Goal: Task Accomplishment & Management: Use online tool/utility

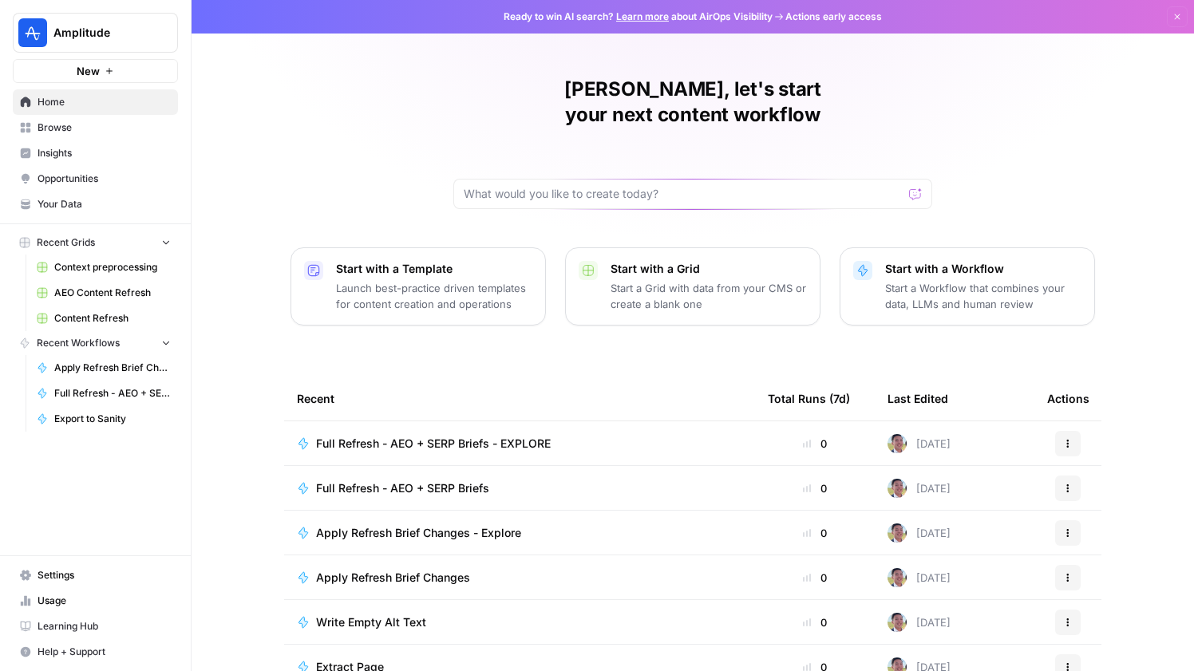
click at [104, 311] on span "Content Refresh" at bounding box center [112, 318] width 117 height 14
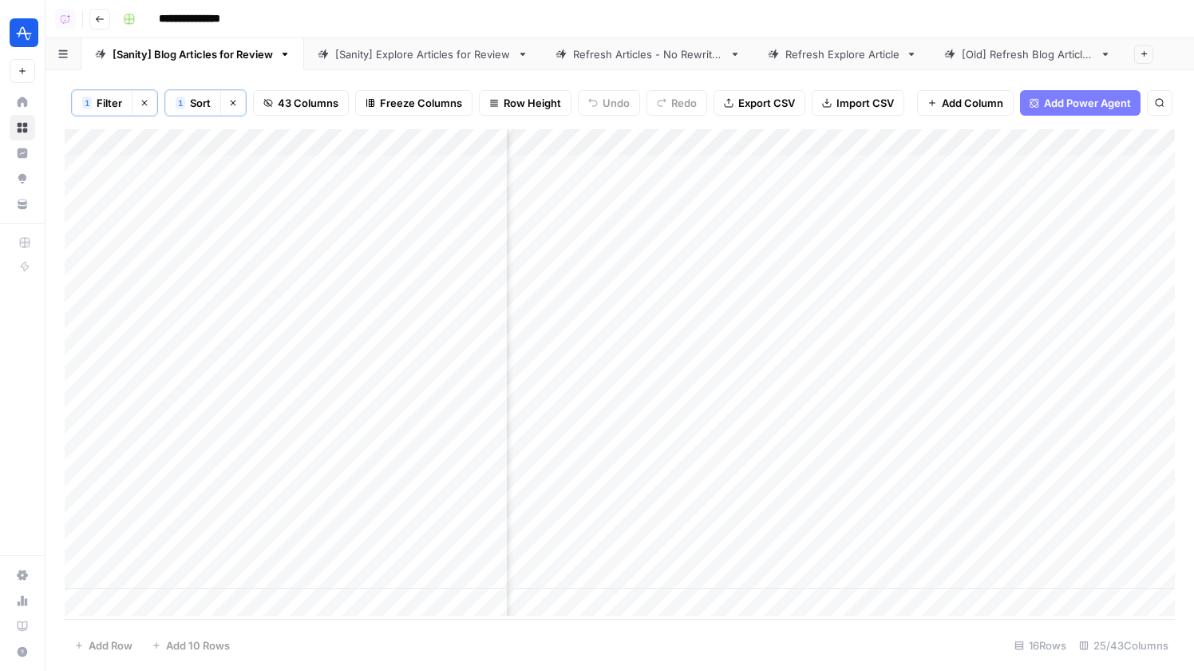
scroll to position [0, 2517]
click at [982, 170] on div "Add Column" at bounding box center [620, 372] width 1110 height 487
click at [982, 200] on div "Add Column" at bounding box center [620, 372] width 1110 height 487
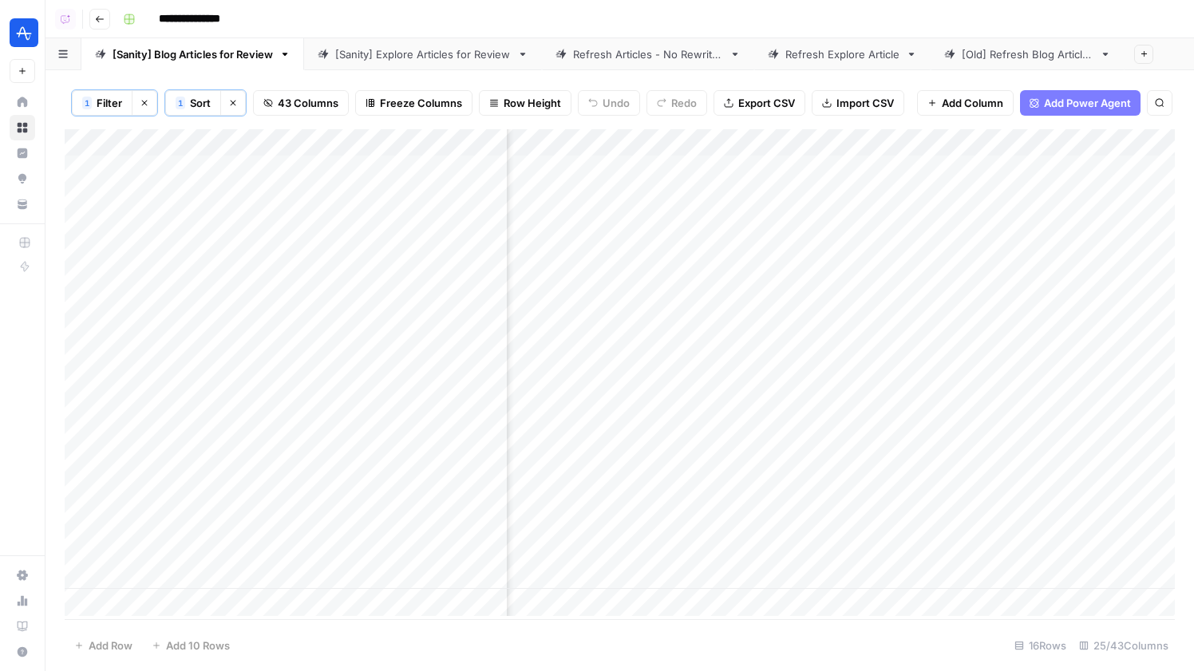
click at [970, 286] on div "Add Column" at bounding box center [620, 372] width 1110 height 487
click at [974, 249] on div "Add Column" at bounding box center [620, 372] width 1110 height 487
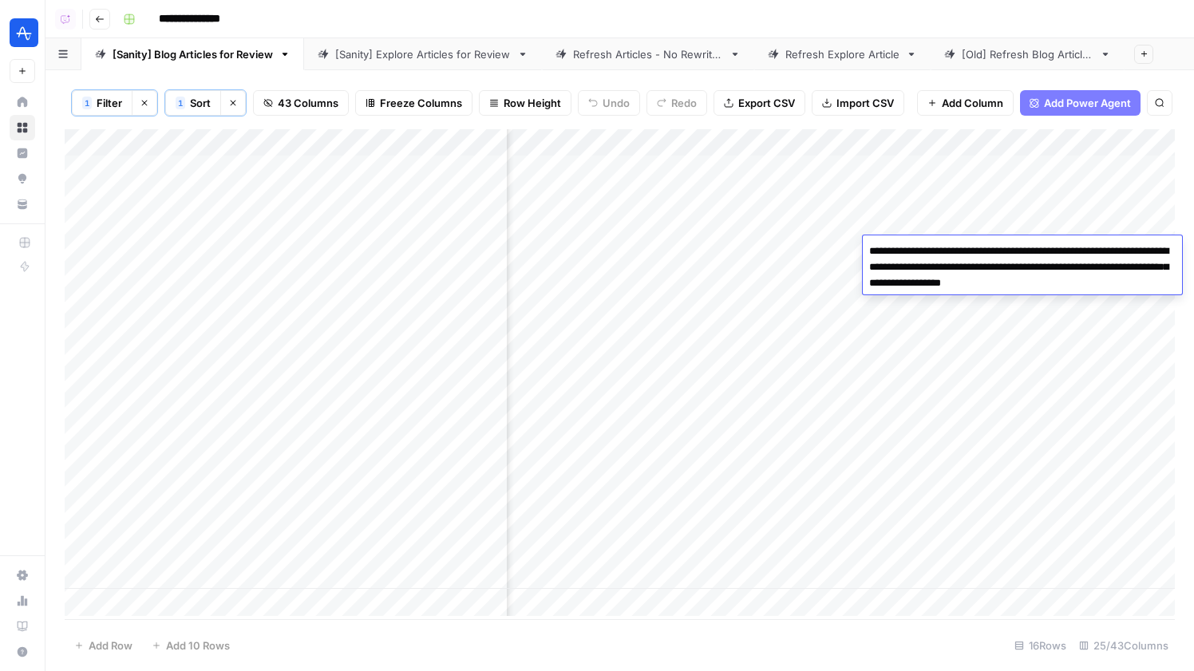
click at [982, 313] on div "Add Column" at bounding box center [620, 372] width 1110 height 487
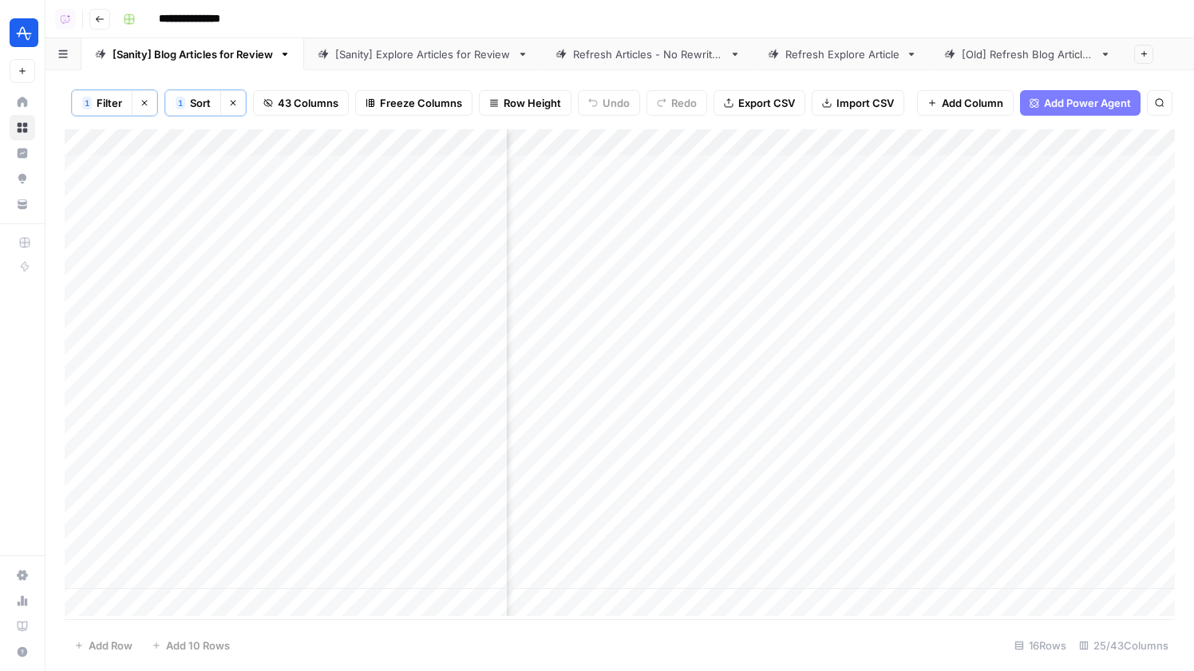
click at [963, 280] on div "Add Column" at bounding box center [620, 372] width 1110 height 487
click at [973, 302] on div "Add Column" at bounding box center [620, 372] width 1110 height 487
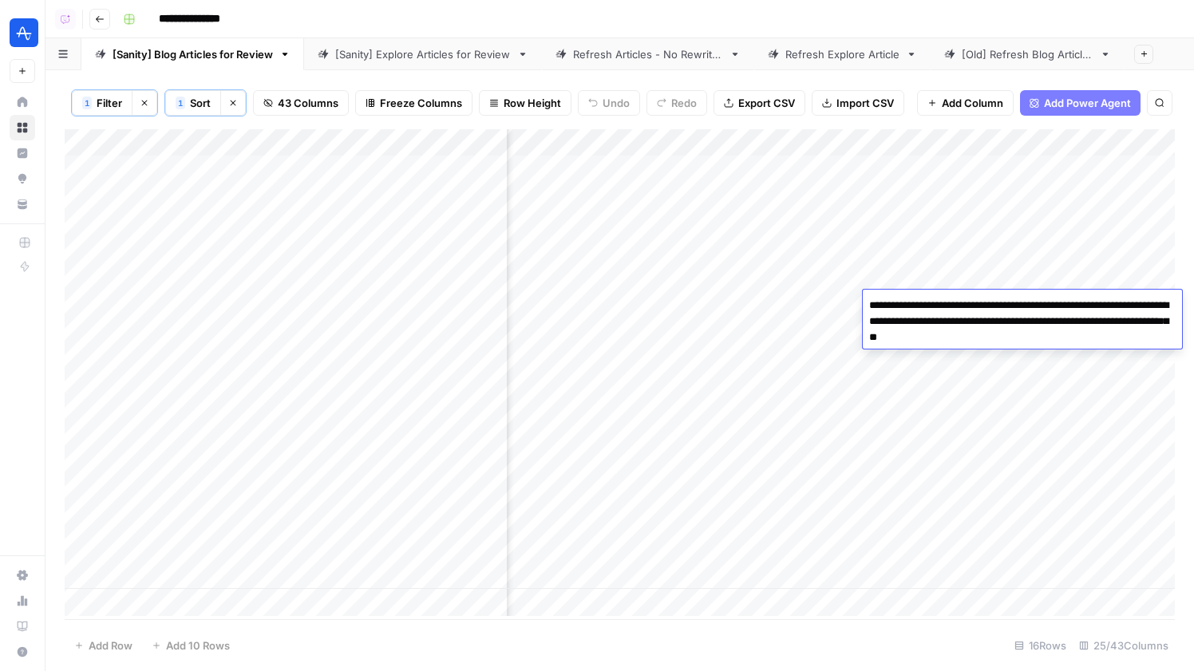
click at [1010, 273] on div "Add Column" at bounding box center [620, 372] width 1110 height 487
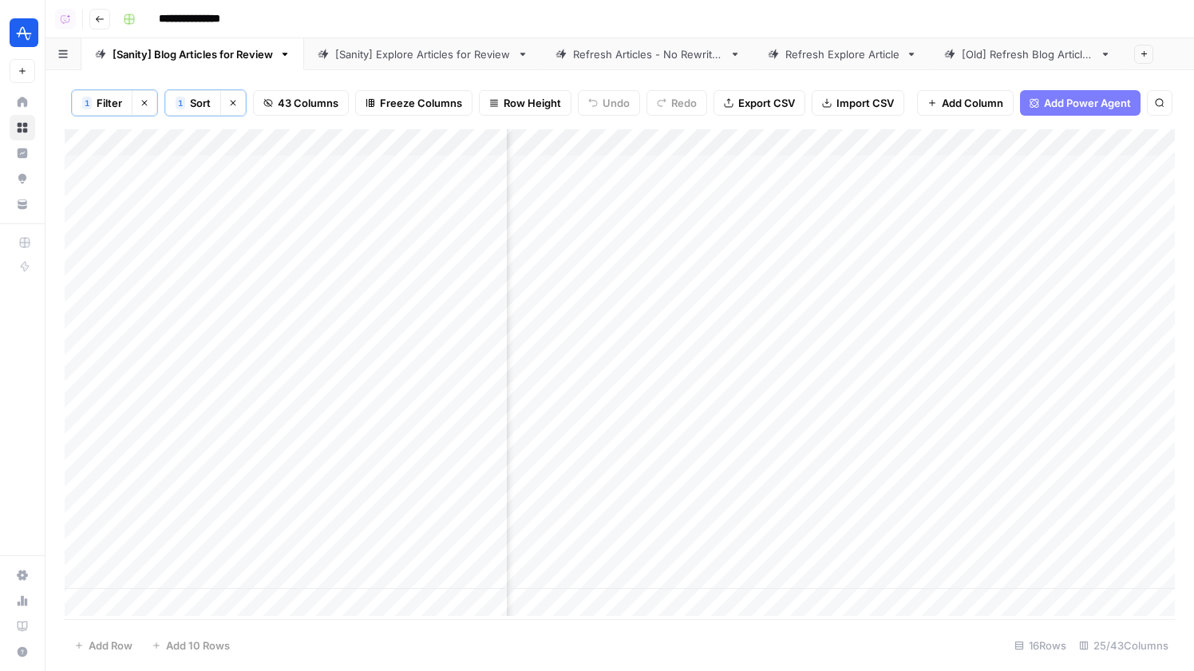
scroll to position [0, 2760]
click at [754, 306] on div "Add Column" at bounding box center [620, 372] width 1110 height 487
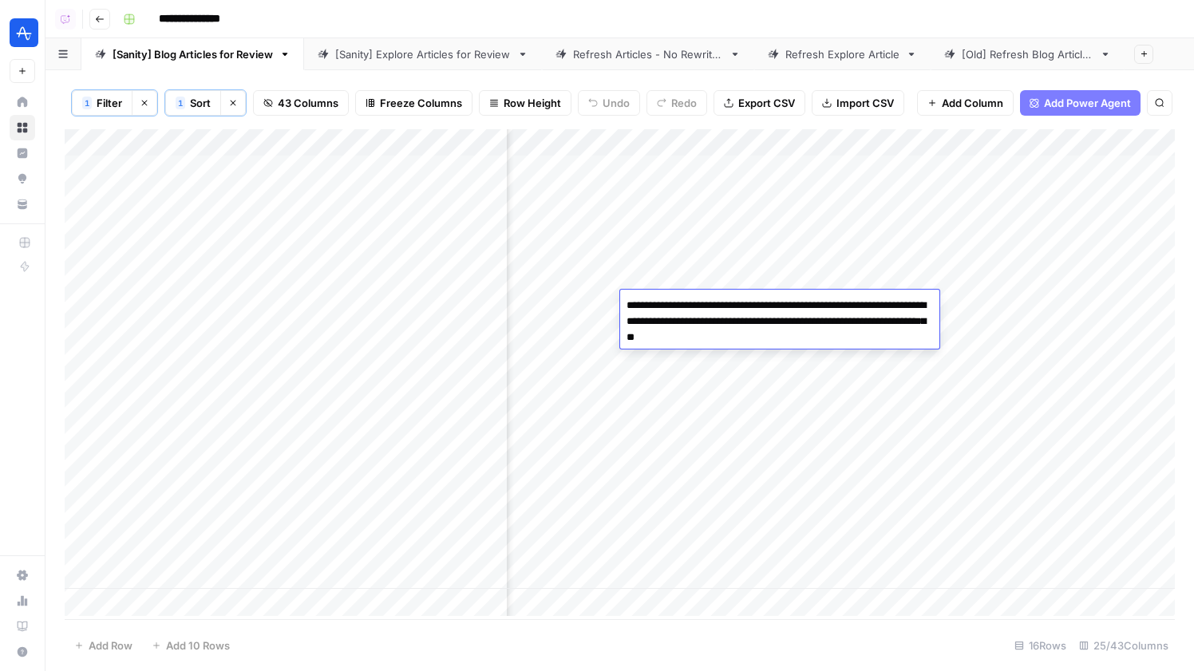
click at [785, 272] on div "Add Column" at bounding box center [620, 372] width 1110 height 487
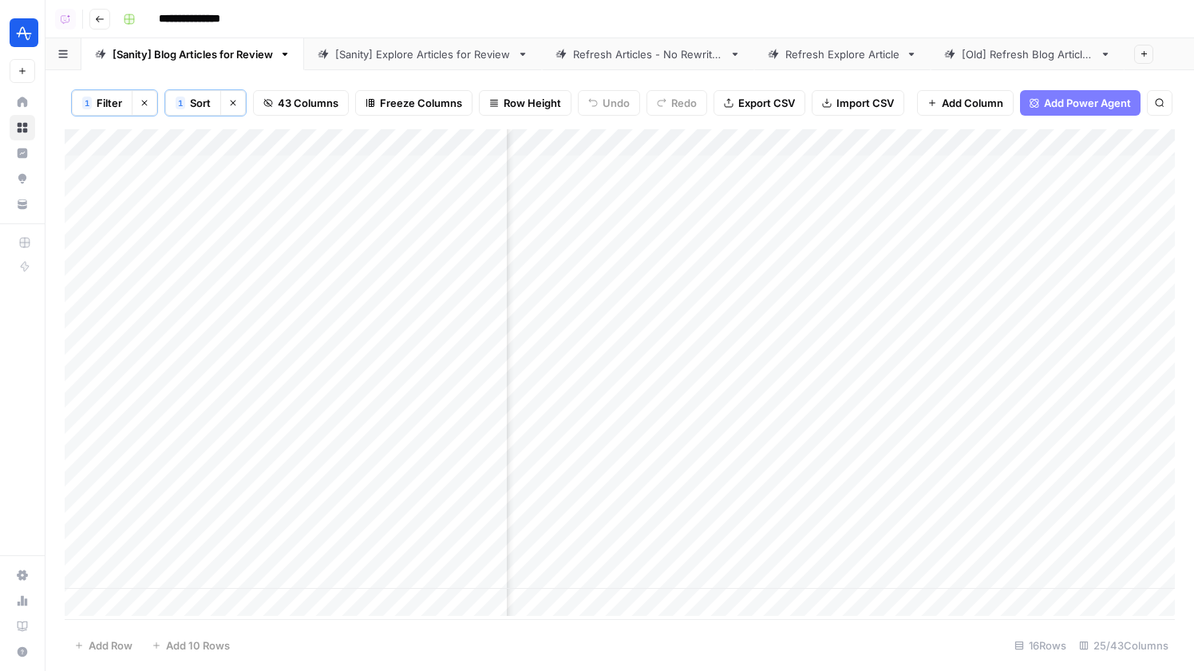
scroll to position [0, 749]
click at [379, 61] on link "[Sanity] Explore Articles for Review" at bounding box center [423, 54] width 238 height 32
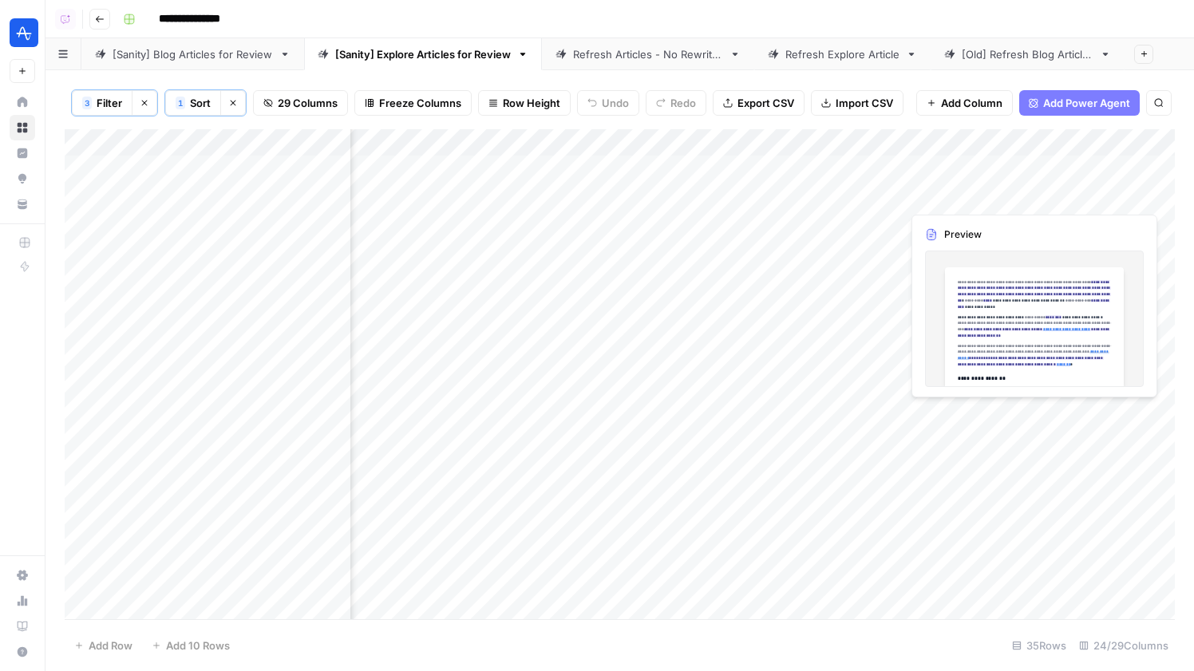
click at [941, 171] on div "Add Column" at bounding box center [620, 374] width 1110 height 490
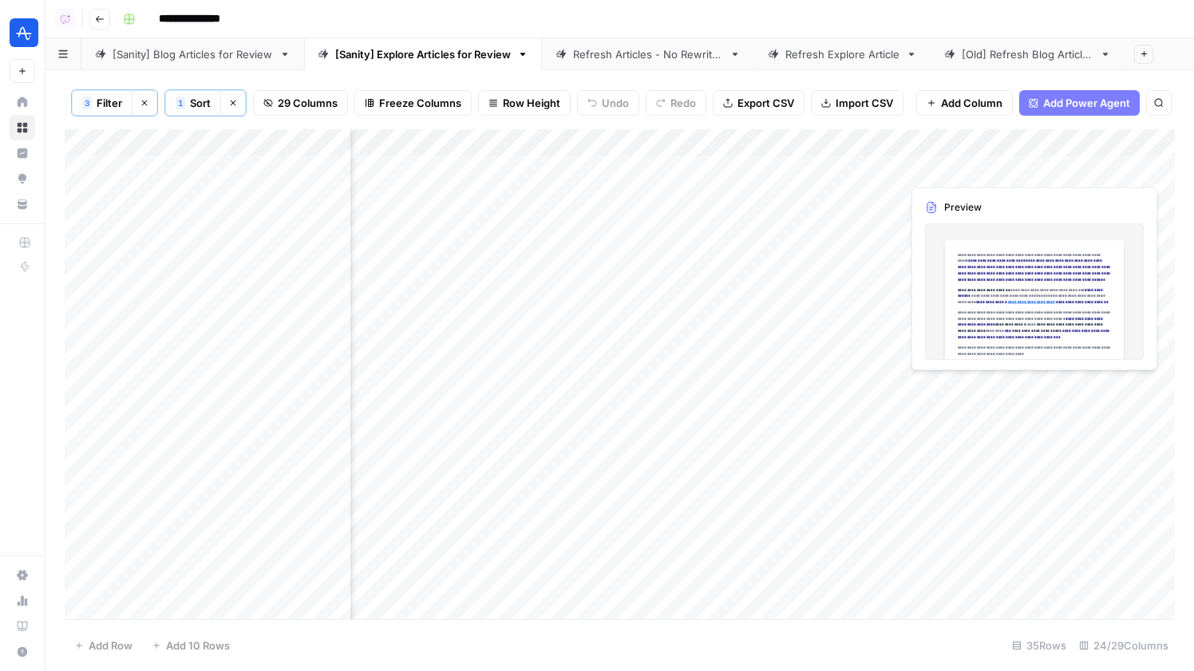
click at [941, 171] on div "Add Column" at bounding box center [620, 374] width 1110 height 490
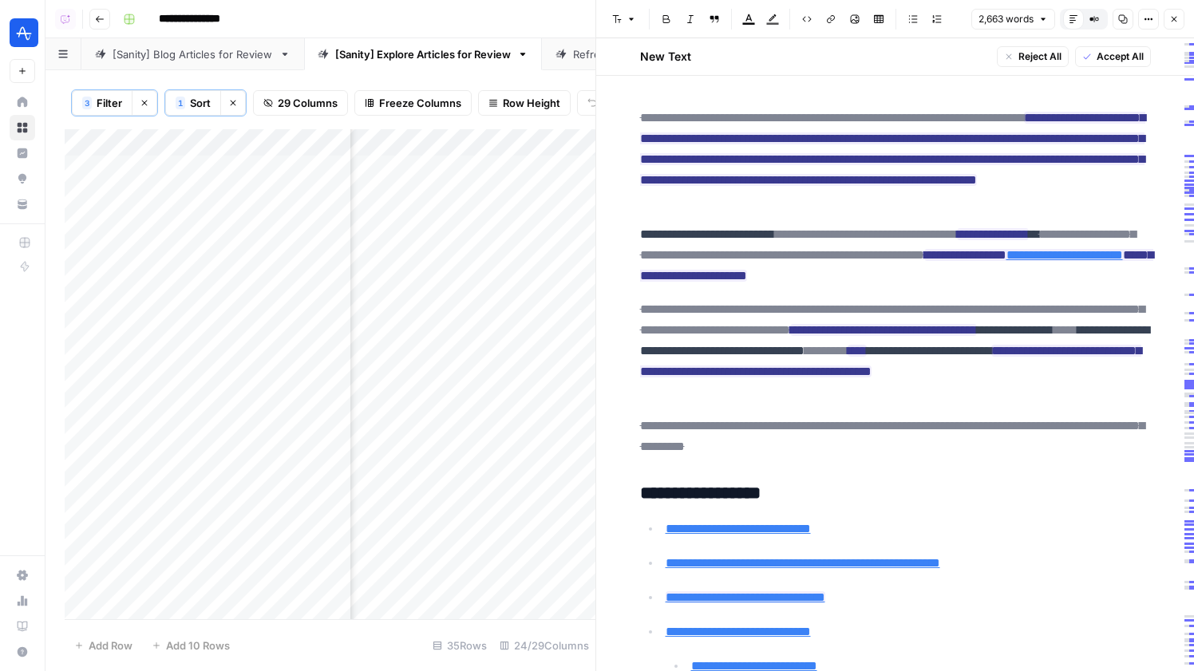
click at [1178, 23] on icon "button" at bounding box center [1174, 19] width 10 height 10
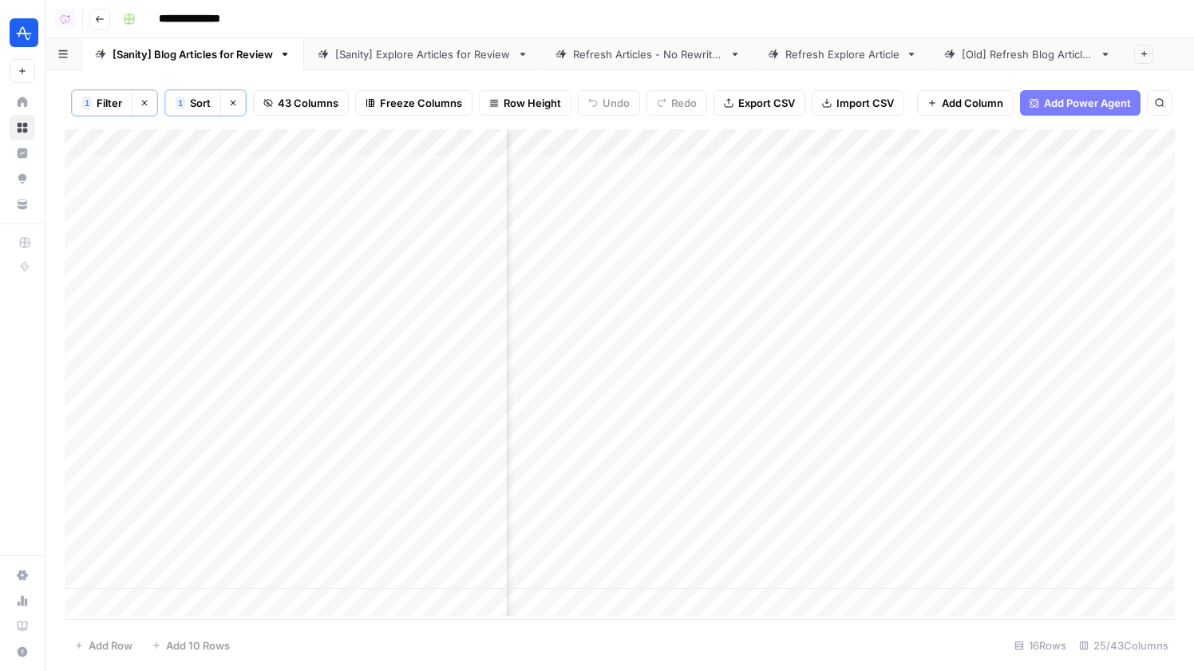
scroll to position [0, 2339]
click at [1053, 220] on div "Add Column" at bounding box center [620, 372] width 1110 height 487
click at [948, 228] on div "Add Column" at bounding box center [620, 372] width 1110 height 487
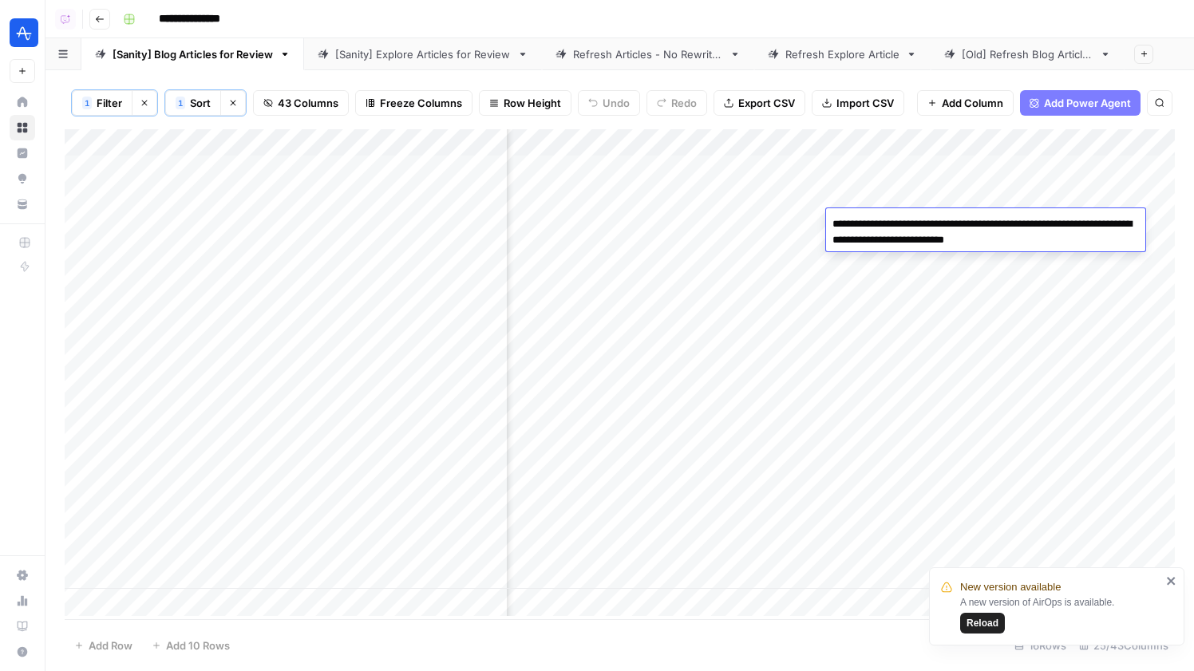
click at [966, 272] on div "Add Column" at bounding box center [620, 372] width 1110 height 487
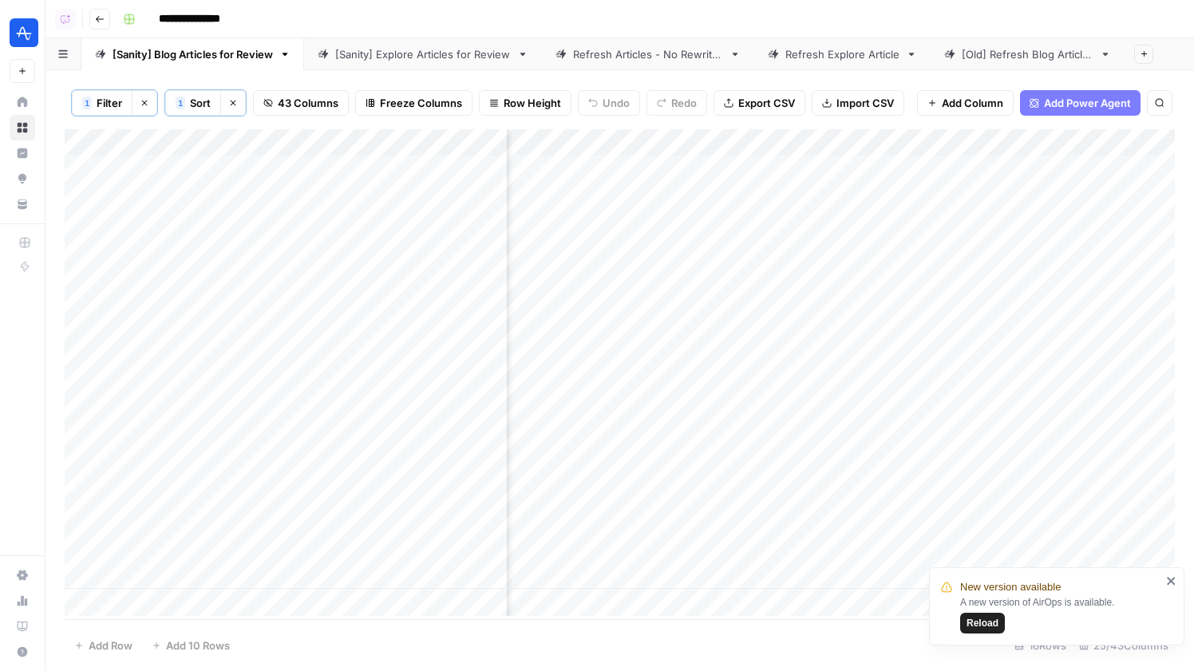
click at [966, 272] on div "Add Column" at bounding box center [620, 372] width 1110 height 487
click at [980, 308] on div "Add Column" at bounding box center [620, 372] width 1110 height 487
click at [920, 214] on div "Add Column" at bounding box center [620, 372] width 1110 height 487
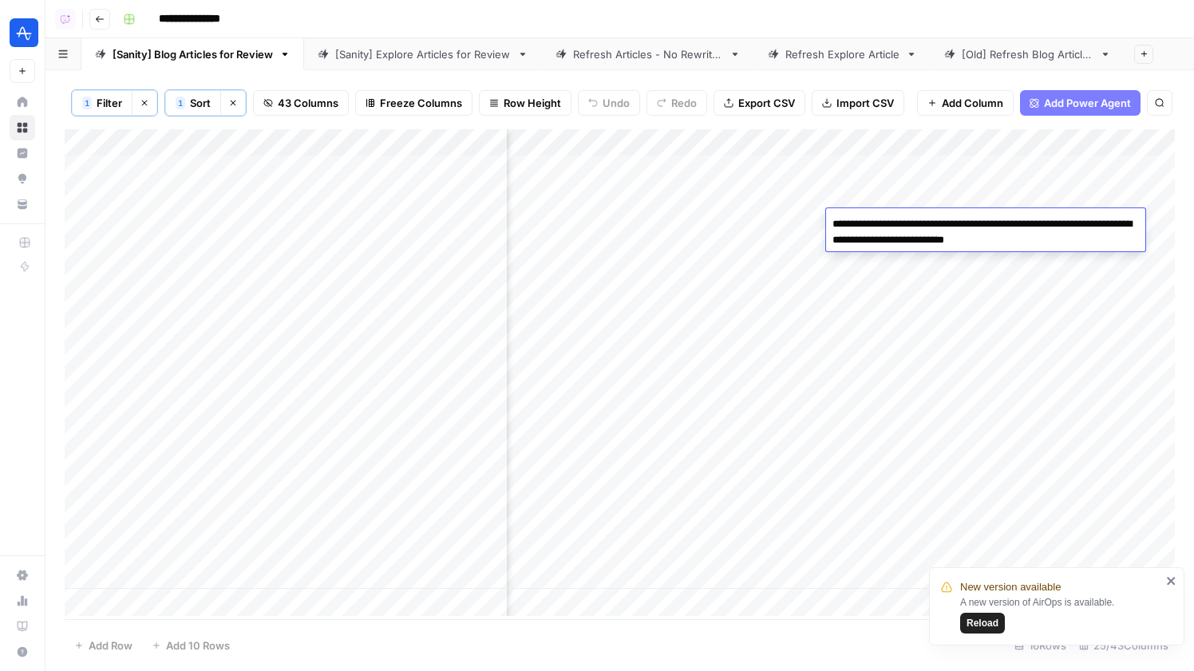
scroll to position [0, 1731]
click at [84, 102] on div "1" at bounding box center [87, 103] width 6 height 13
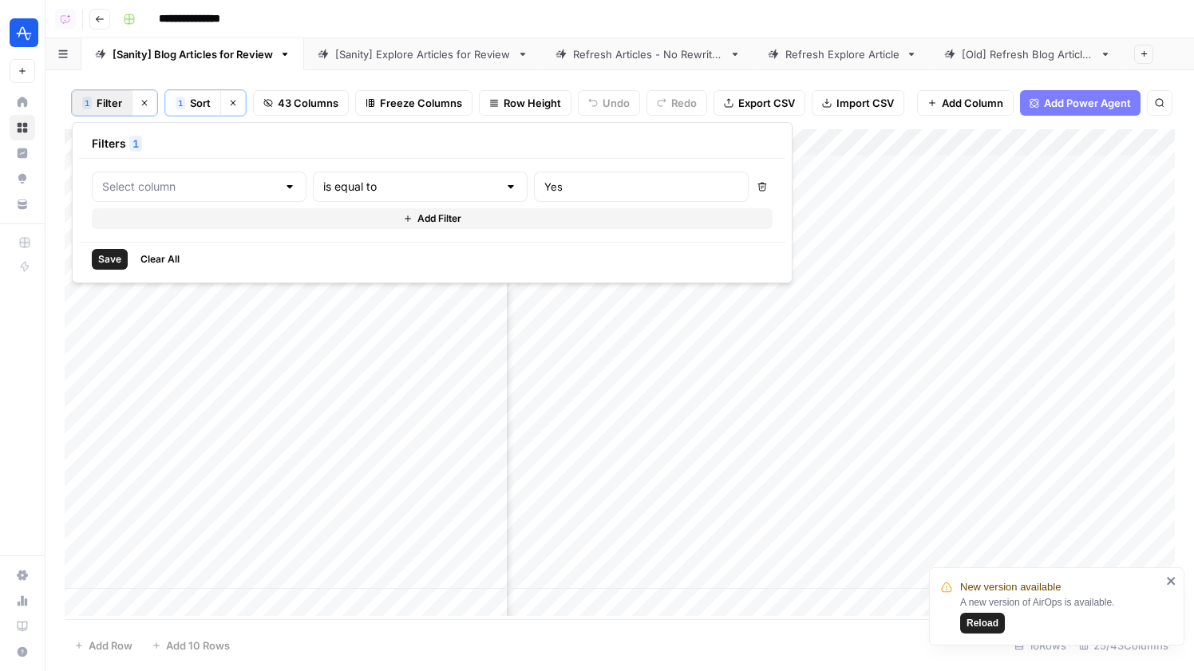
type input "Refresh"
click at [204, 79] on div "1 Filter Clear filters 1 Sort Clear sorts 43 Columns Freeze Columns Row Height …" at bounding box center [620, 103] width 1110 height 53
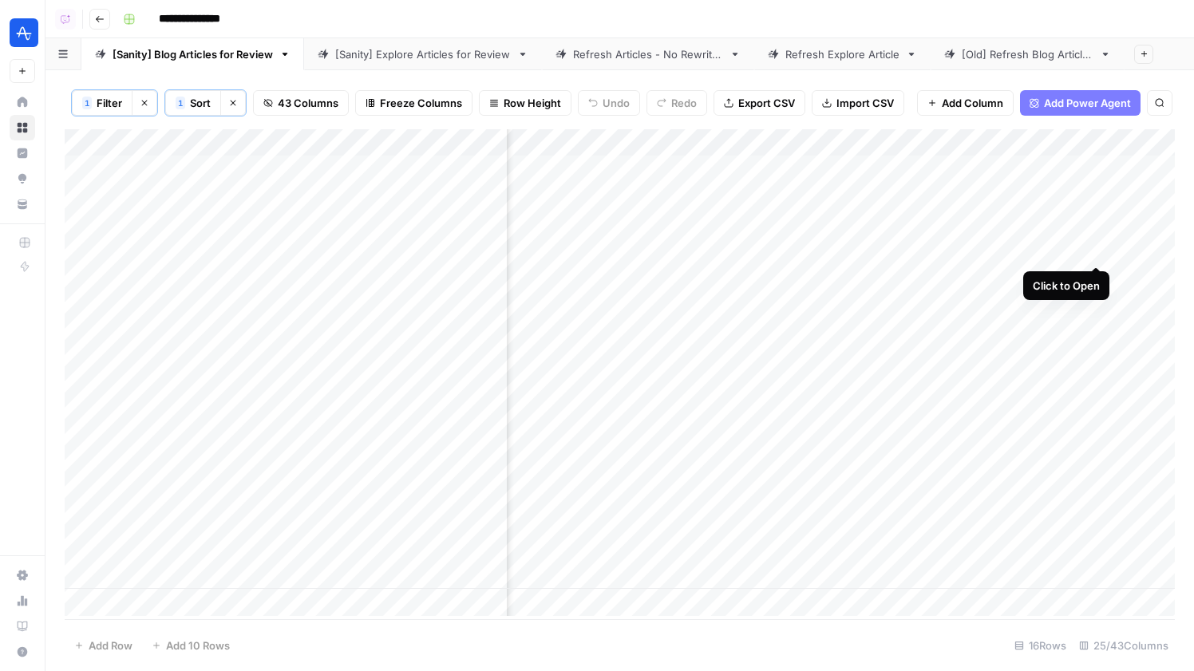
scroll to position [0, 2436]
click at [911, 223] on div "Add Column" at bounding box center [620, 372] width 1110 height 487
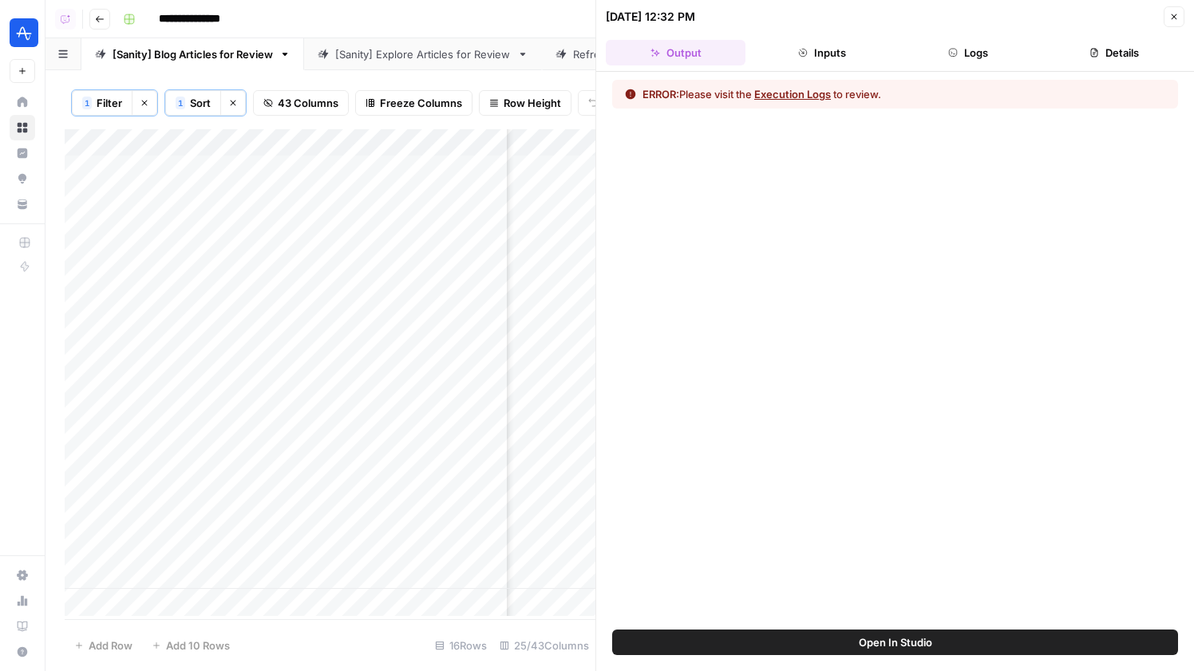
click at [929, 50] on button "Logs" at bounding box center [969, 53] width 140 height 26
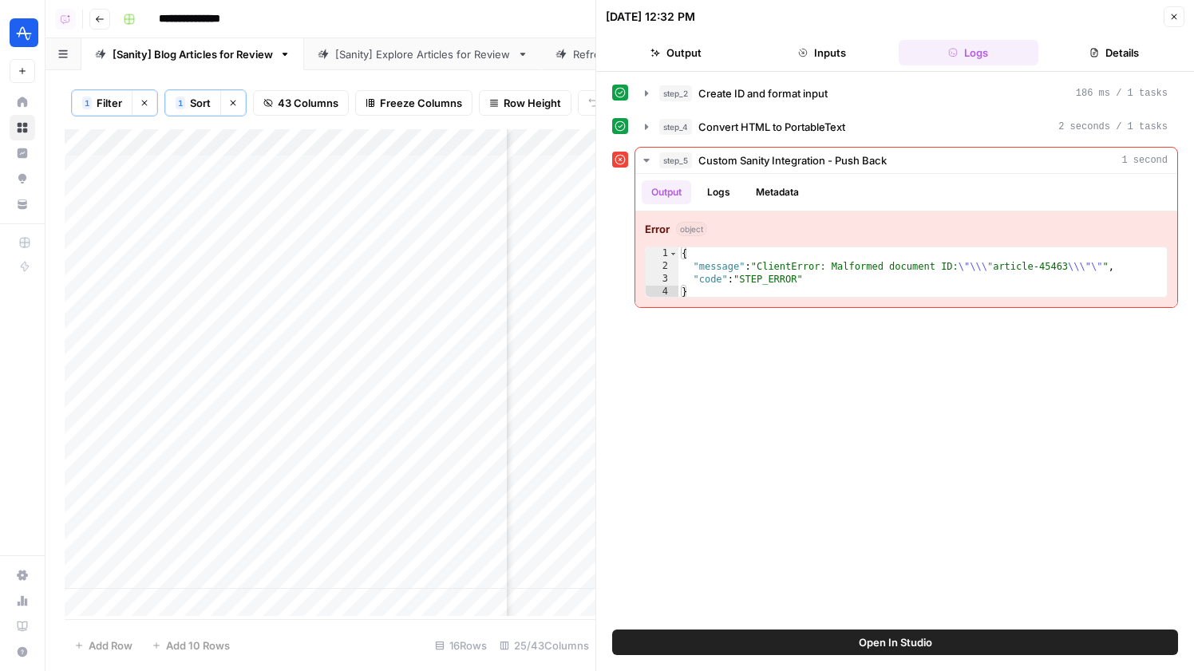
click at [1172, 20] on icon "button" at bounding box center [1174, 17] width 10 height 10
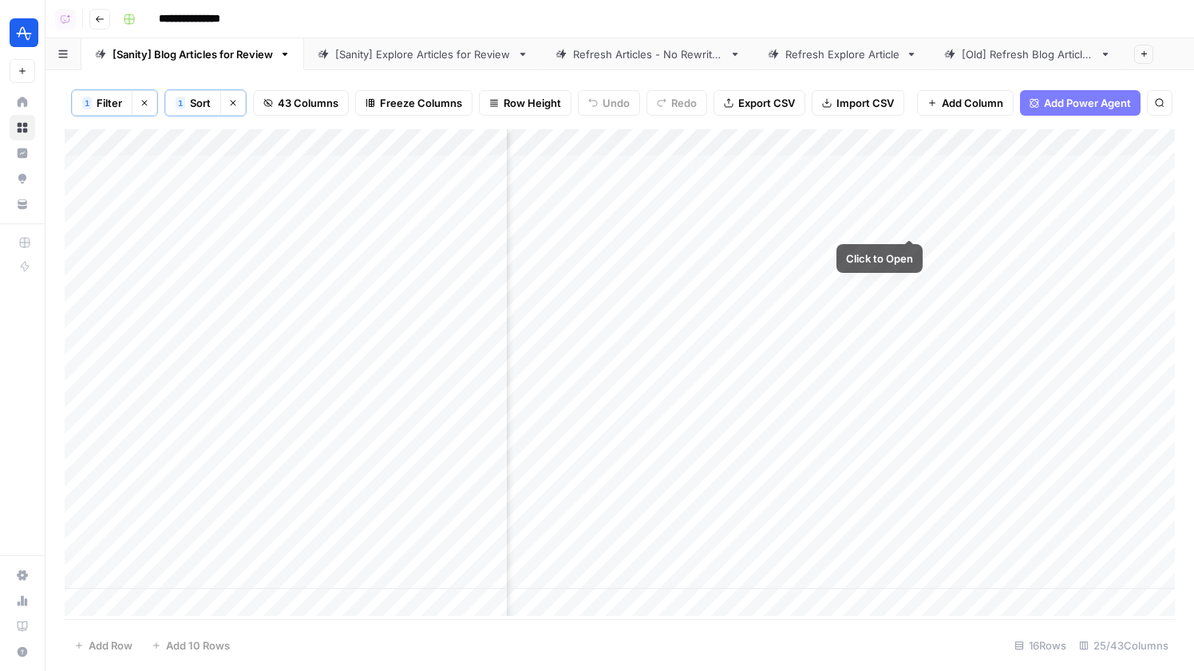
click at [907, 223] on div "Add Column" at bounding box center [620, 372] width 1110 height 487
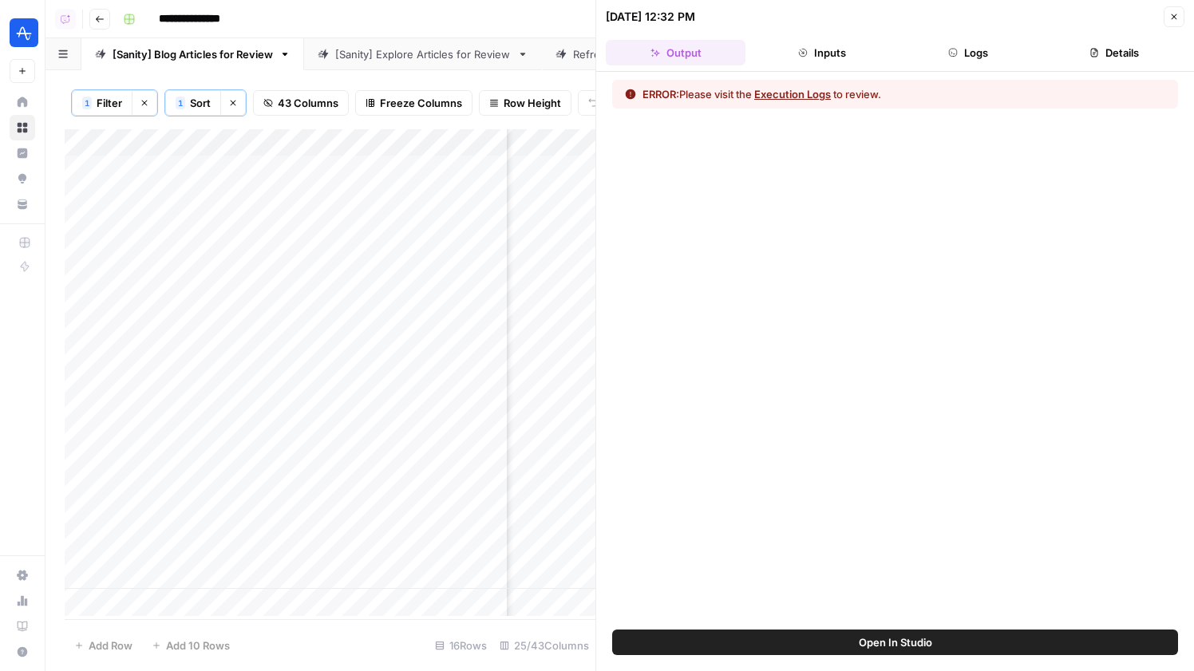
click at [977, 34] on header "10/02/25 at 12:32 PM Close Output Inputs Logs Details" at bounding box center [895, 36] width 598 height 72
click at [977, 57] on button "Logs" at bounding box center [969, 53] width 140 height 26
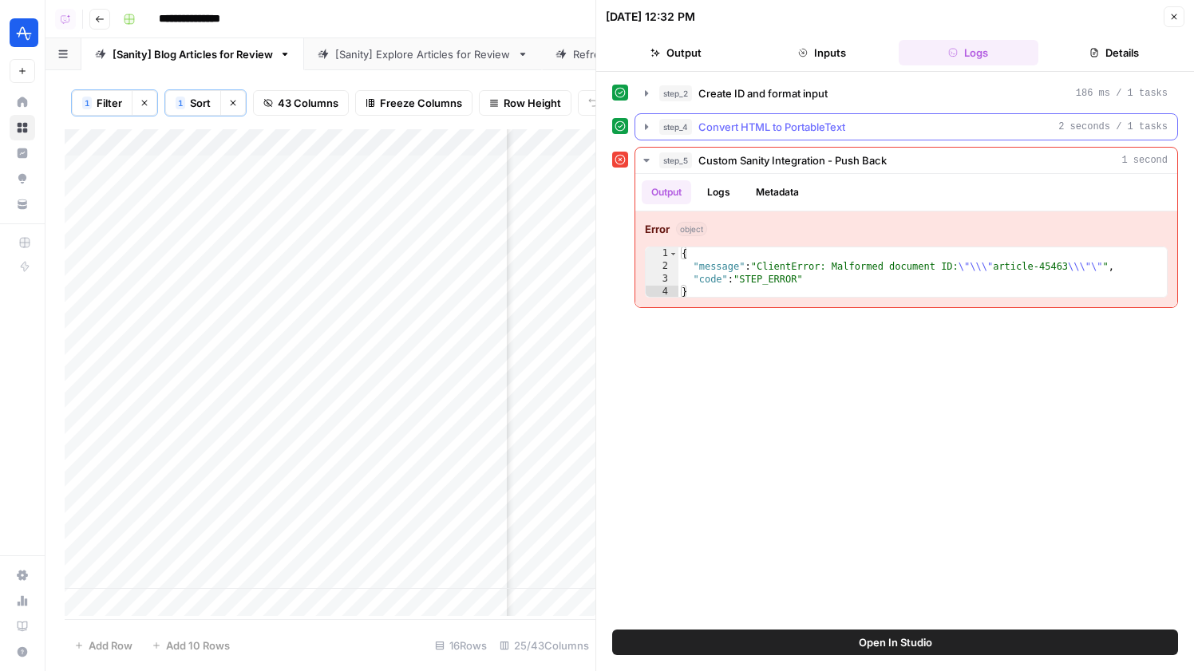
click at [864, 131] on div "step_4 Convert HTML to PortableText 2 seconds / 1 tasks" at bounding box center [913, 127] width 508 height 16
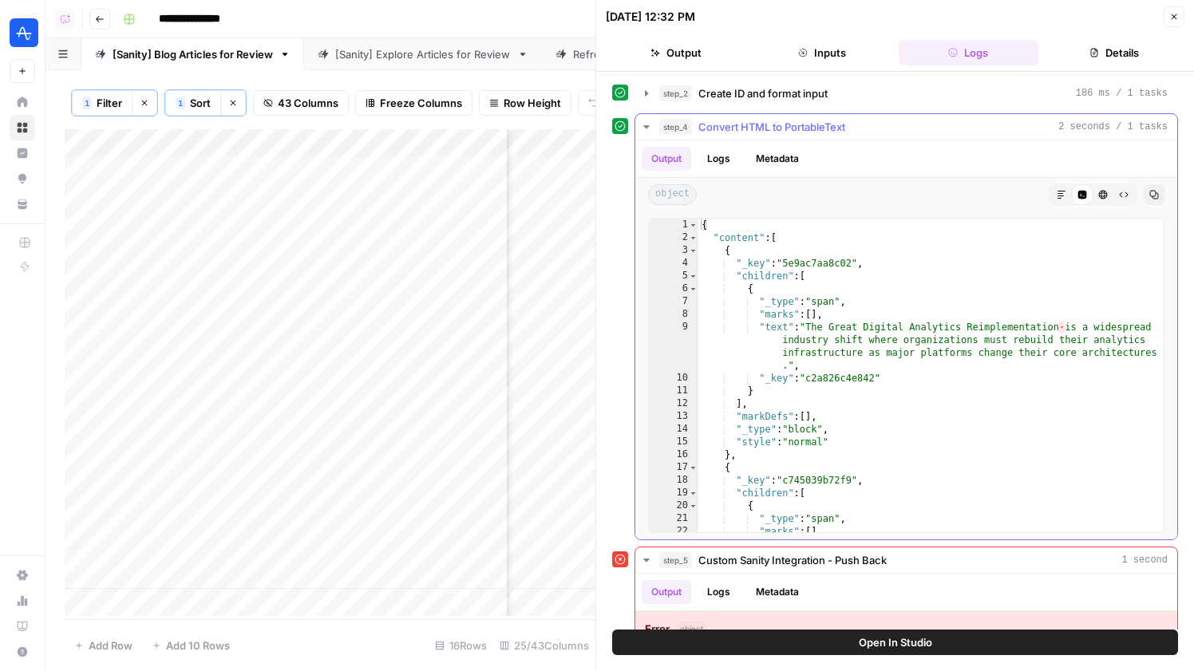
click at [864, 131] on div "step_4 Convert HTML to PortableText 2 seconds / 1 tasks" at bounding box center [913, 127] width 508 height 16
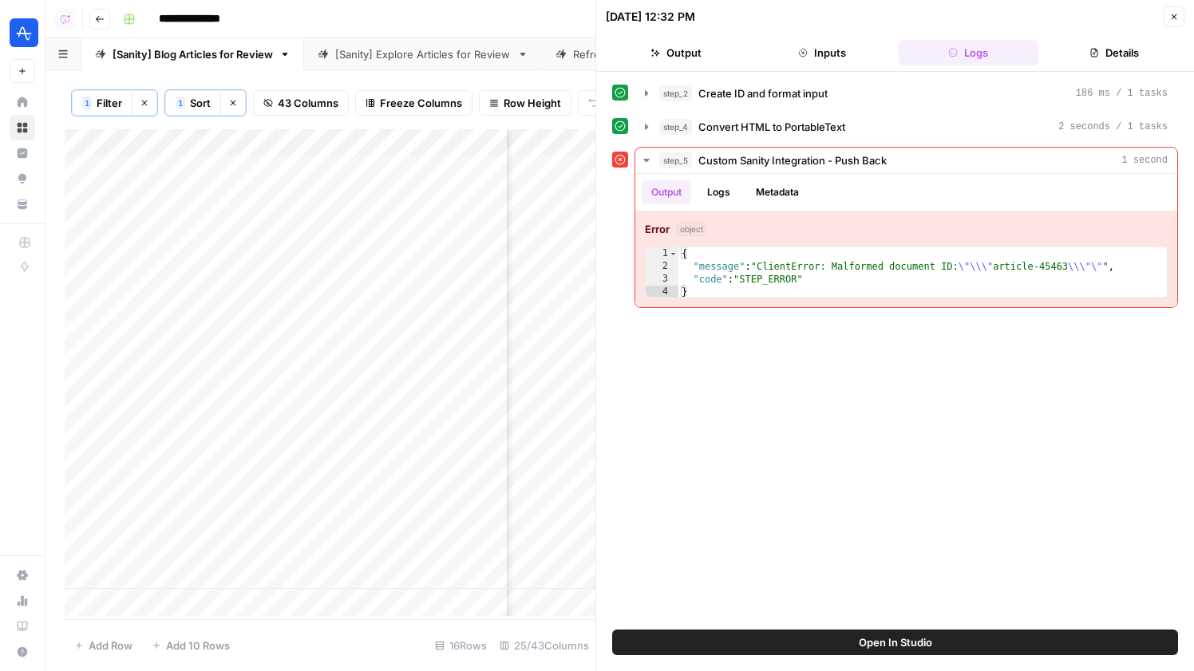
click at [853, 631] on button "Open In Studio" at bounding box center [895, 643] width 566 height 26
click at [1170, 25] on button "Close" at bounding box center [1174, 16] width 21 height 21
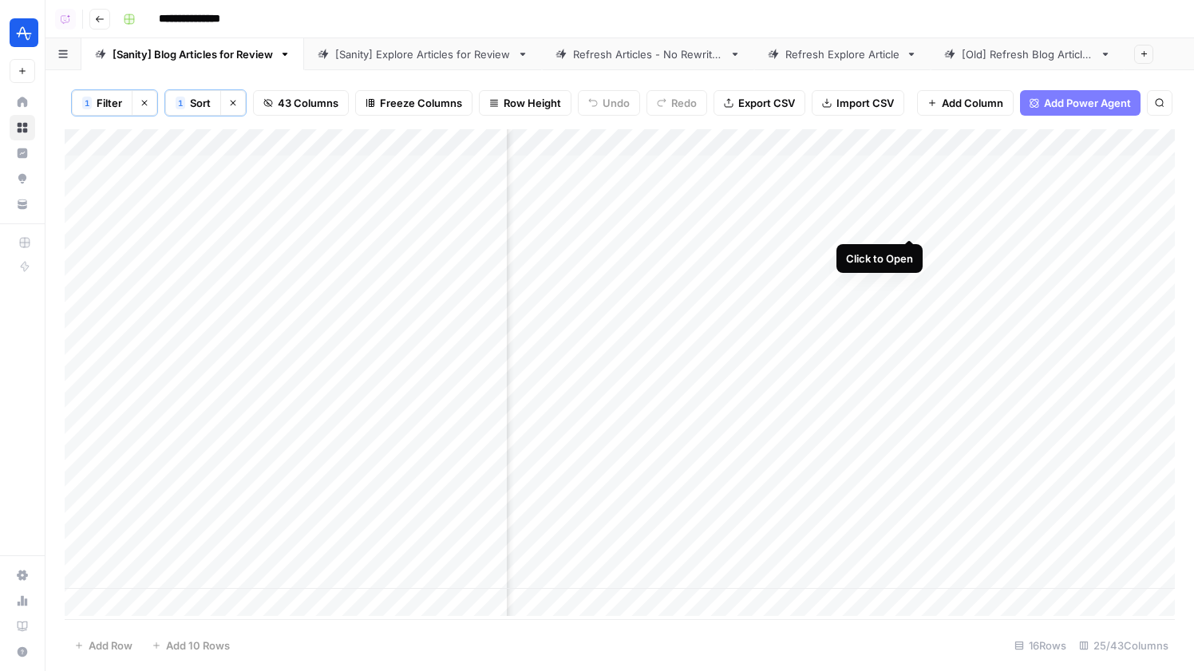
click at [913, 221] on div "Add Column" at bounding box center [620, 372] width 1110 height 487
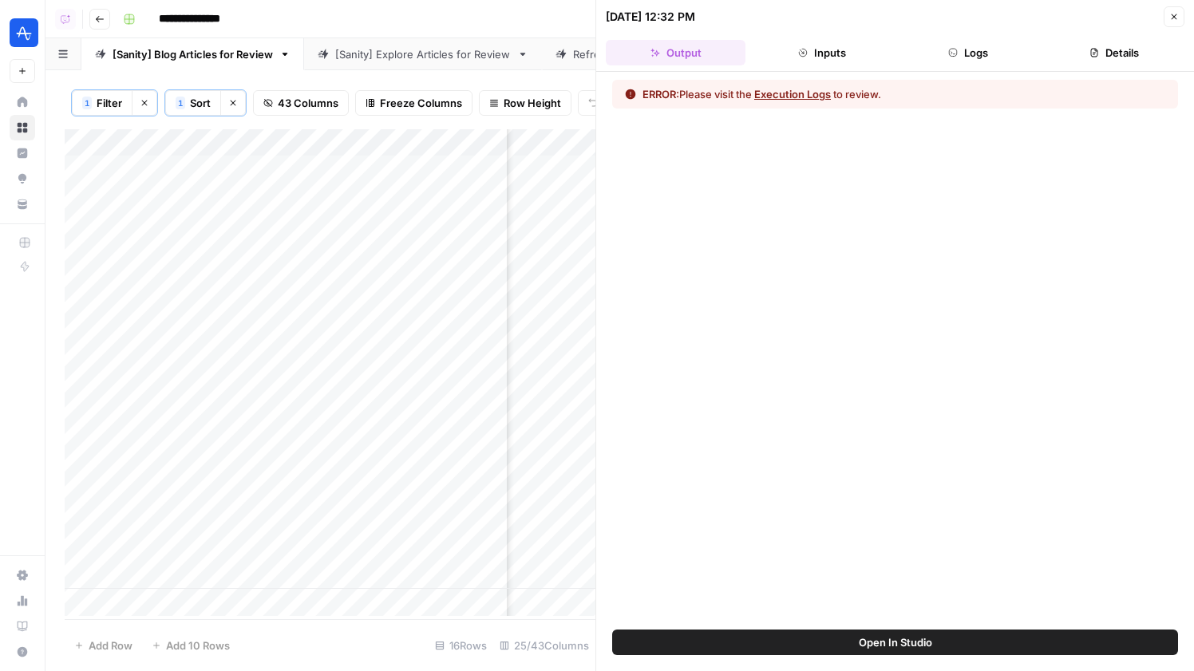
click at [964, 53] on button "Logs" at bounding box center [969, 53] width 140 height 26
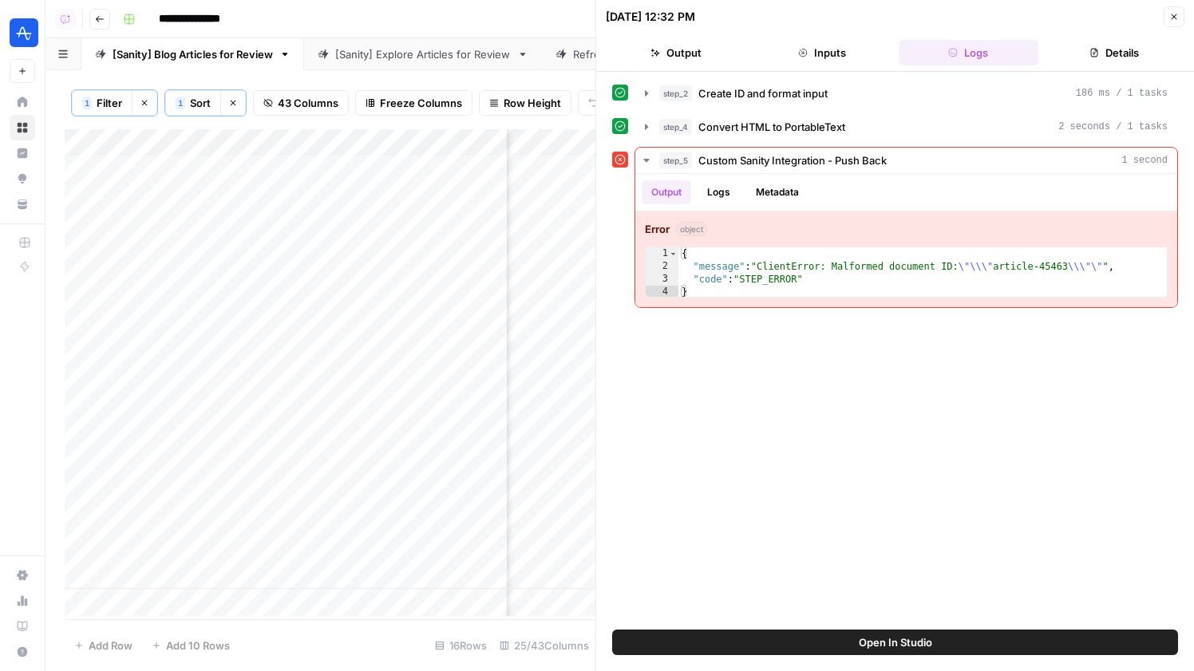
click at [1174, 14] on icon "button" at bounding box center [1174, 17] width 10 height 10
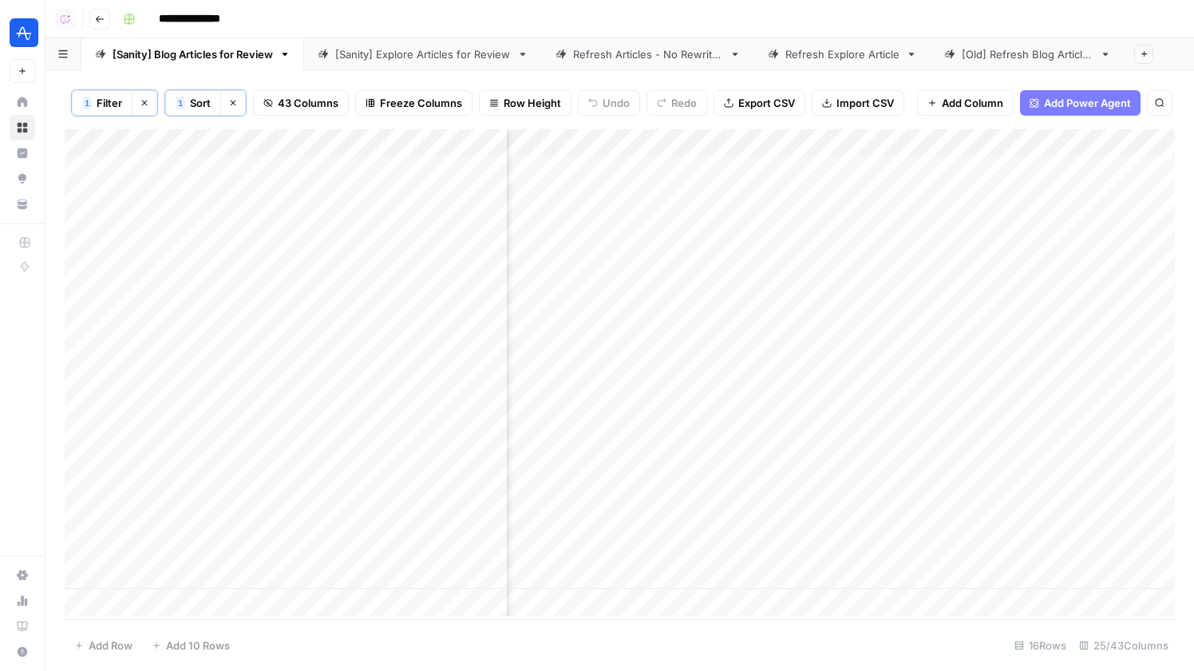
click at [1046, 261] on div "Add Column" at bounding box center [620, 372] width 1110 height 487
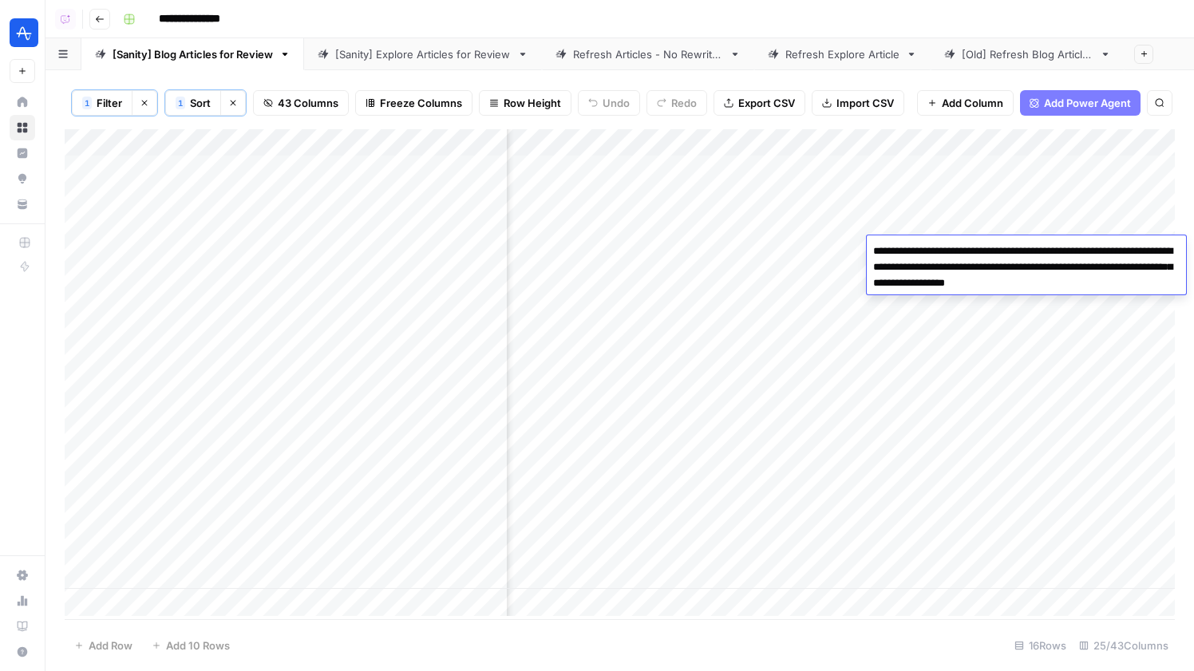
click at [848, 244] on div "Add Column" at bounding box center [620, 372] width 1110 height 487
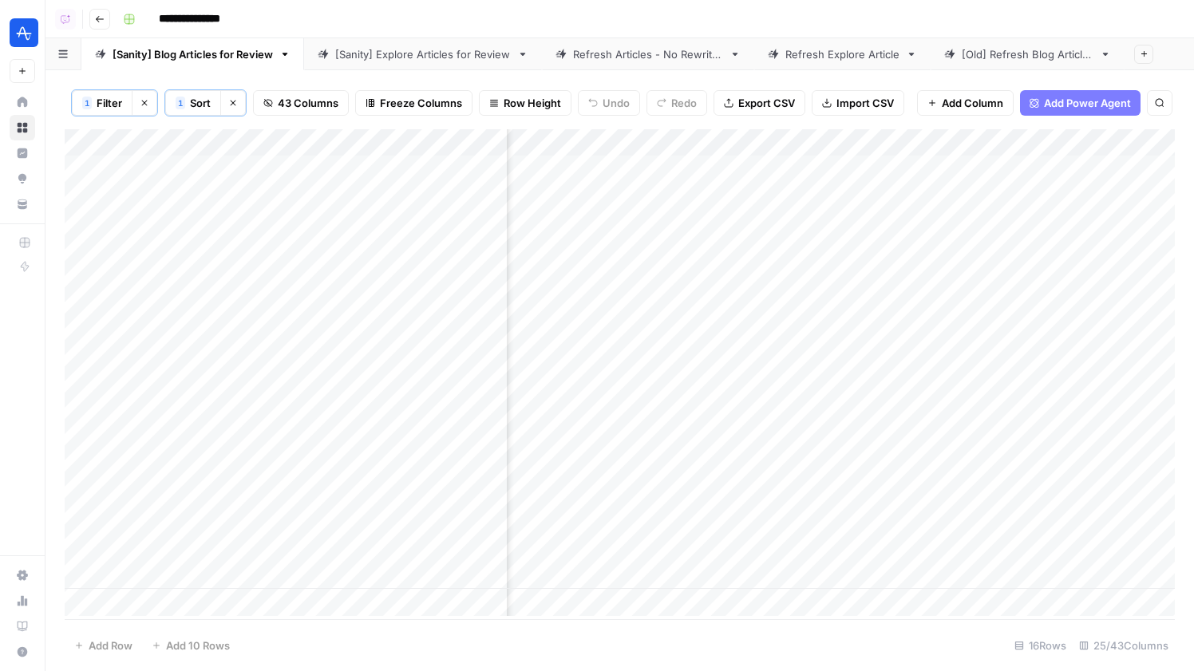
click at [863, 247] on div "Add Column" at bounding box center [620, 372] width 1110 height 487
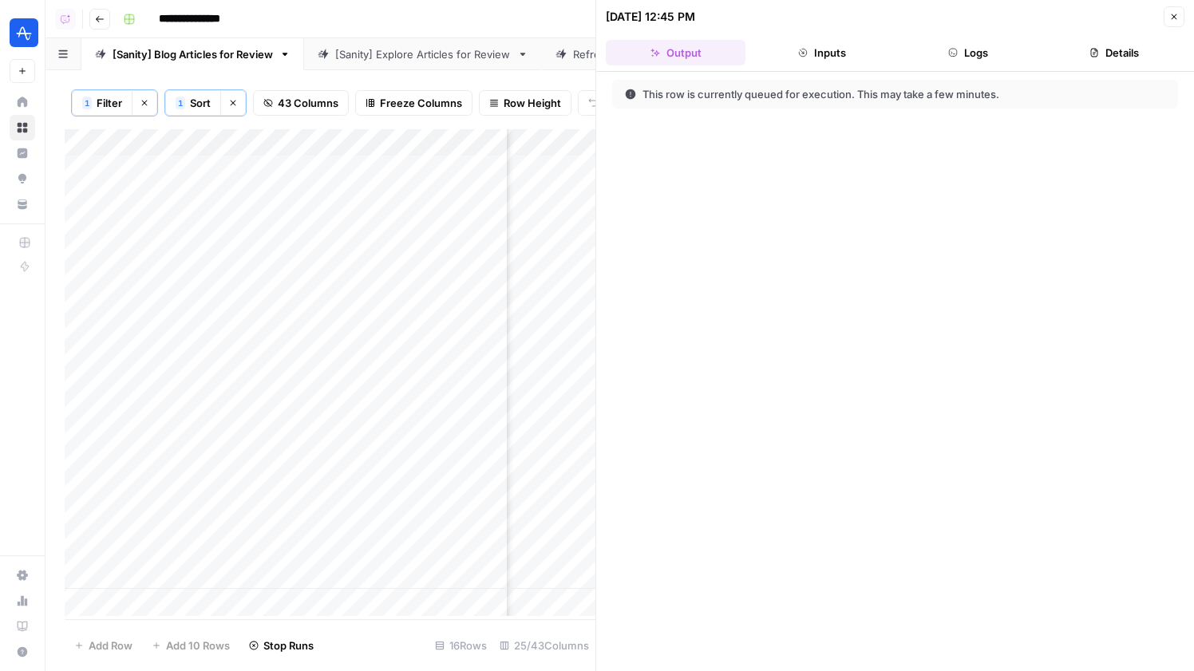
click at [1172, 16] on icon "button" at bounding box center [1174, 17] width 10 height 10
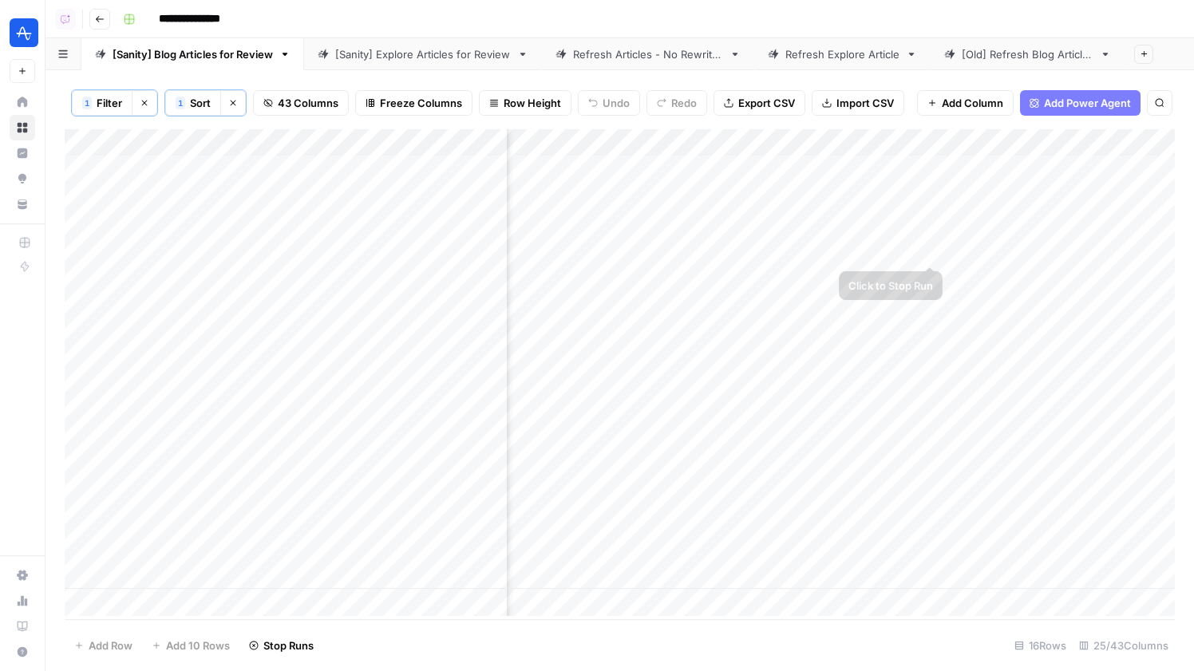
click at [929, 246] on div "Add Column" at bounding box center [620, 372] width 1110 height 487
click at [730, 252] on div "Add Column" at bounding box center [620, 372] width 1110 height 487
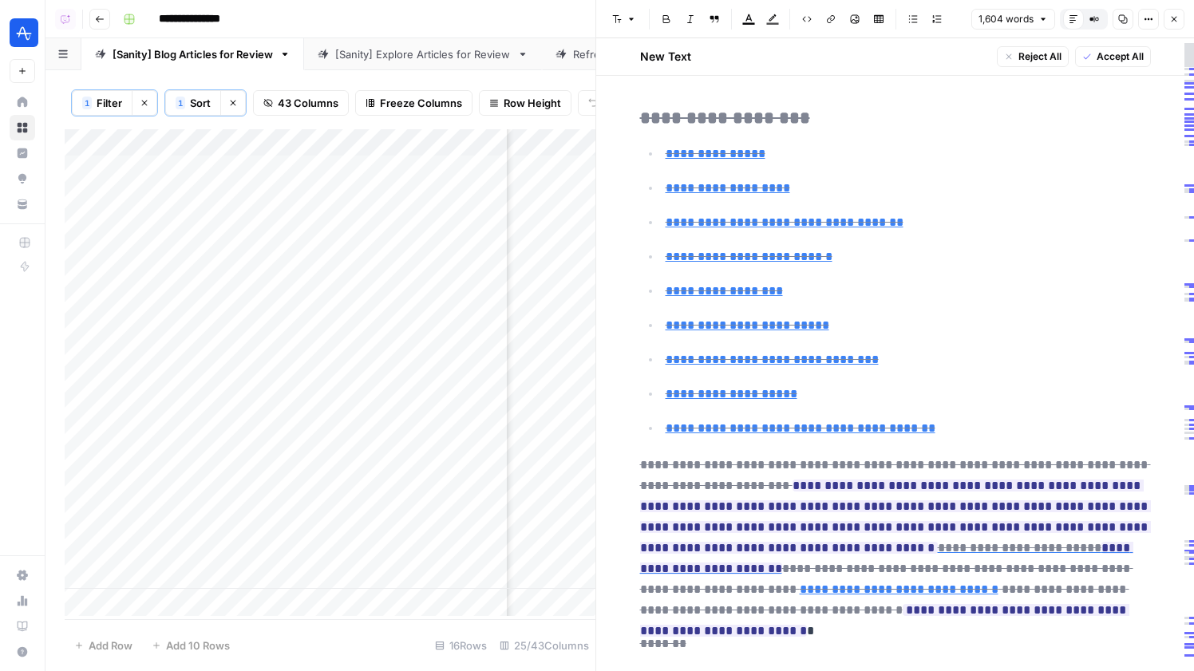
click at [1101, 63] on span "Accept All" at bounding box center [1120, 56] width 47 height 14
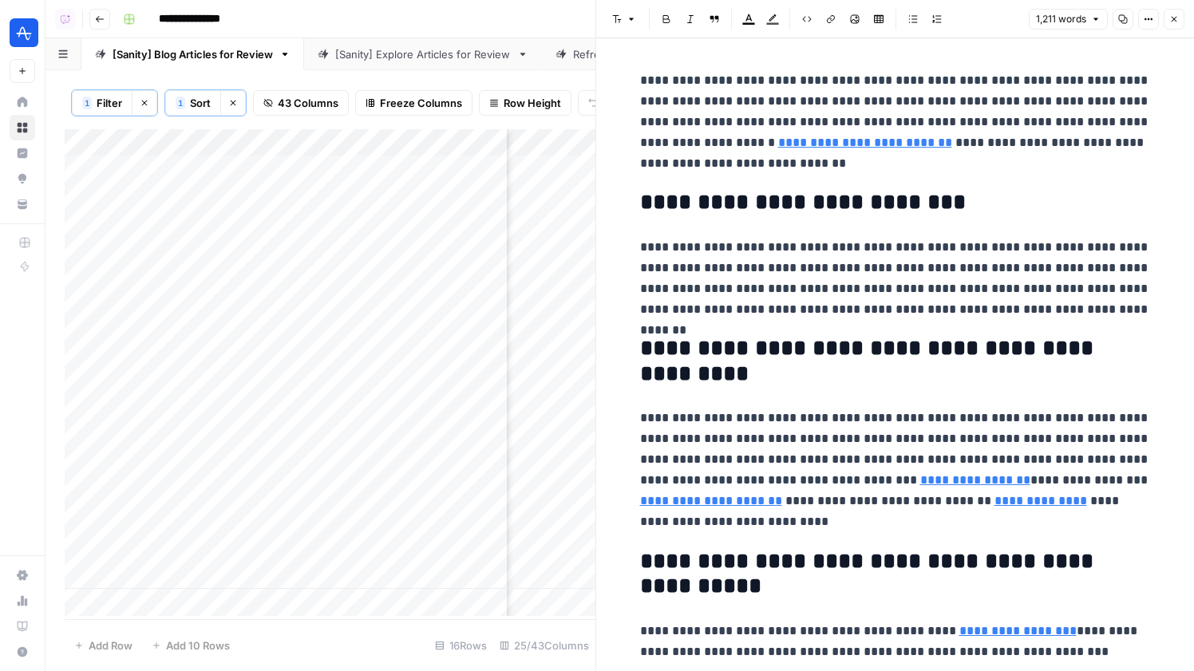
click at [1168, 26] on button "Close" at bounding box center [1174, 19] width 21 height 21
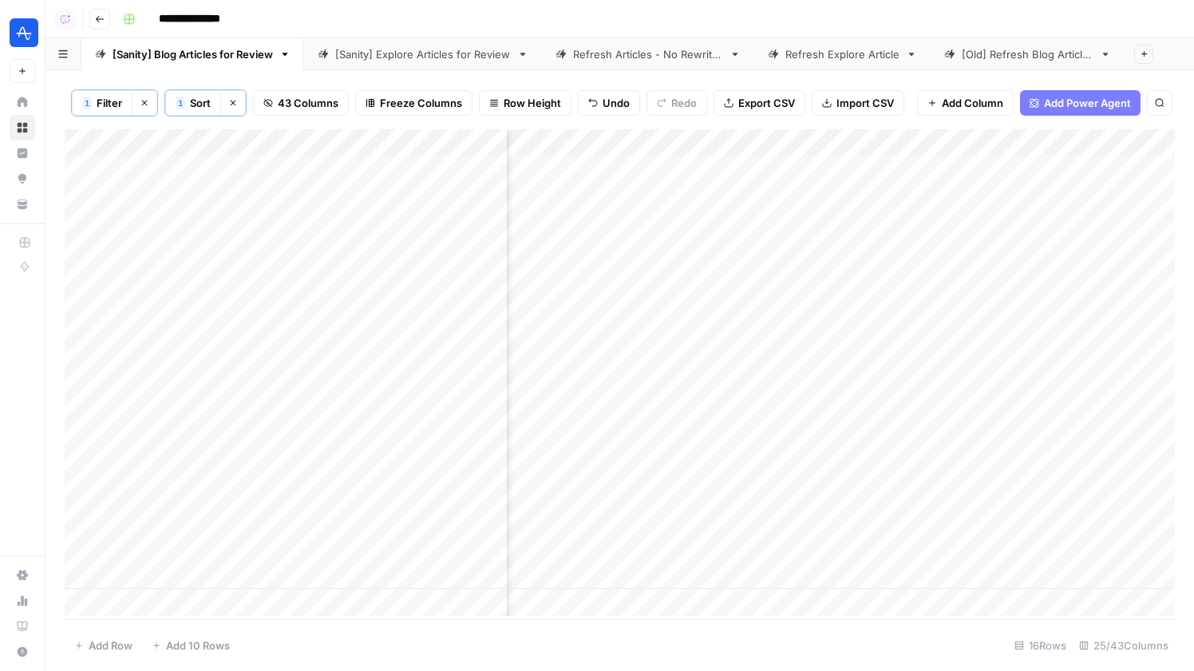
scroll to position [0, 2540]
click at [828, 250] on div "Add Column" at bounding box center [620, 372] width 1110 height 487
click at [802, 223] on div "Add Column" at bounding box center [620, 372] width 1110 height 487
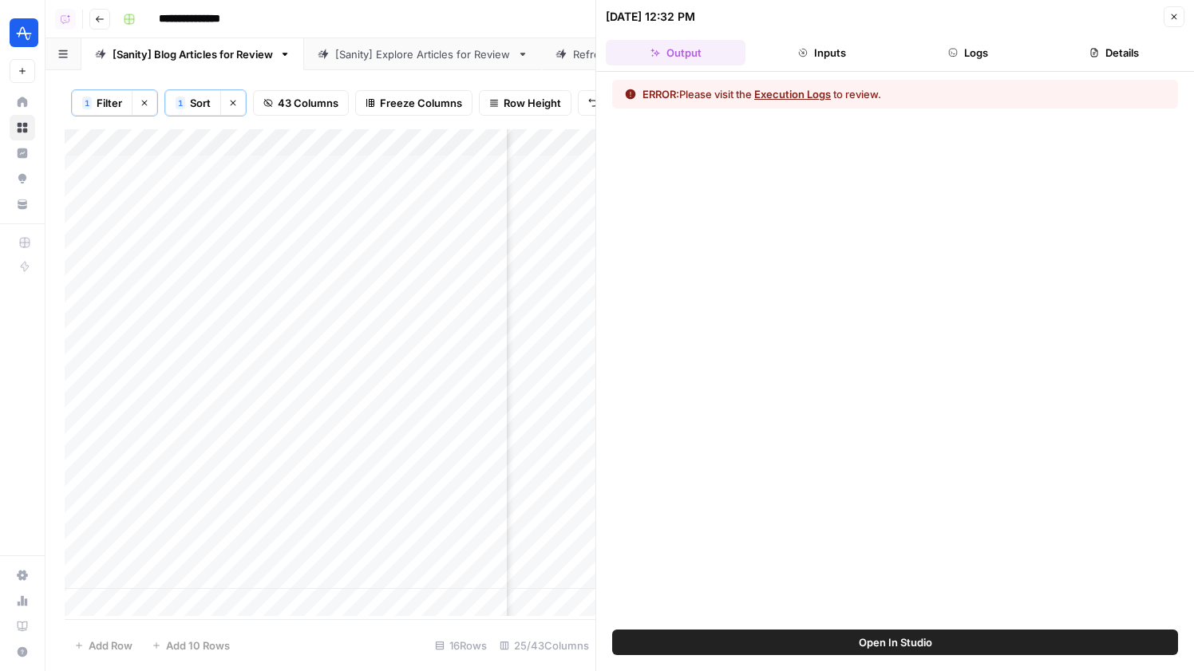
click at [1175, 25] on button "Close" at bounding box center [1174, 16] width 21 height 21
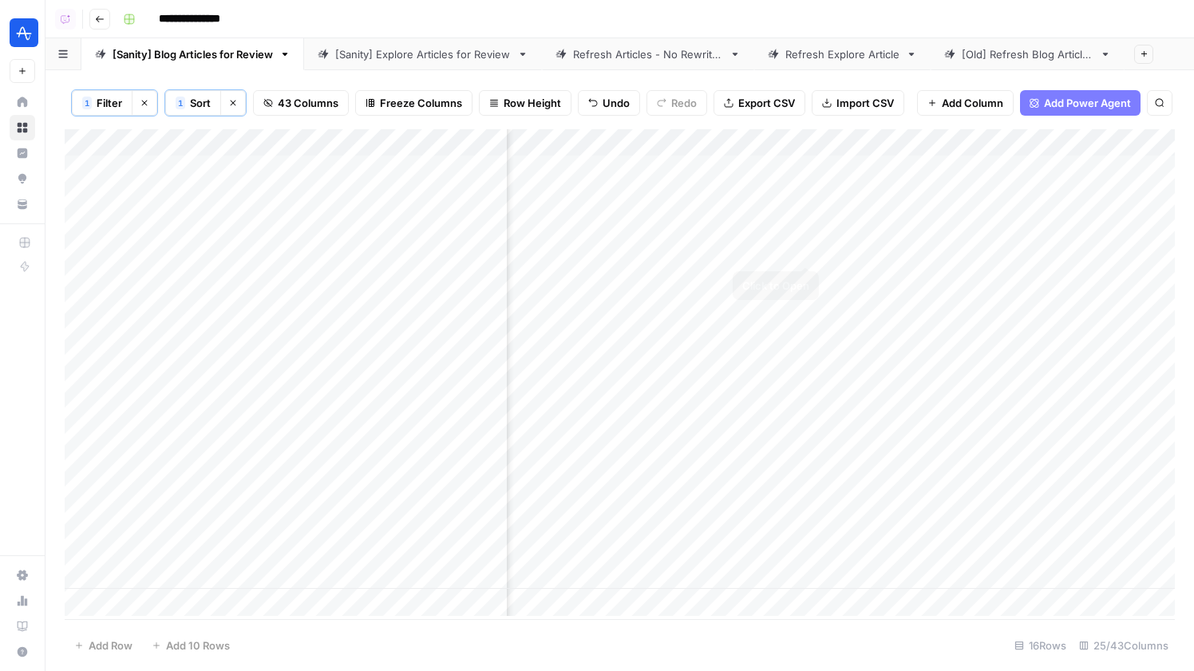
click at [807, 247] on div "Add Column" at bounding box center [620, 372] width 1110 height 487
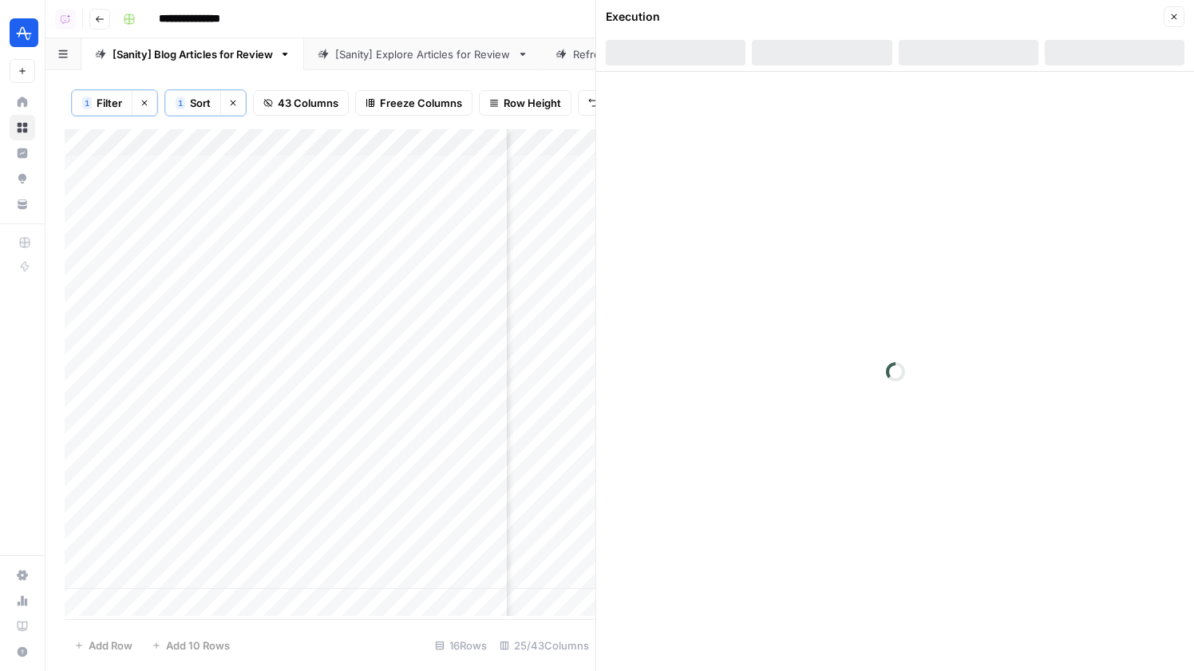
click at [952, 54] on div at bounding box center [969, 53] width 140 height 26
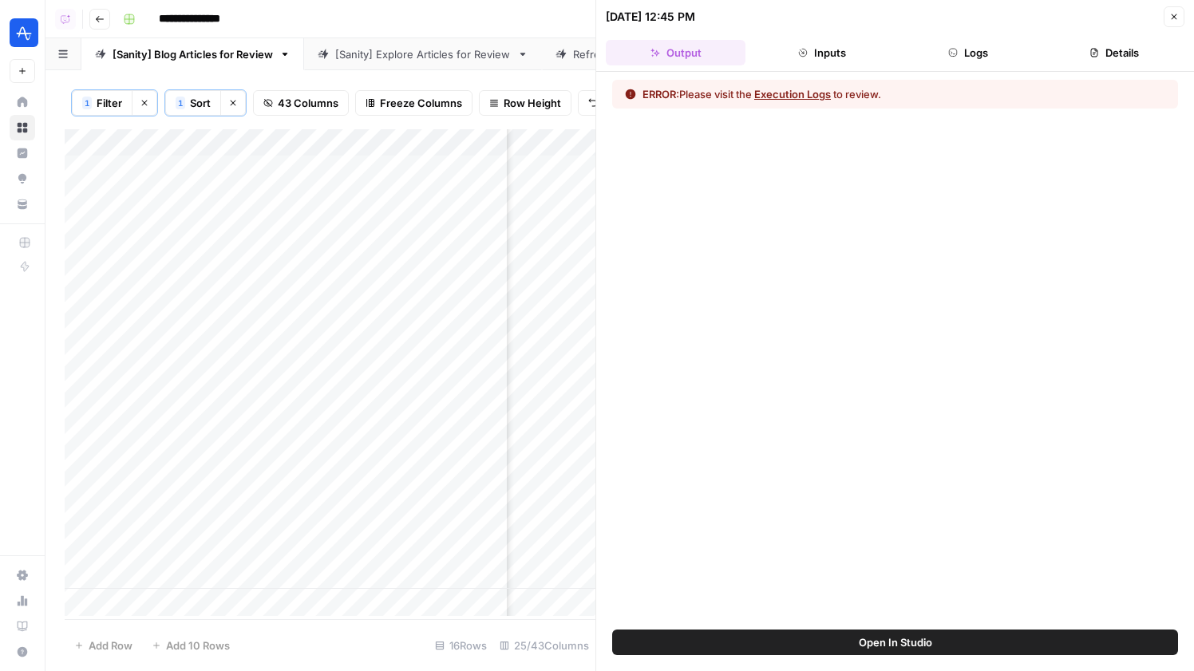
click at [972, 53] on button "Logs" at bounding box center [969, 53] width 140 height 26
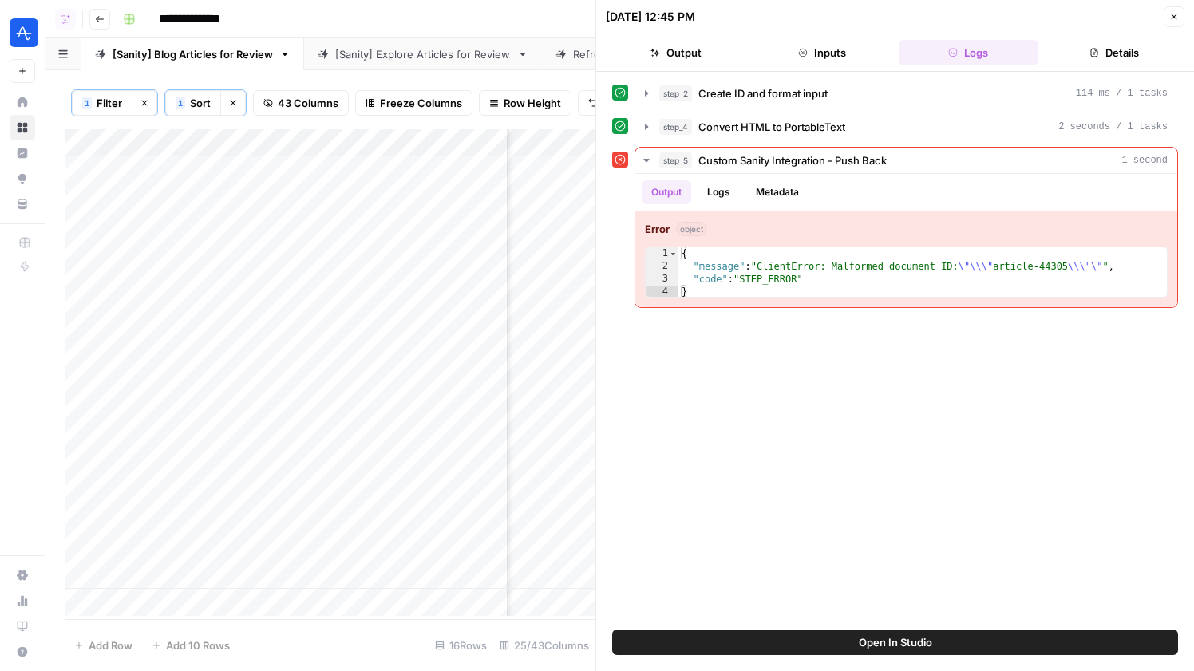
click at [1172, 14] on icon "button" at bounding box center [1175, 17] width 6 height 6
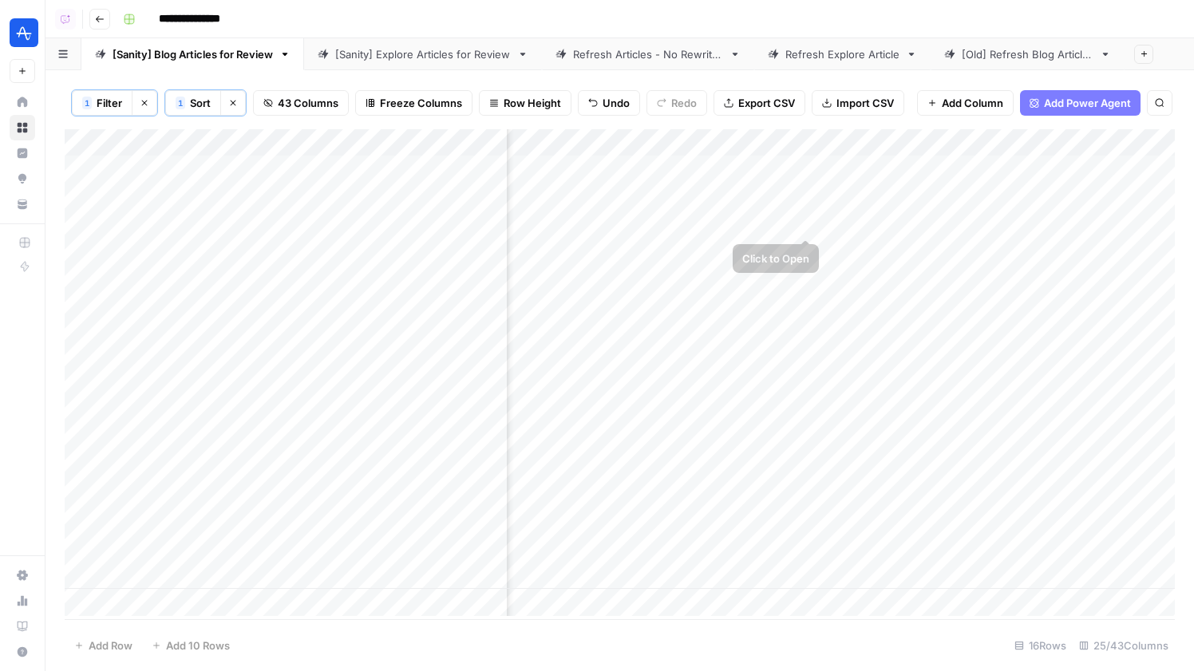
click at [805, 219] on div "Add Column" at bounding box center [620, 372] width 1110 height 487
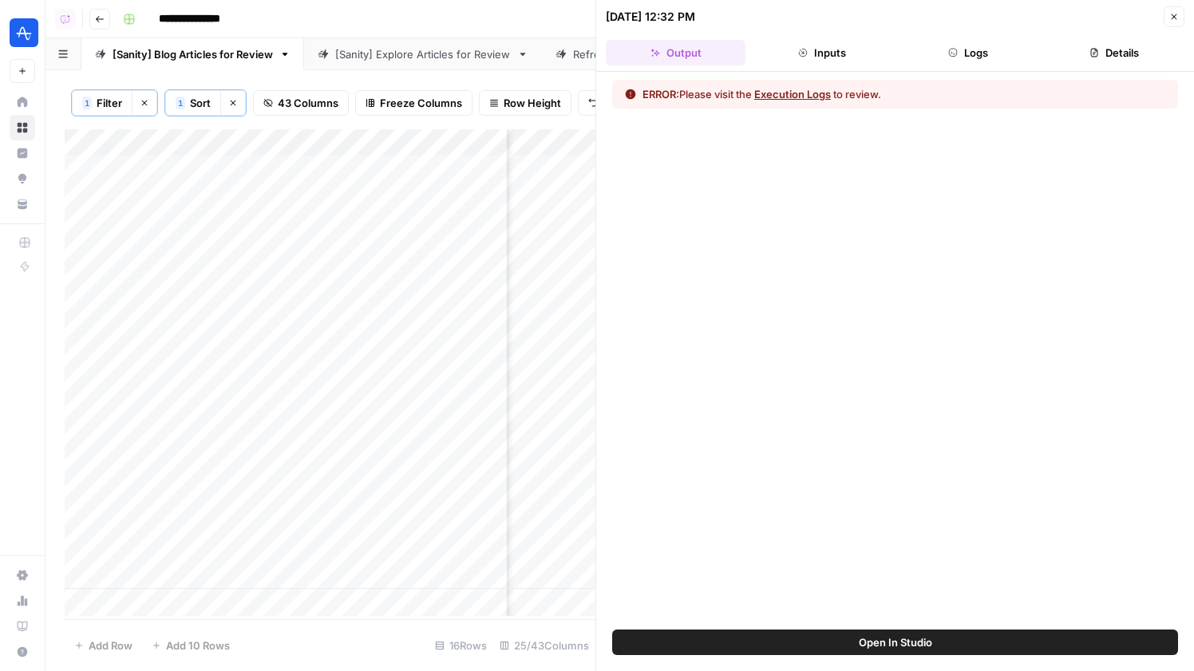
click at [967, 69] on header "10/02/25 at 12:32 PM Close Output Inputs Logs Details" at bounding box center [895, 36] width 598 height 72
click at [954, 48] on icon "button" at bounding box center [953, 53] width 10 height 10
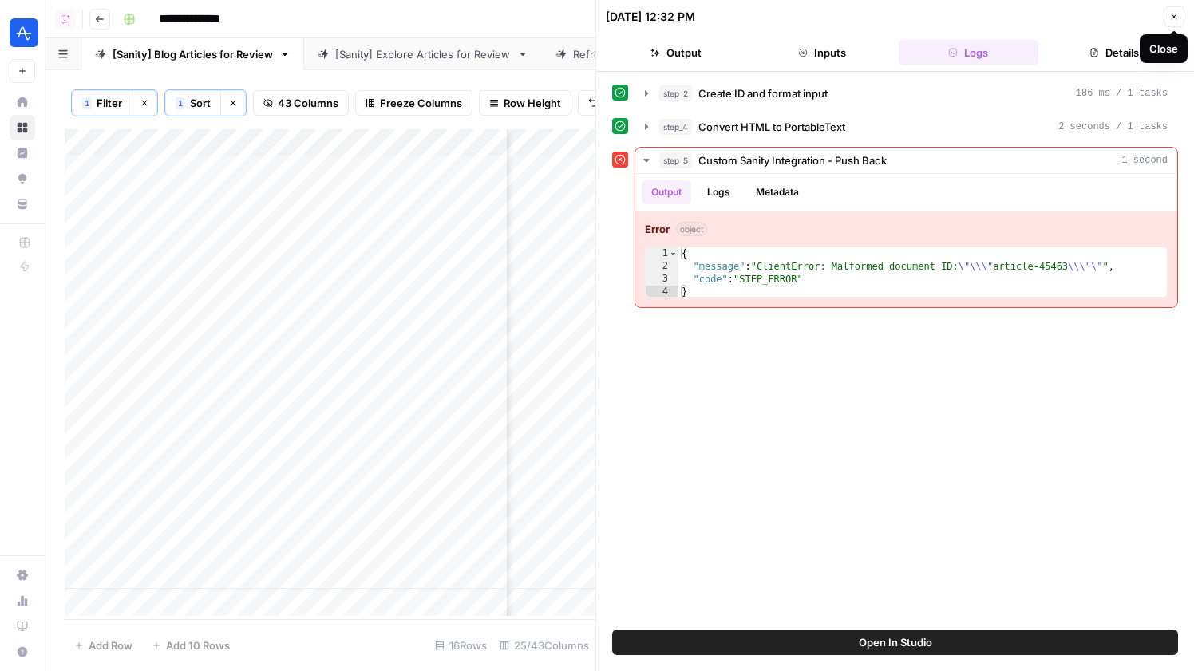
click at [1175, 22] on button "Close" at bounding box center [1174, 16] width 21 height 21
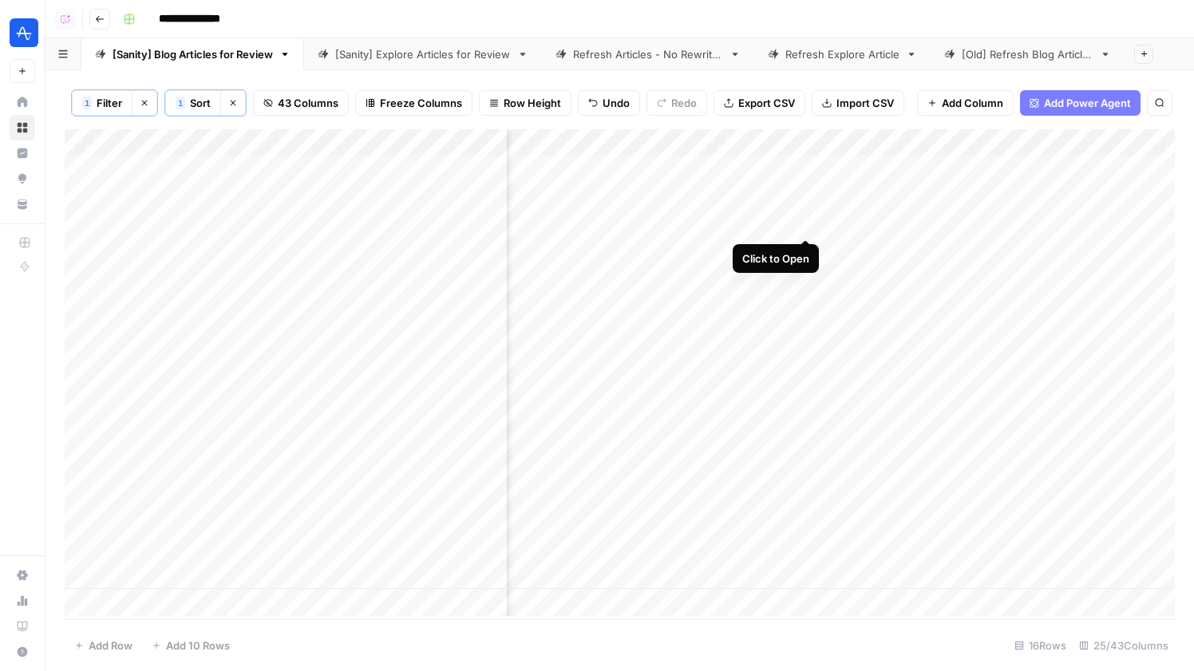
click at [805, 223] on div "Add Column" at bounding box center [620, 372] width 1110 height 487
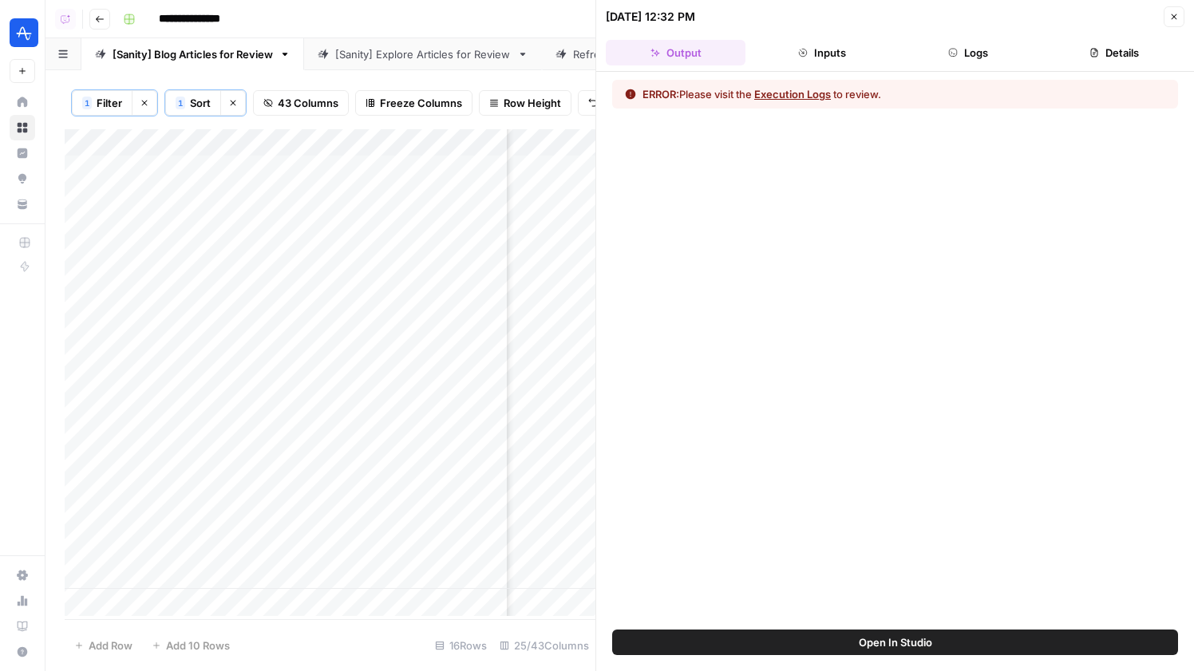
click at [980, 47] on button "Logs" at bounding box center [969, 53] width 140 height 26
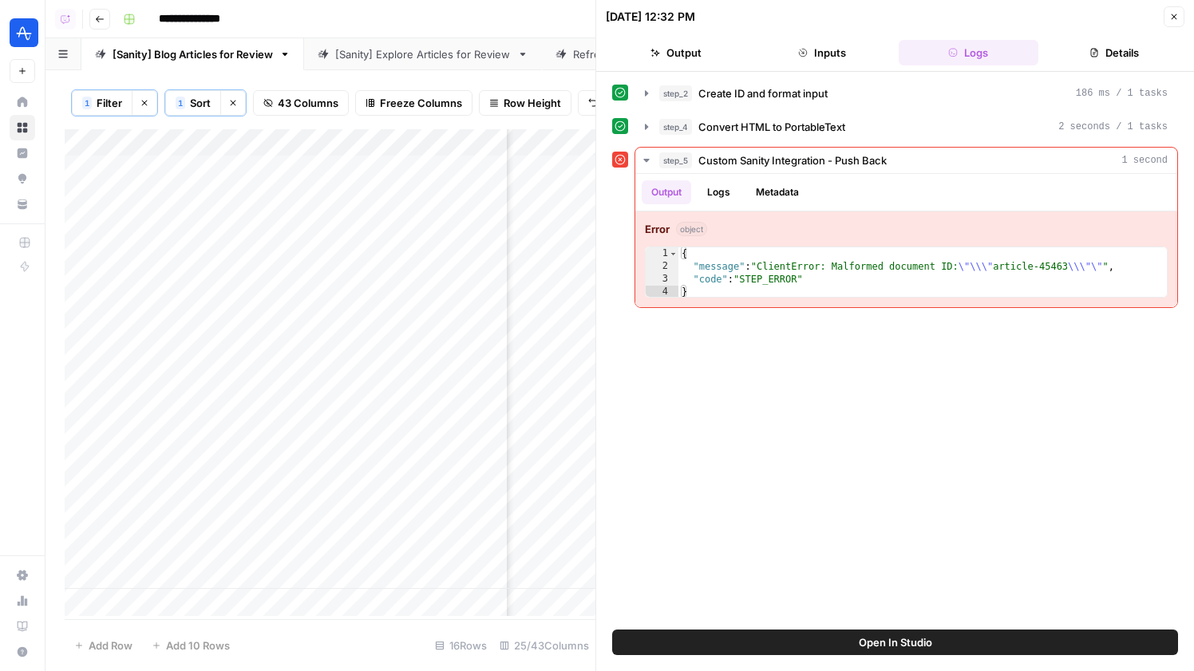
click at [904, 641] on span "Open In Studio" at bounding box center [895, 643] width 73 height 16
click at [1173, 18] on icon "button" at bounding box center [1174, 17] width 10 height 10
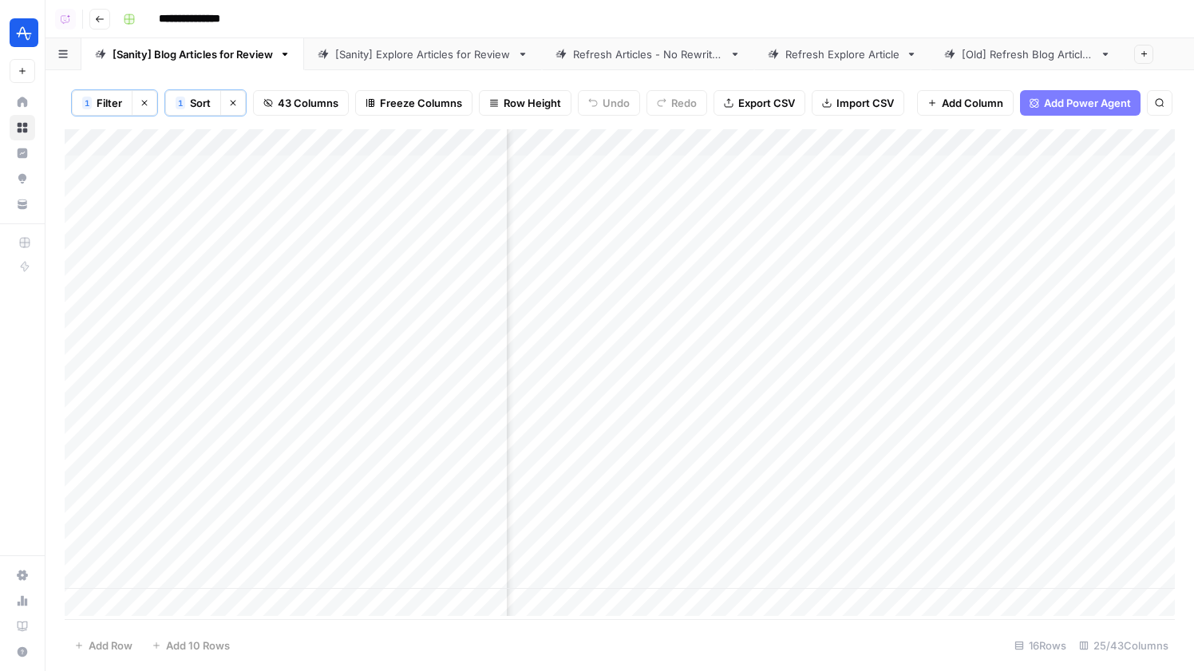
scroll to position [0, 287]
click at [422, 48] on div "[Sanity] Explore Articles for Review" at bounding box center [423, 54] width 176 height 16
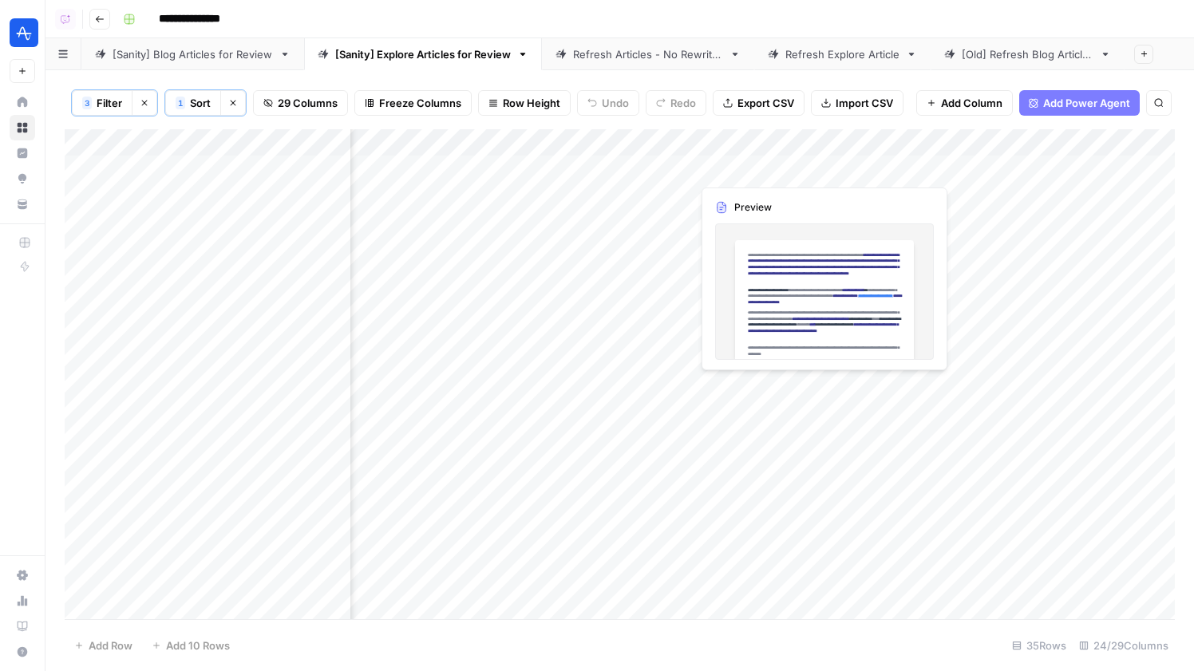
click at [722, 159] on div "Add Column" at bounding box center [620, 374] width 1110 height 490
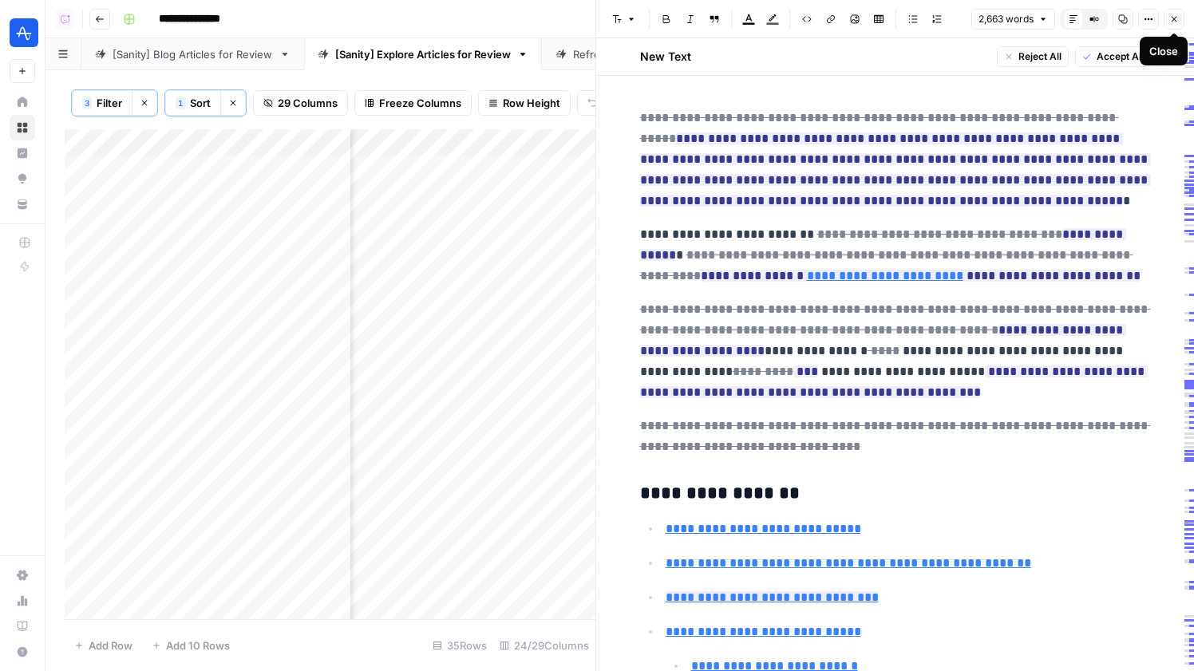
click at [1174, 19] on icon "button" at bounding box center [1175, 20] width 6 height 6
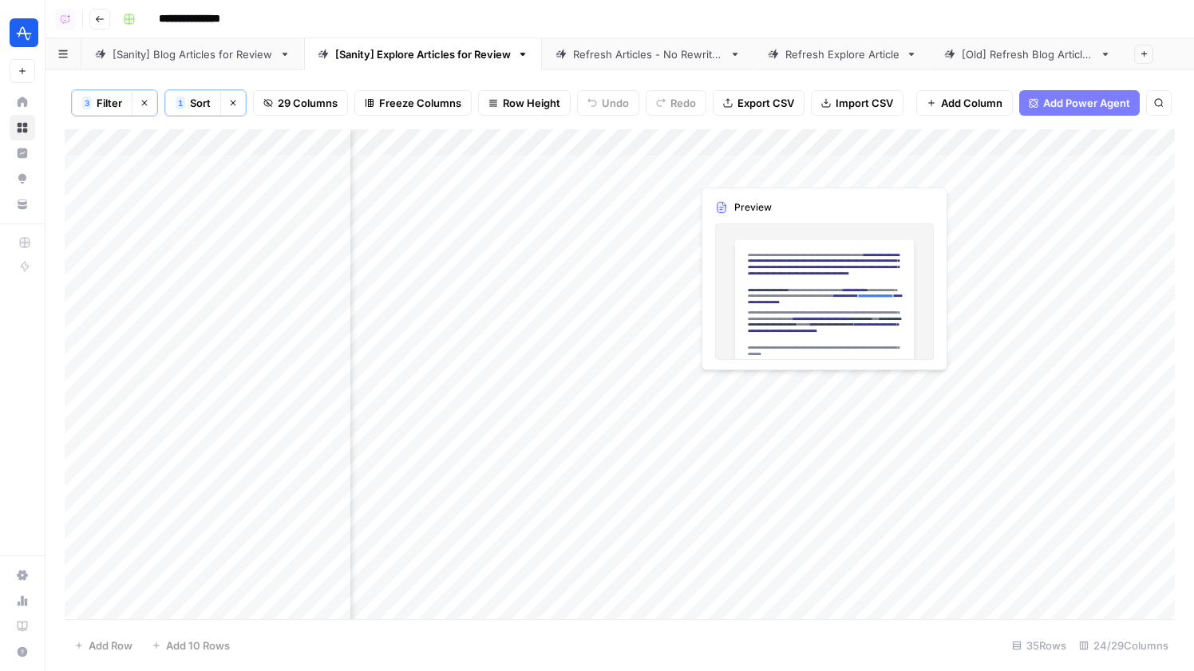
scroll to position [0, 3378]
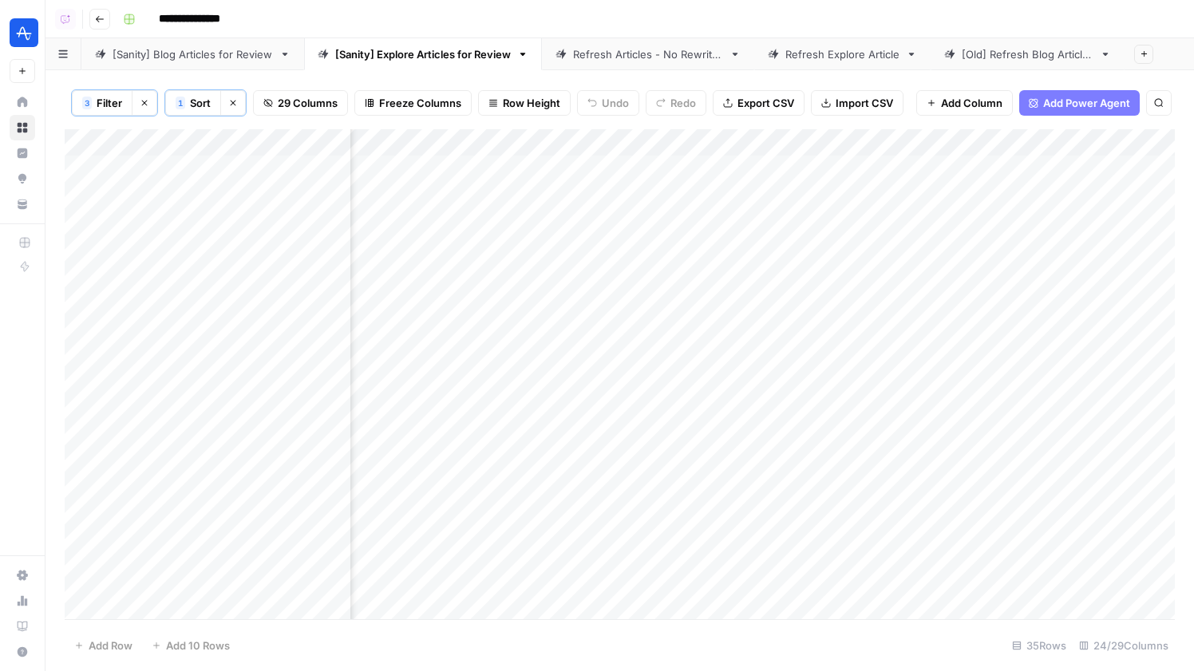
click at [586, 173] on div "Add Column" at bounding box center [620, 374] width 1110 height 490
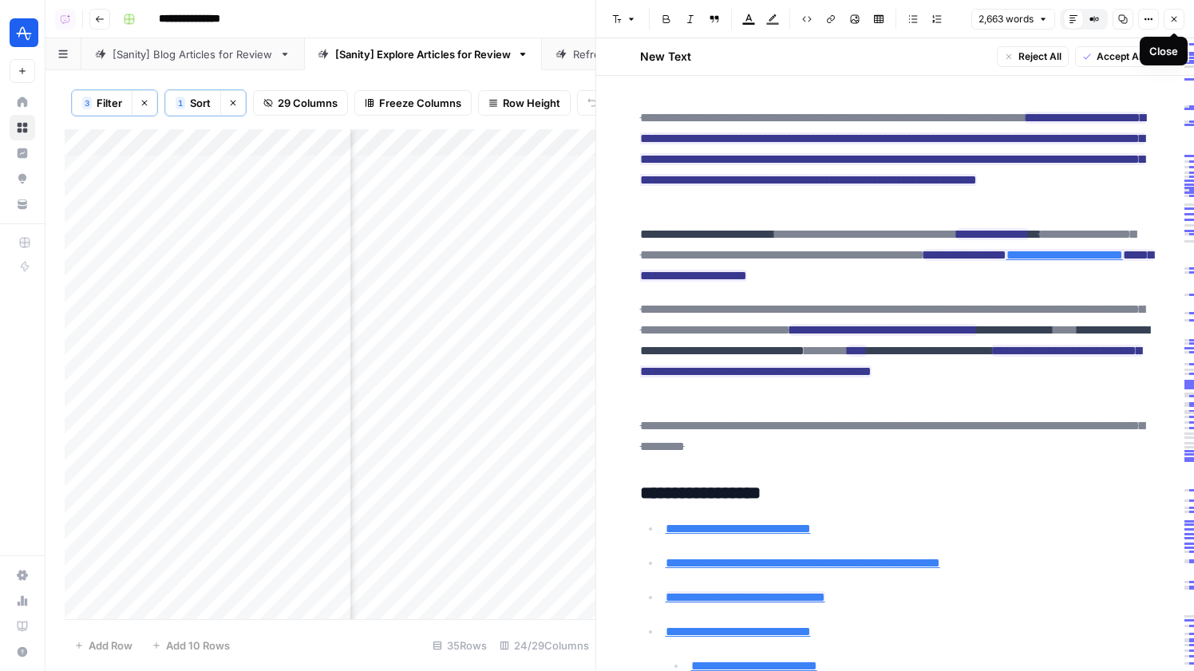
click at [1173, 20] on icon "button" at bounding box center [1174, 19] width 10 height 10
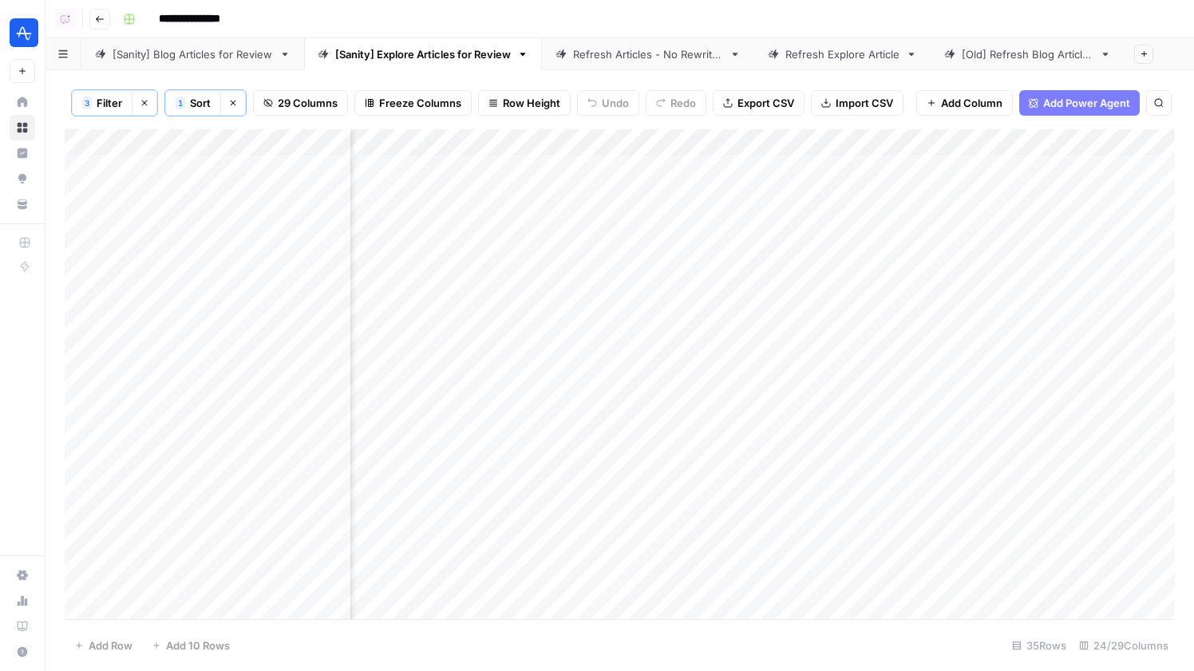
scroll to position [0, 3192]
click at [227, 49] on div "[Sanity] Blog Articles for Review" at bounding box center [193, 54] width 160 height 16
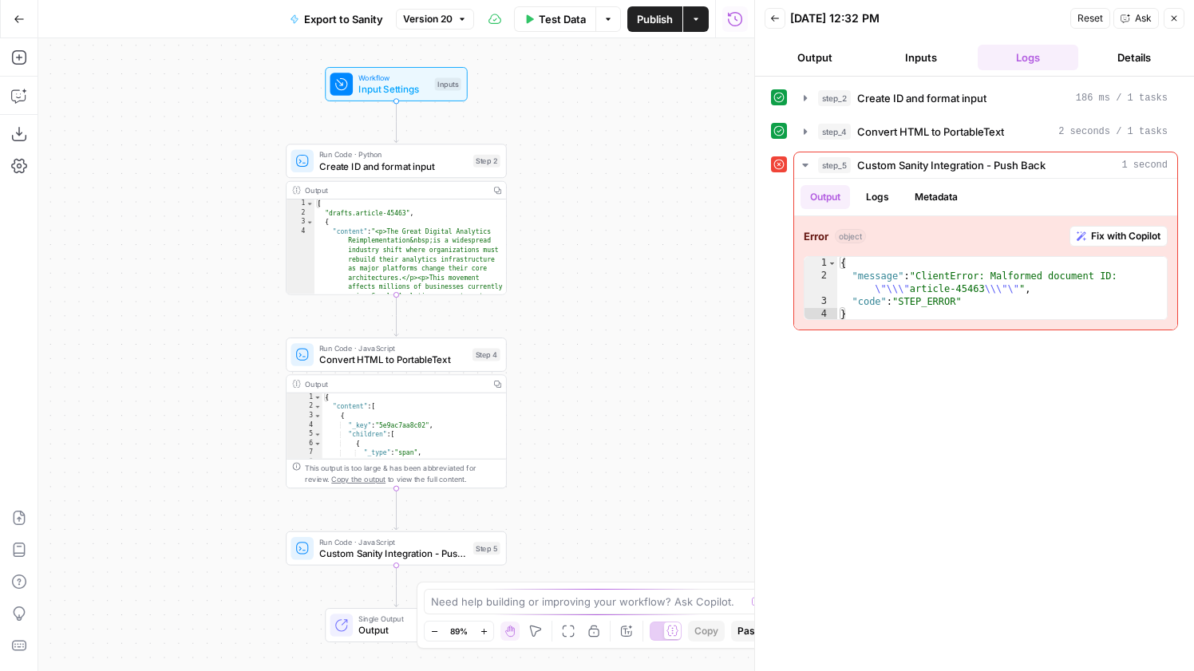
click at [416, 552] on span "Custom Sanity Integration - Push Back" at bounding box center [393, 554] width 148 height 14
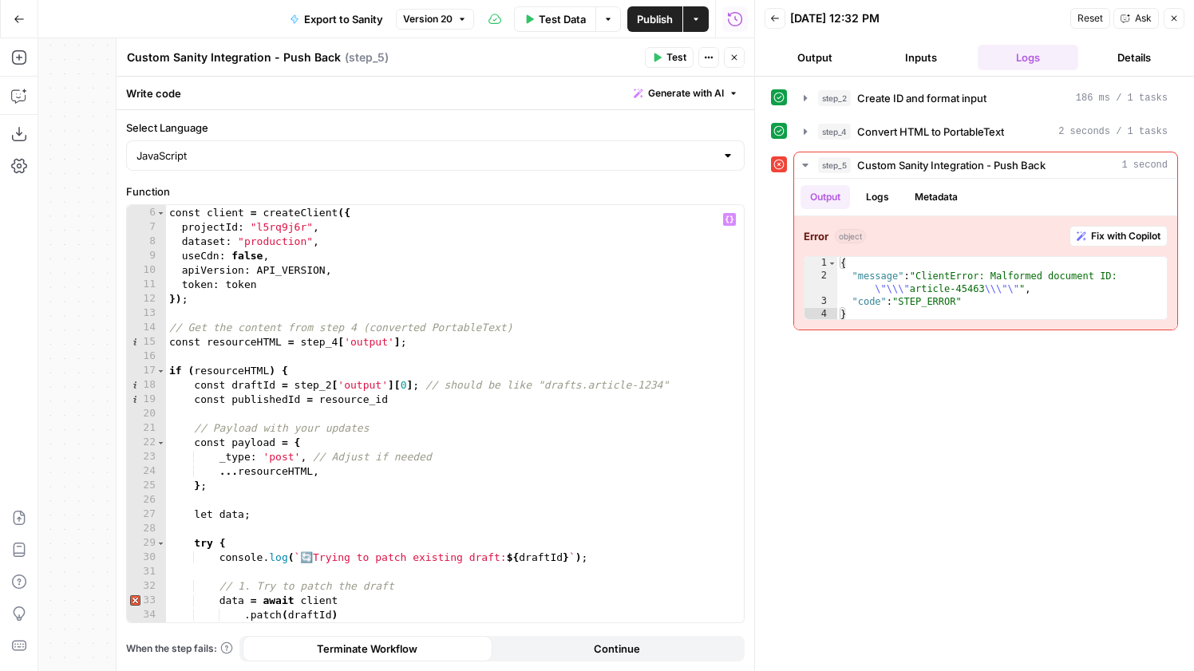
scroll to position [77, 0]
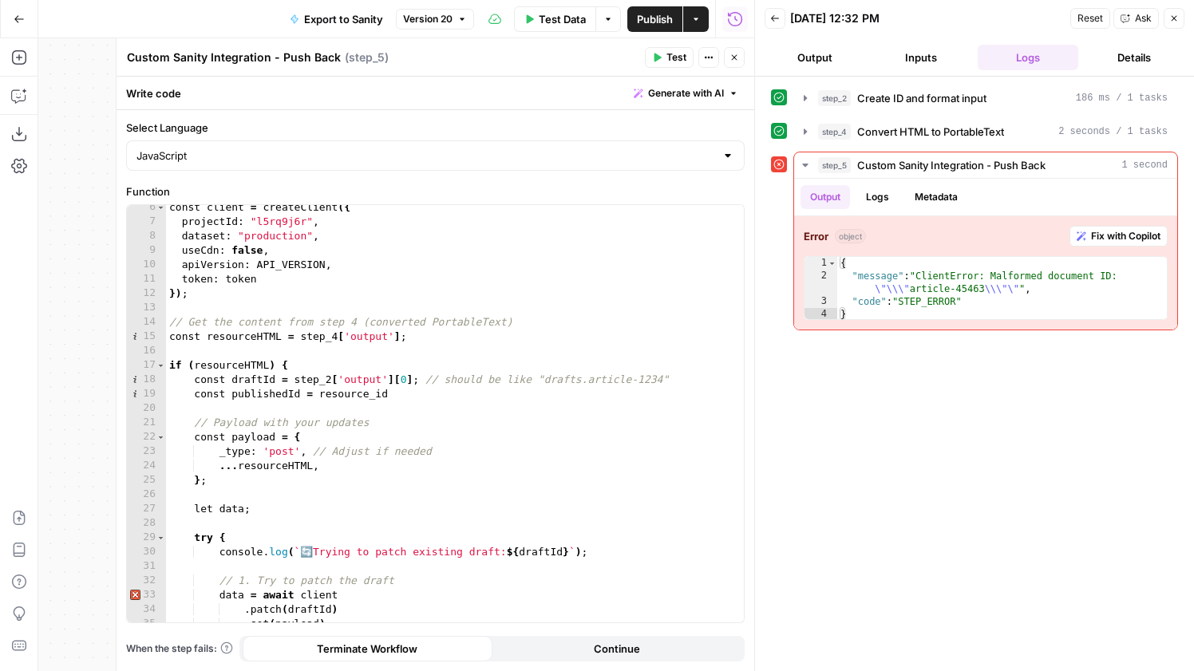
click at [939, 101] on span "Create ID and format input" at bounding box center [921, 98] width 129 height 16
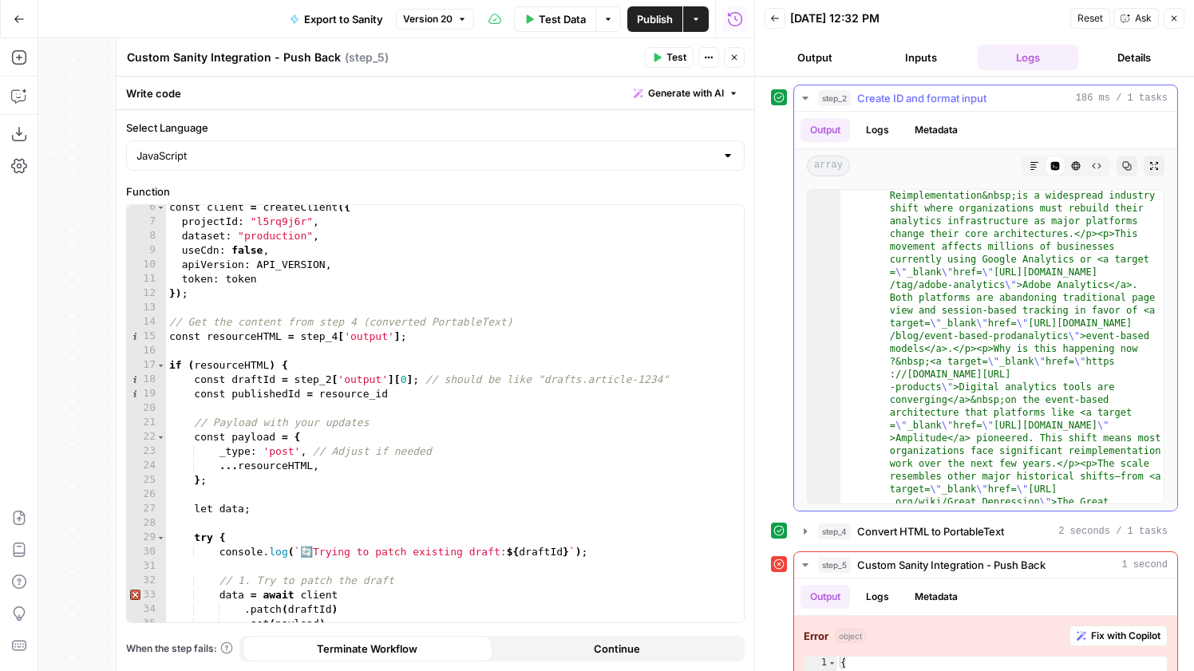
scroll to position [0, 0]
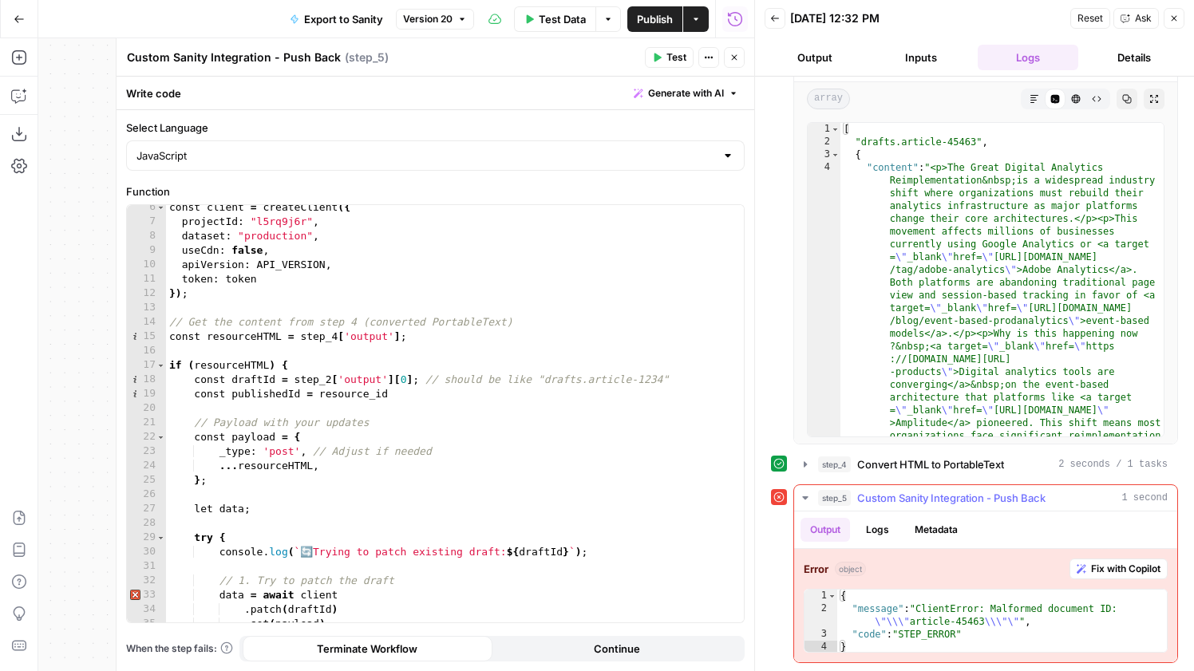
click at [884, 520] on button "Logs" at bounding box center [877, 530] width 42 height 24
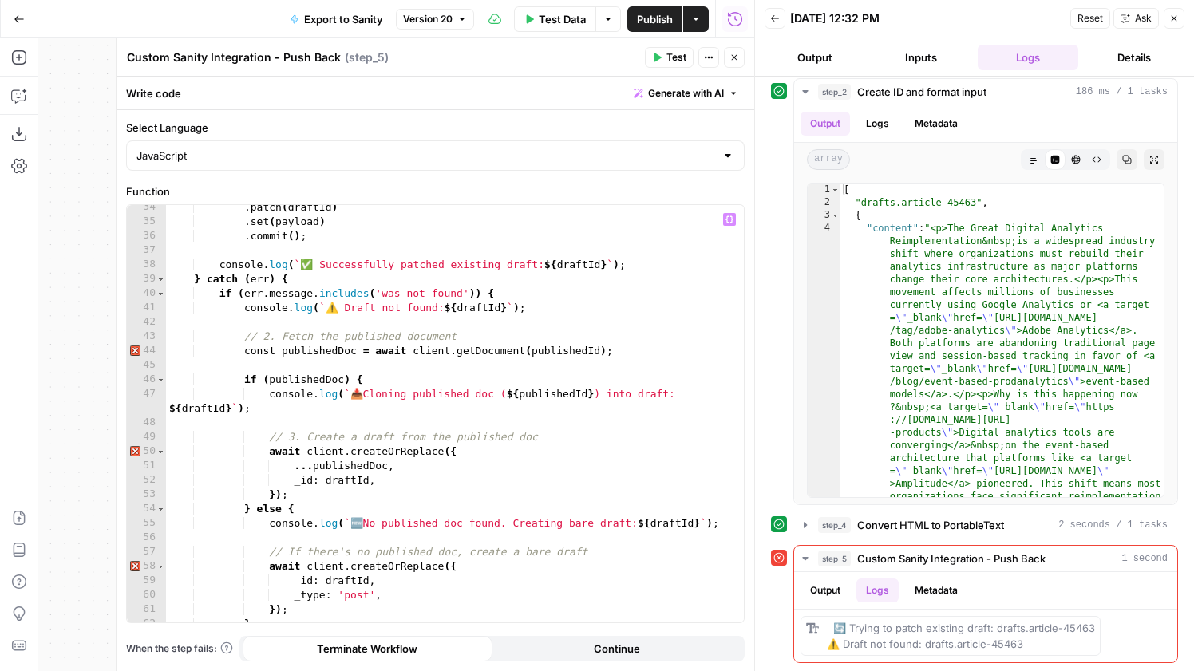
scroll to position [480, 0]
click at [923, 583] on button "Metadata" at bounding box center [936, 591] width 62 height 24
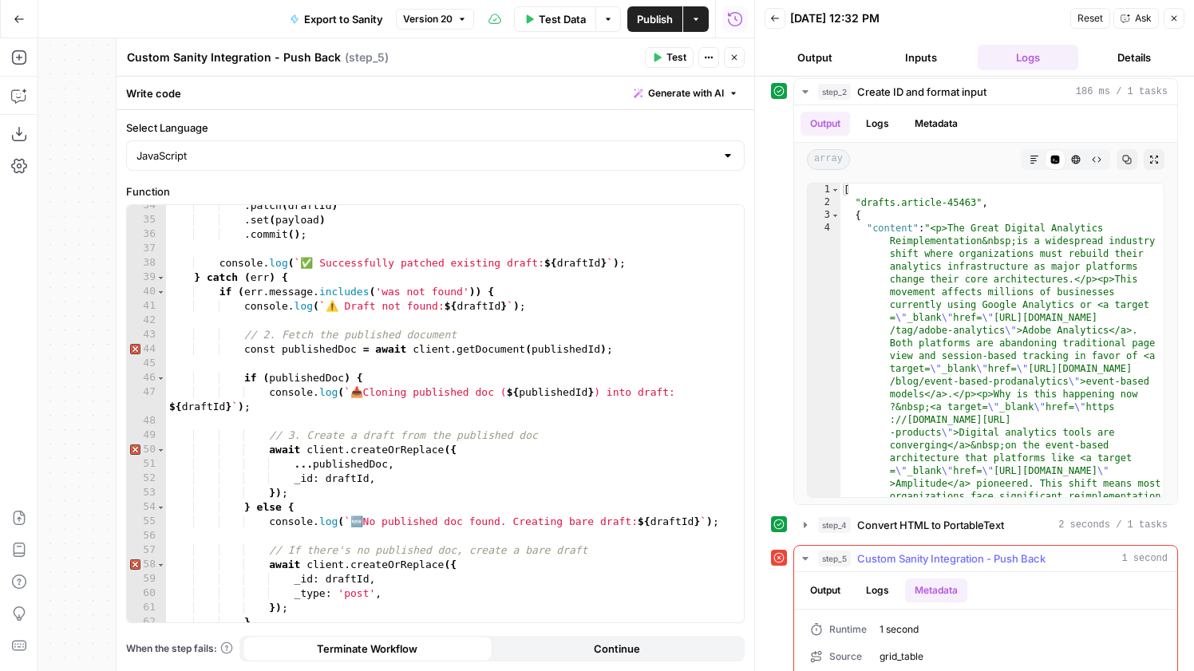
click at [816, 583] on button "Output" at bounding box center [825, 591] width 49 height 24
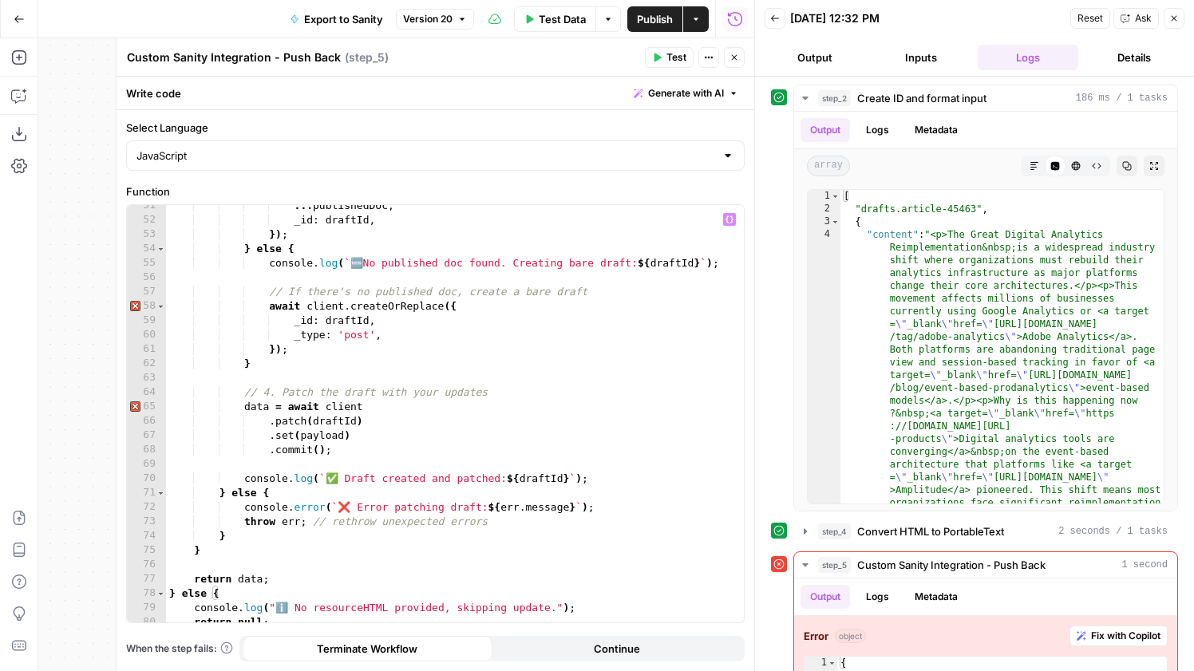
scroll to position [761, 0]
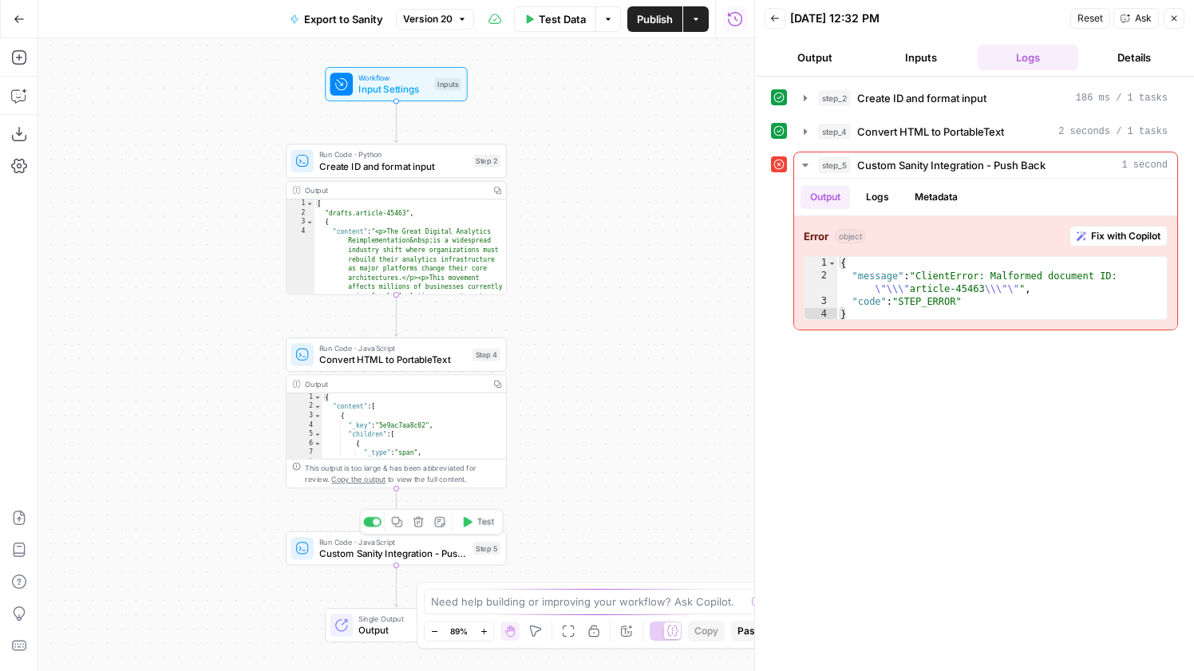
click at [362, 563] on div "Run Code · JavaScript Custom Sanity Integration - Push Back Step 5 Copy step De…" at bounding box center [396, 549] width 221 height 34
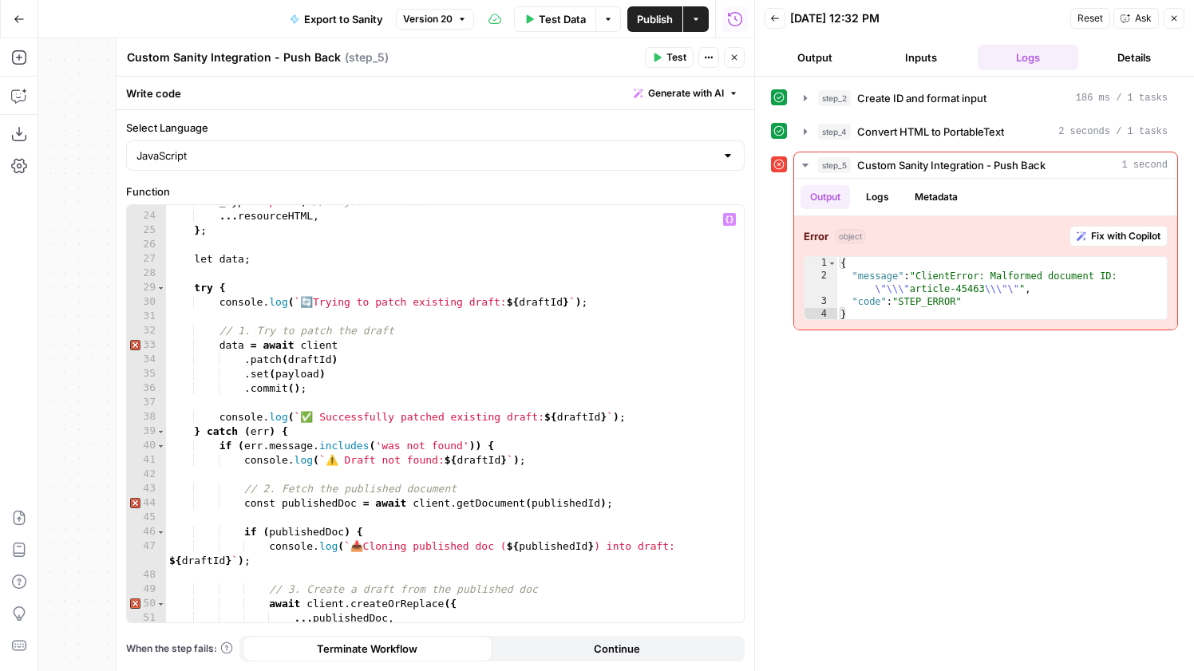
scroll to position [326, 0]
click at [1133, 238] on span "Fix with Copilot" at bounding box center [1125, 236] width 69 height 14
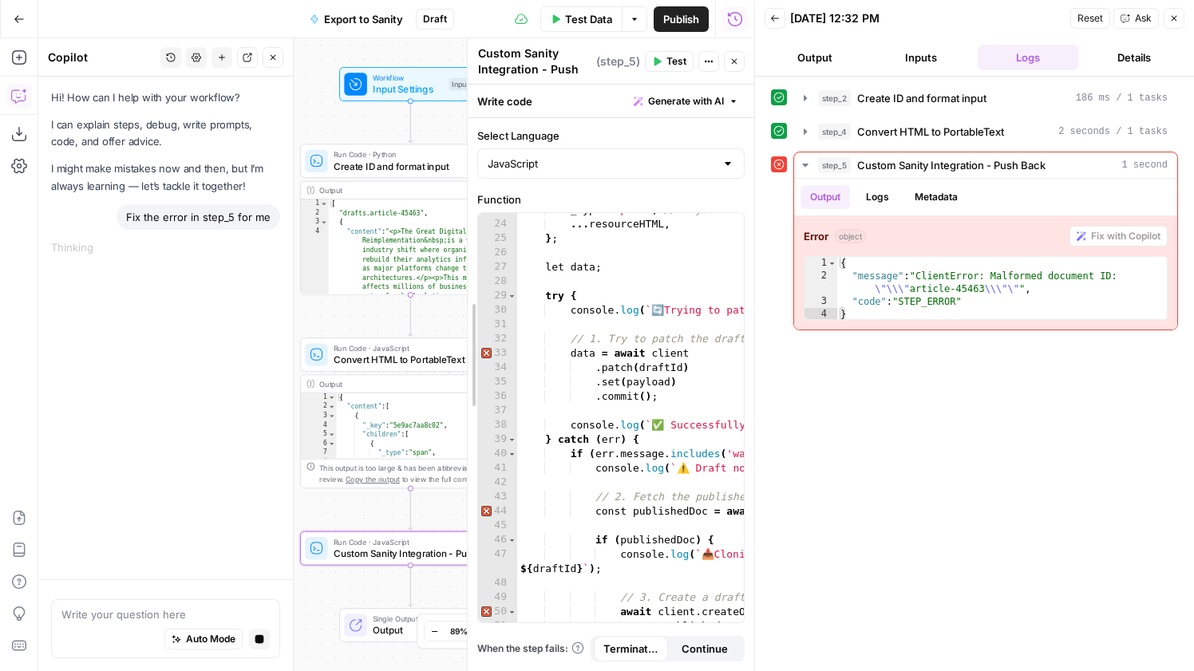
drag, startPoint x: 123, startPoint y: 318, endPoint x: 479, endPoint y: 374, distance: 360.3
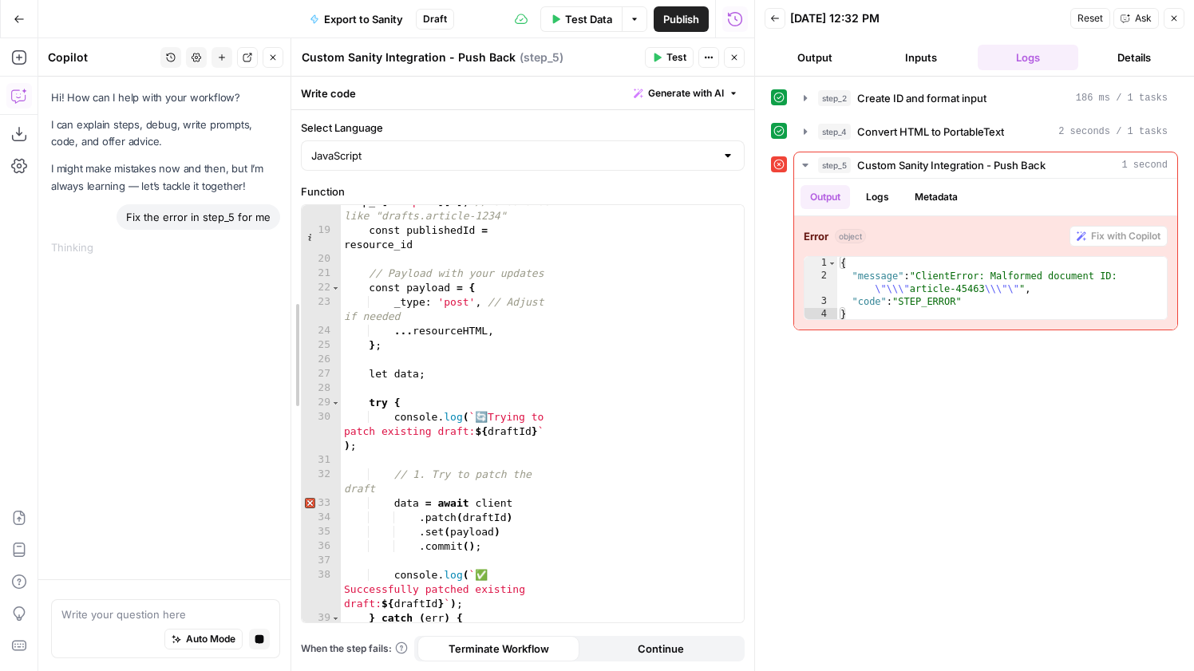
drag, startPoint x: 471, startPoint y: 337, endPoint x: 289, endPoint y: 338, distance: 182.0
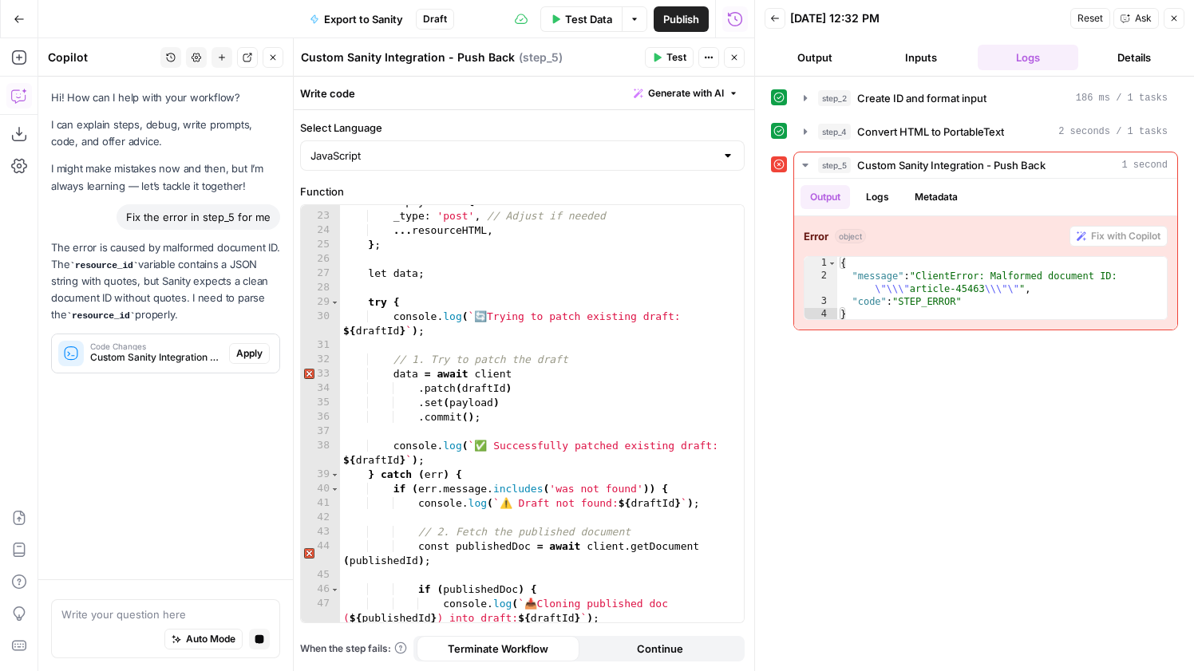
scroll to position [0, 0]
click at [244, 348] on span "Apply" at bounding box center [249, 353] width 26 height 14
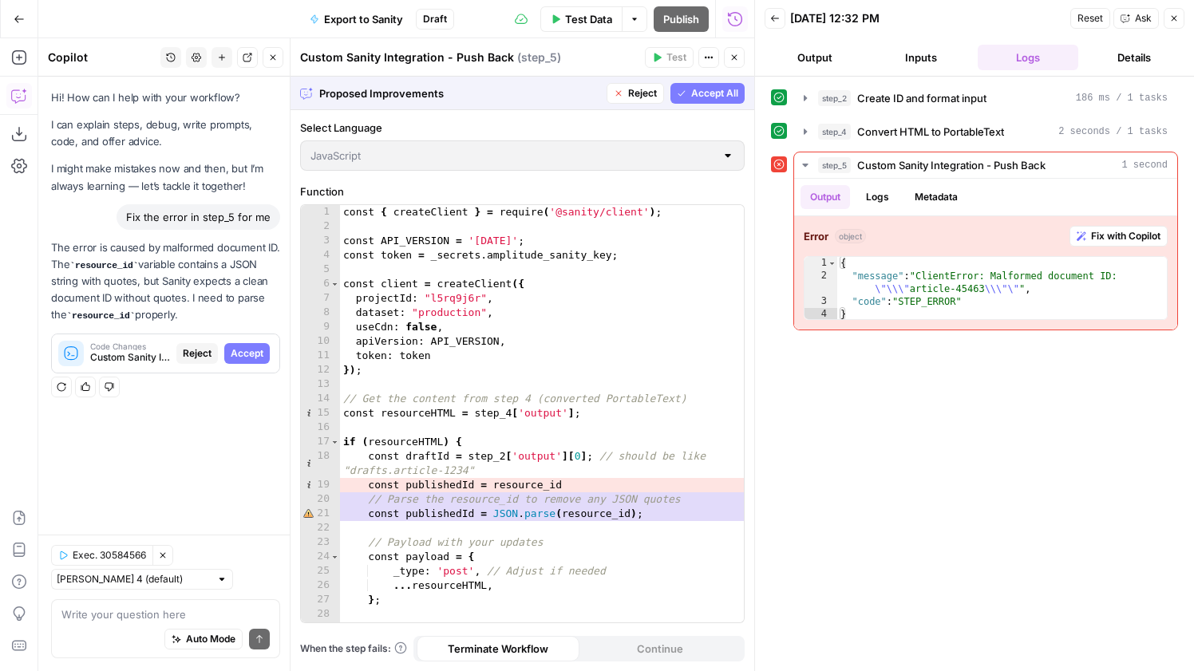
click at [711, 91] on span "Accept All" at bounding box center [714, 93] width 47 height 14
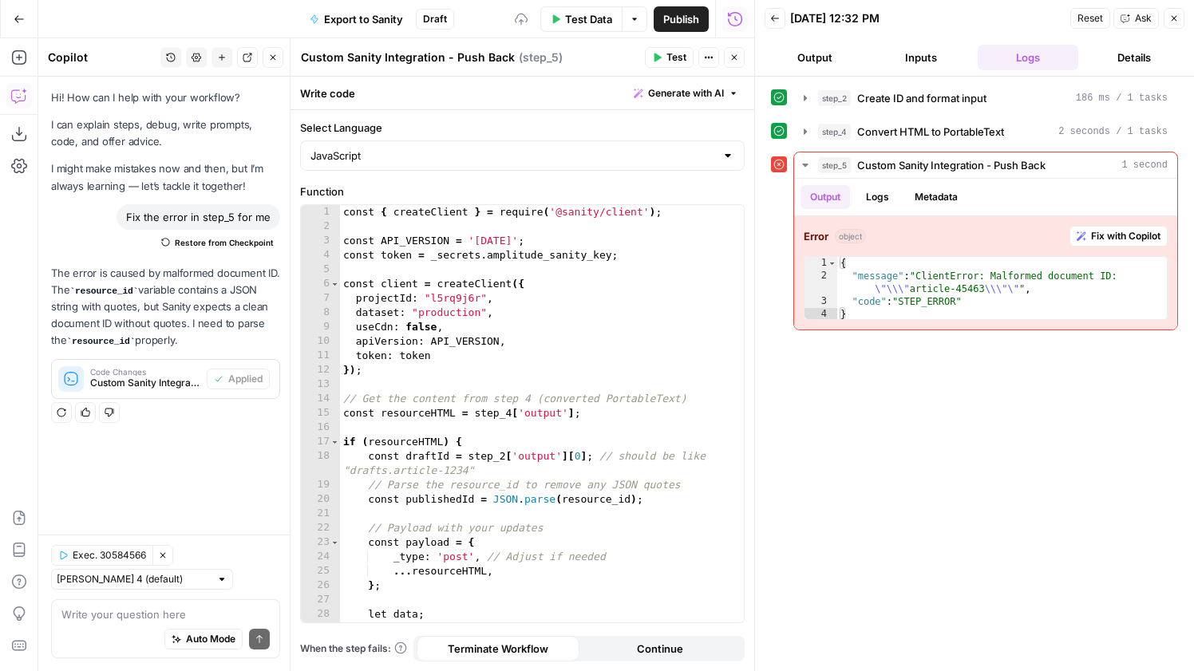
click at [665, 55] on button "Test" at bounding box center [669, 57] width 49 height 21
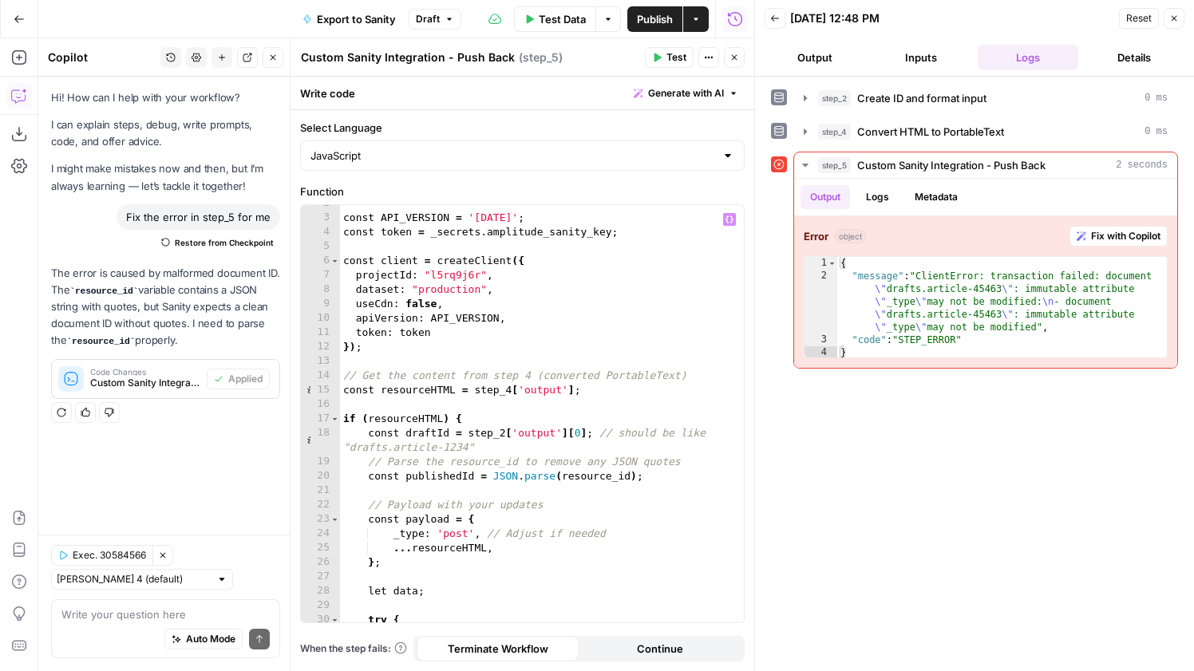
scroll to position [53, 0]
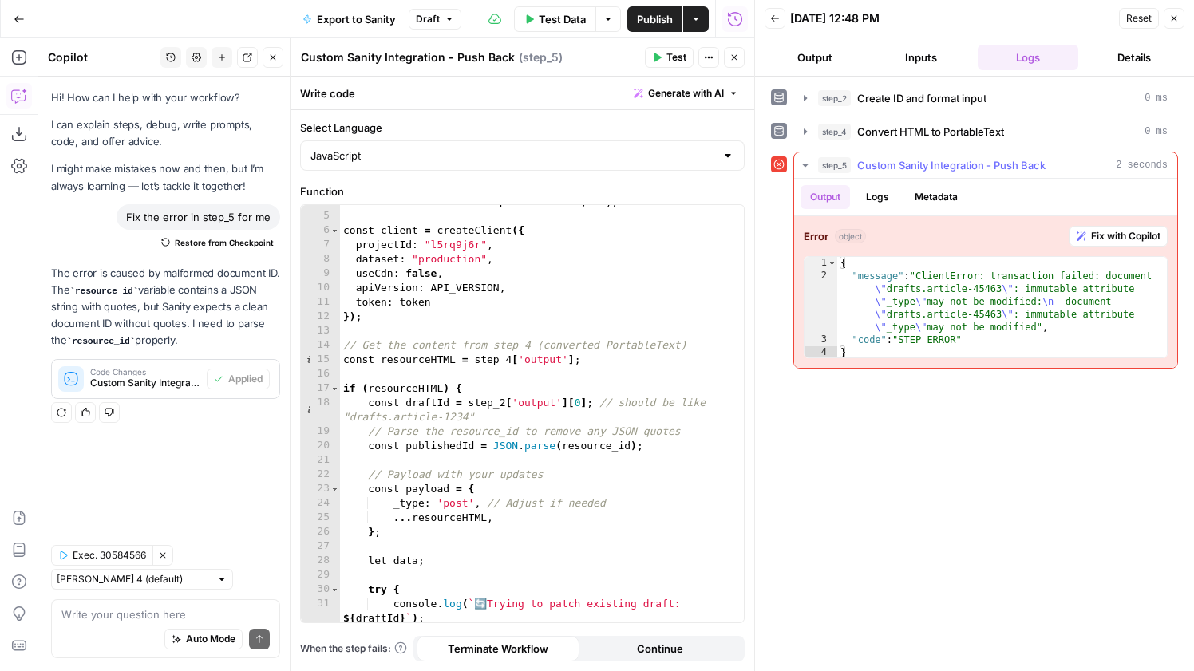
click at [1130, 239] on span "Fix with Copilot" at bounding box center [1125, 236] width 69 height 14
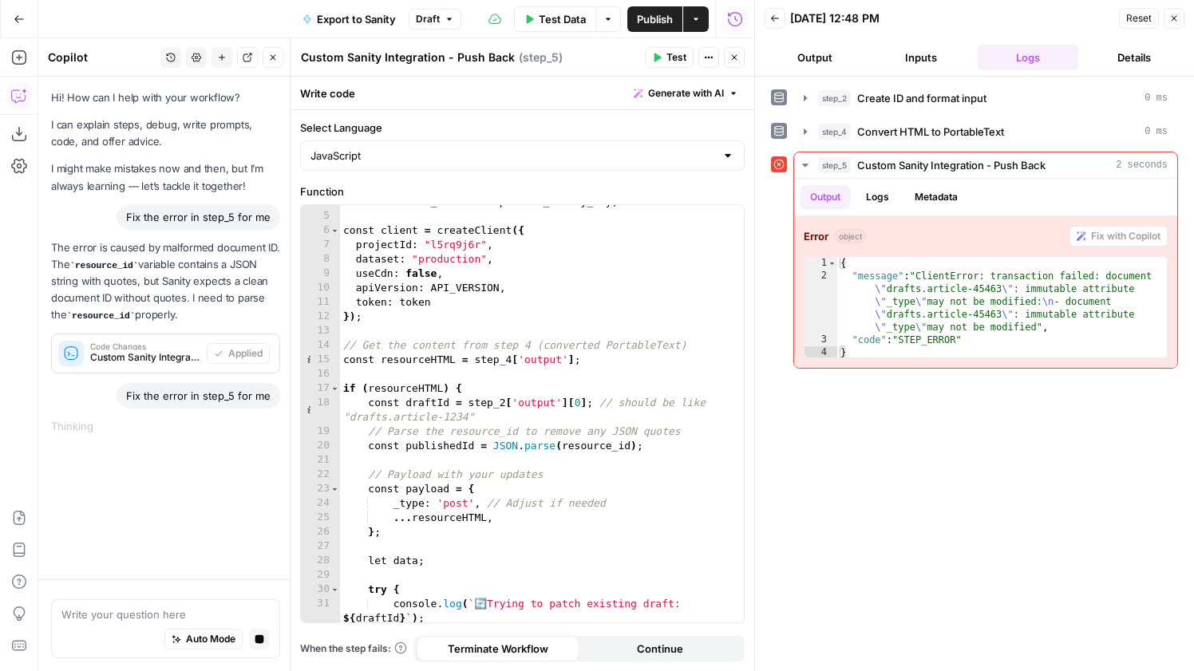
click at [429, 22] on span "Draft" at bounding box center [428, 19] width 24 height 14
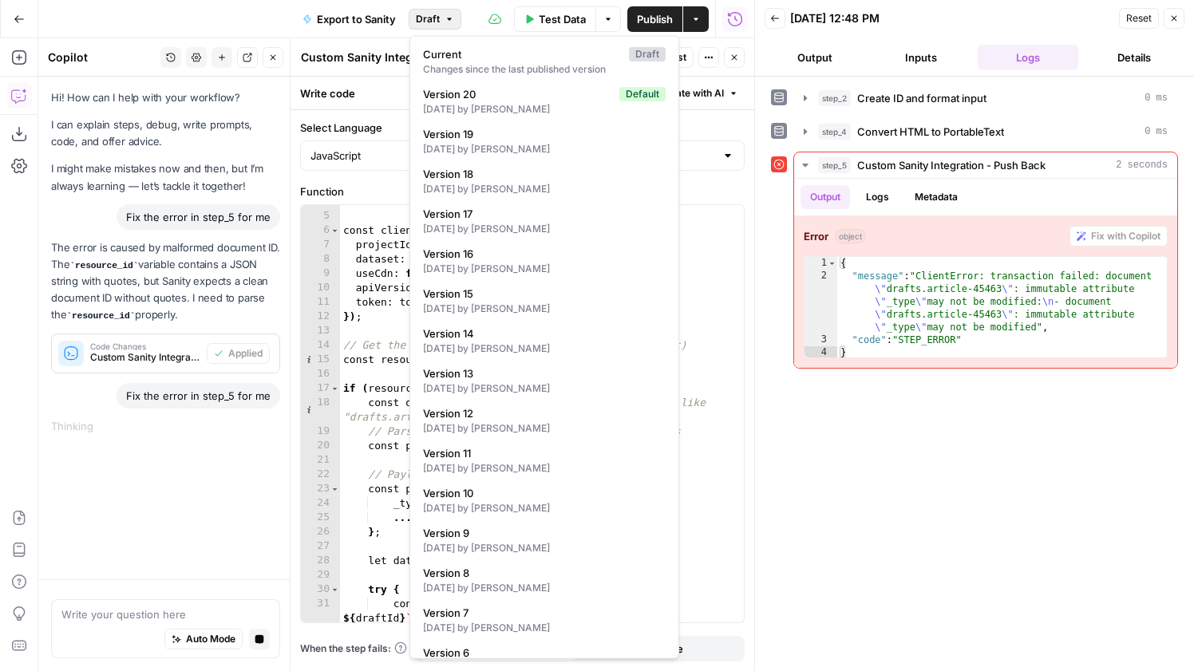
click at [429, 22] on span "Draft" at bounding box center [428, 19] width 24 height 14
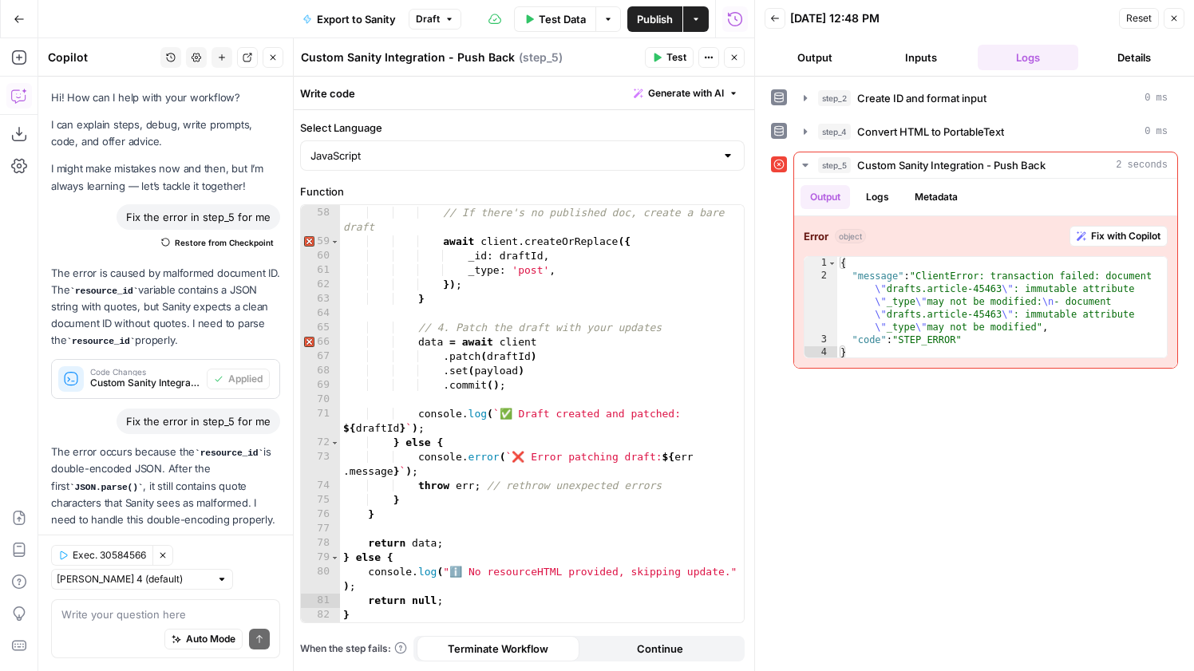
scroll to position [81, 0]
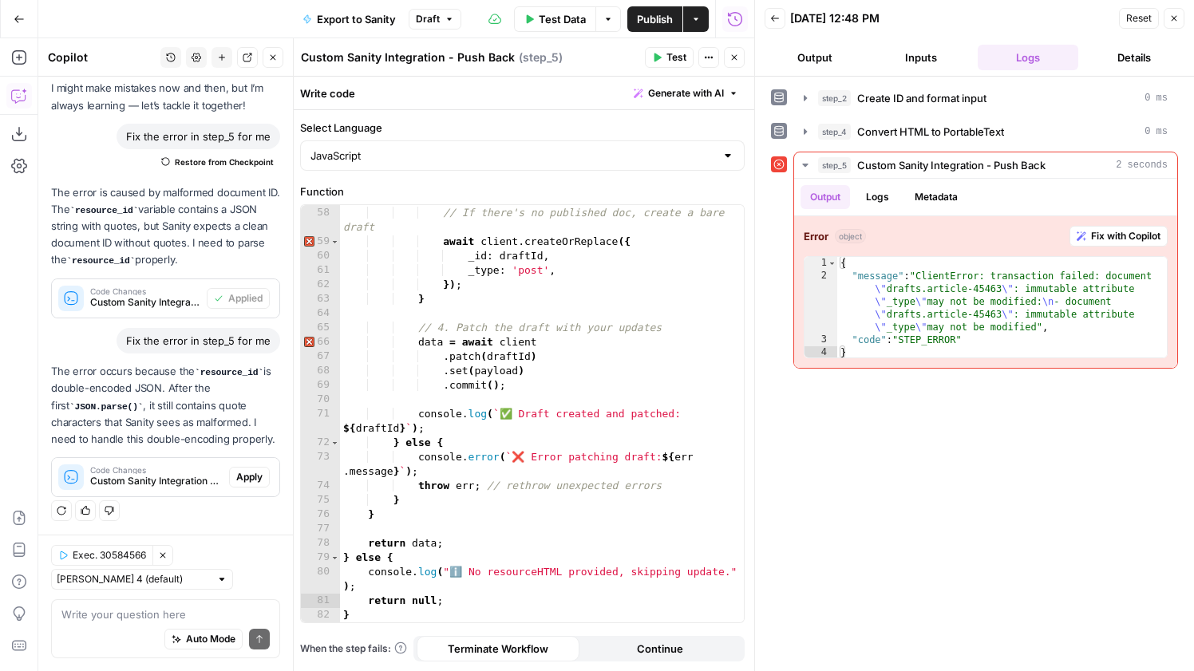
click at [246, 469] on button "Apply" at bounding box center [249, 477] width 41 height 21
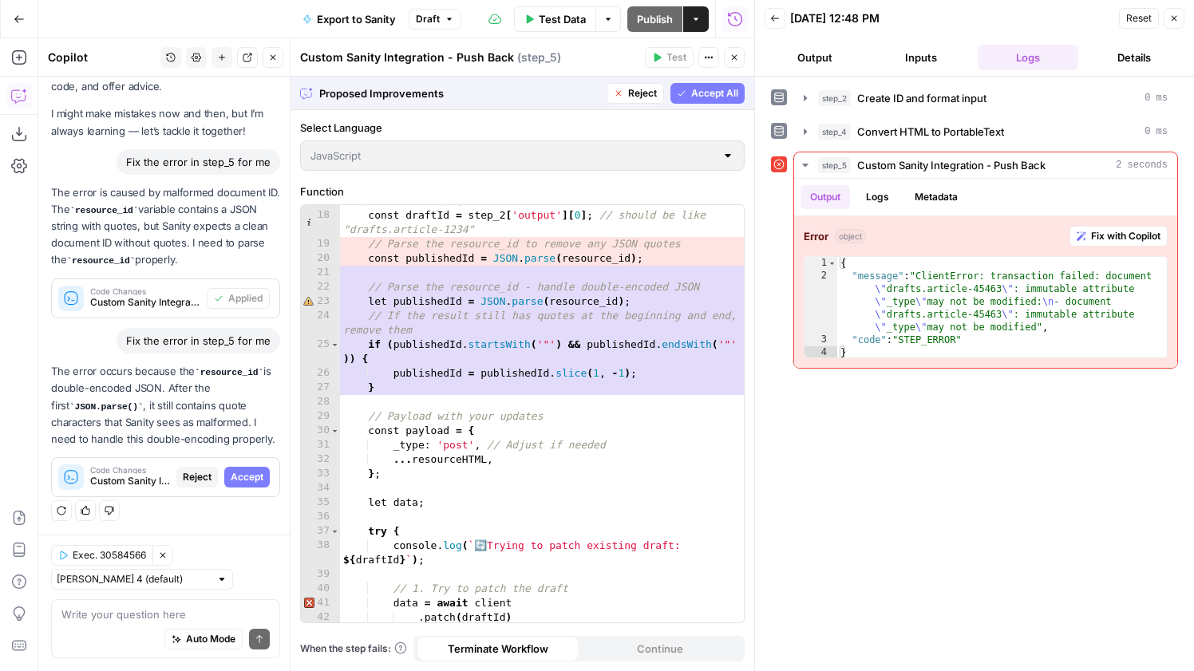
scroll to position [239, 0]
click at [255, 478] on span "Accept" at bounding box center [247, 477] width 33 height 14
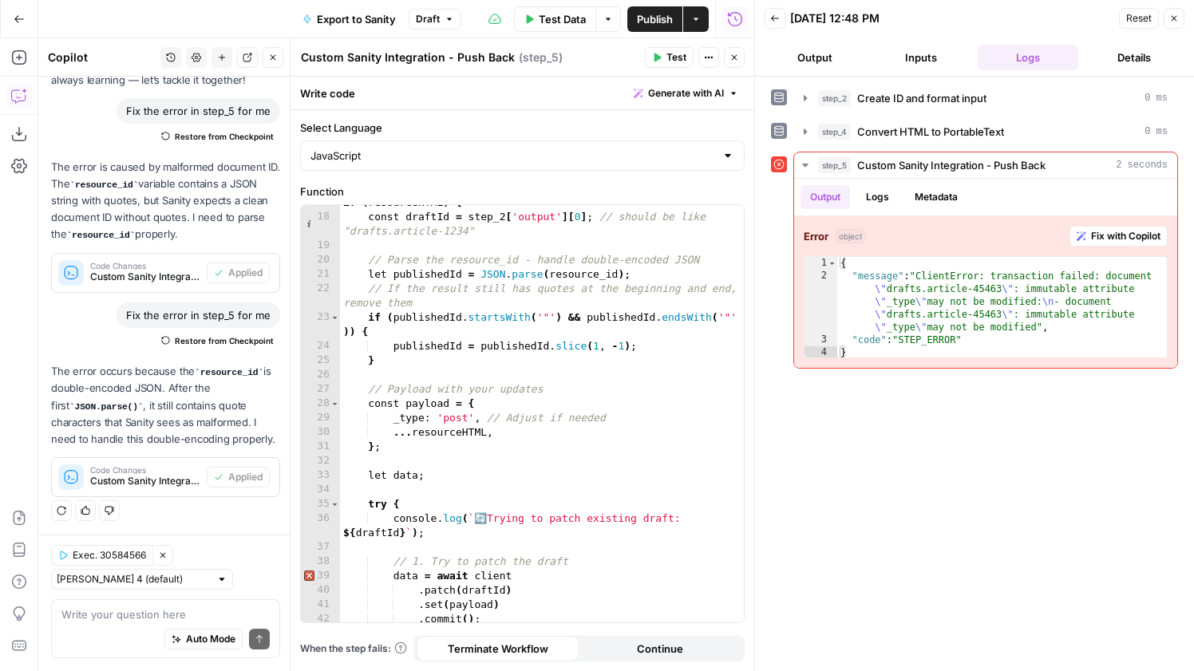
click at [677, 45] on header "Custom Sanity Integration - Push Back Custom Sanity Integration - Push Back ( s…" at bounding box center [523, 57] width 464 height 38
click at [677, 55] on span "Test" at bounding box center [676, 57] width 20 height 14
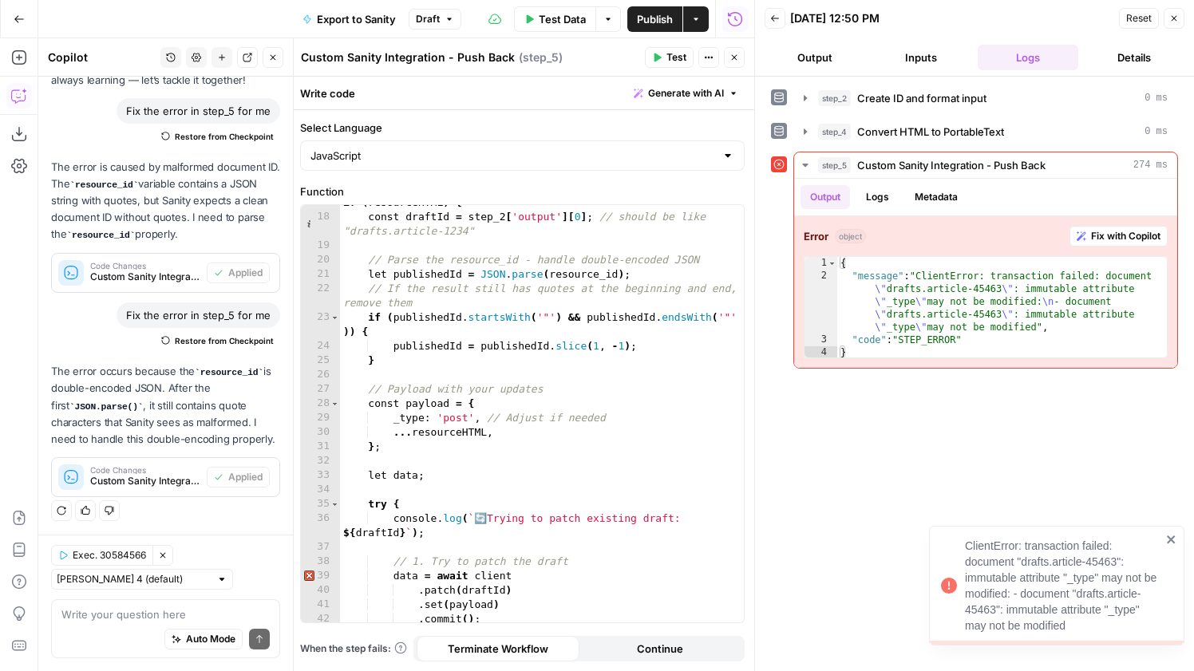
click at [239, 334] on span "Restore from Checkpoint" at bounding box center [224, 340] width 99 height 13
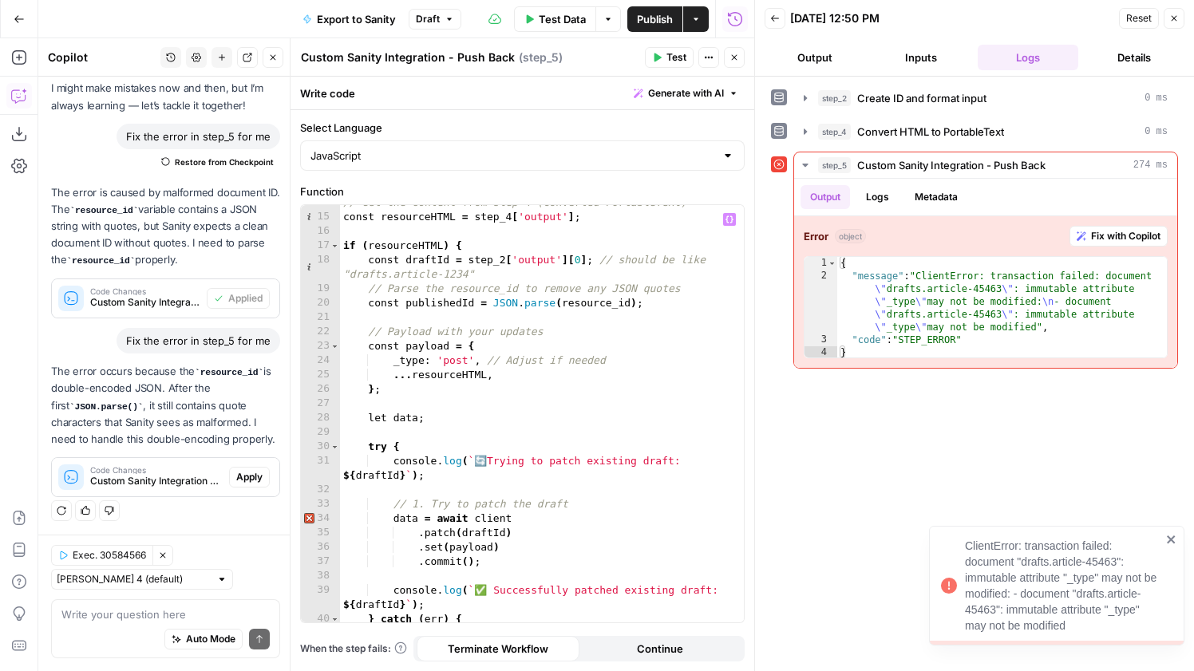
scroll to position [189, 0]
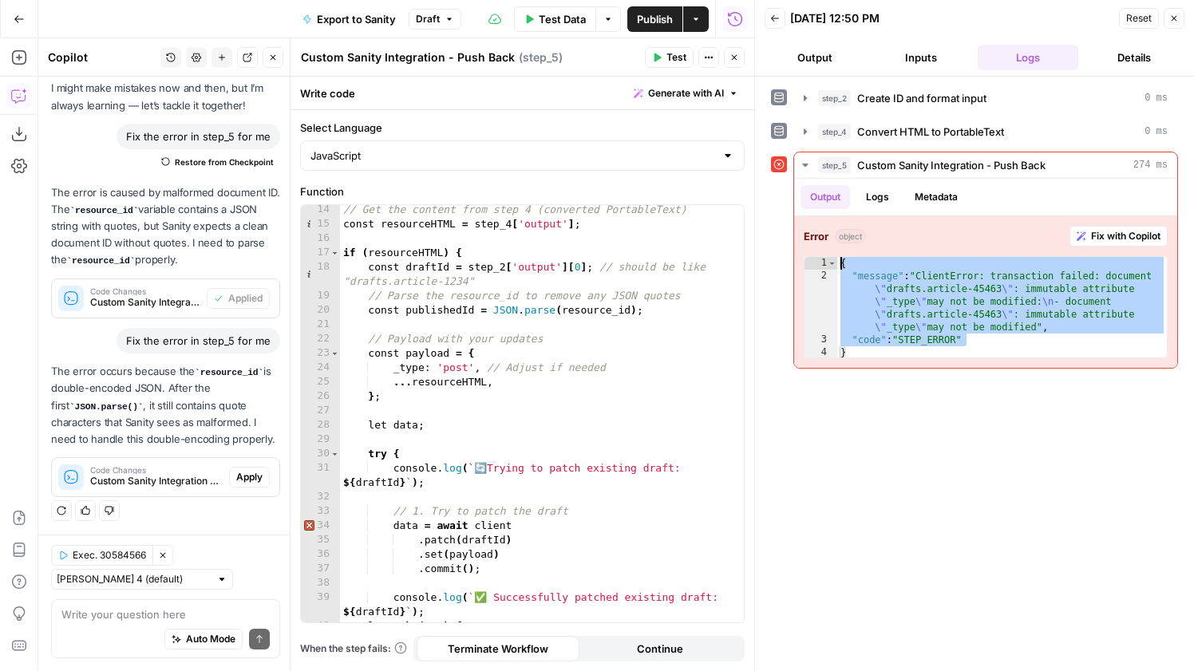
drag, startPoint x: 987, startPoint y: 338, endPoint x: 755, endPoint y: 219, distance: 260.9
click at [755, 219] on div "**********" at bounding box center [974, 335] width 440 height 671
type textarea "**********"
click at [395, 370] on div "// Get the content from step 4 (converted PortableText) const resourceHTML = st…" at bounding box center [542, 426] width 404 height 446
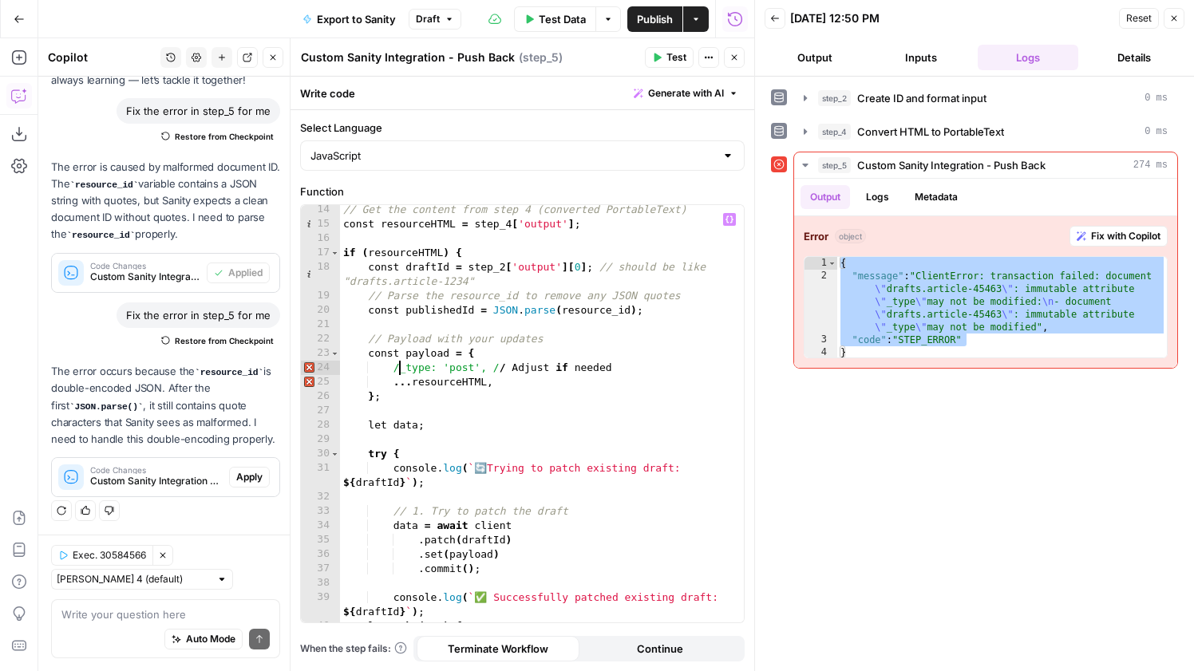
scroll to position [0, 4]
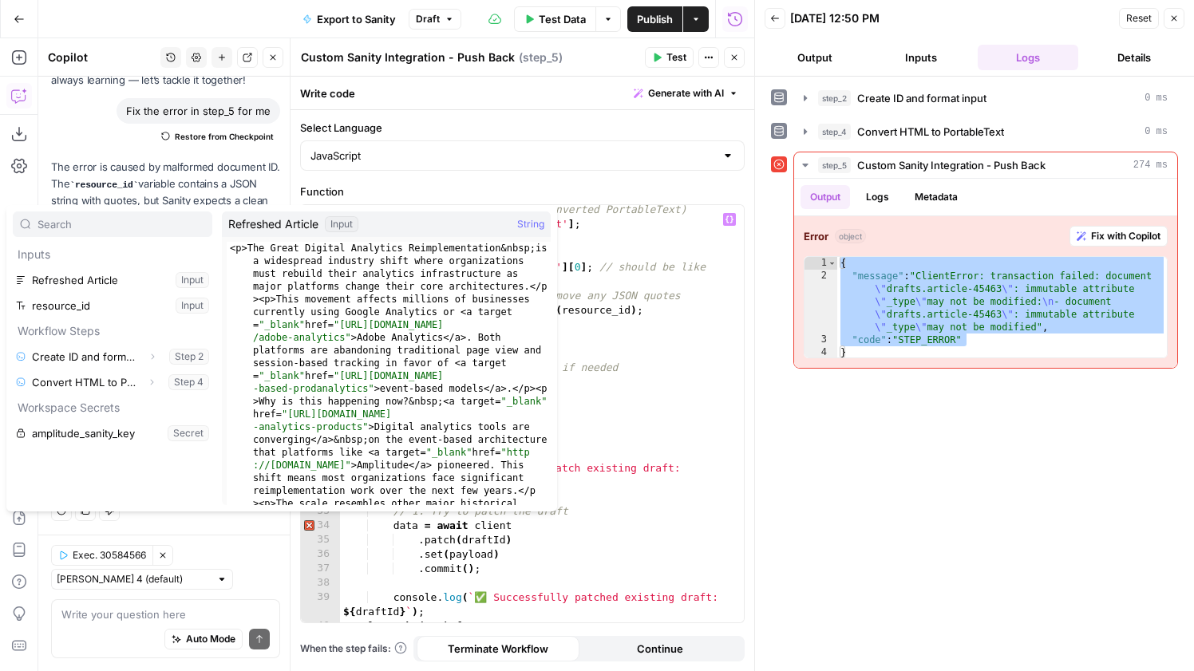
click at [655, 389] on div "// Get the content from step 4 (converted PortableText) const resourceHTML = st…" at bounding box center [542, 426] width 404 height 446
type textarea "**"
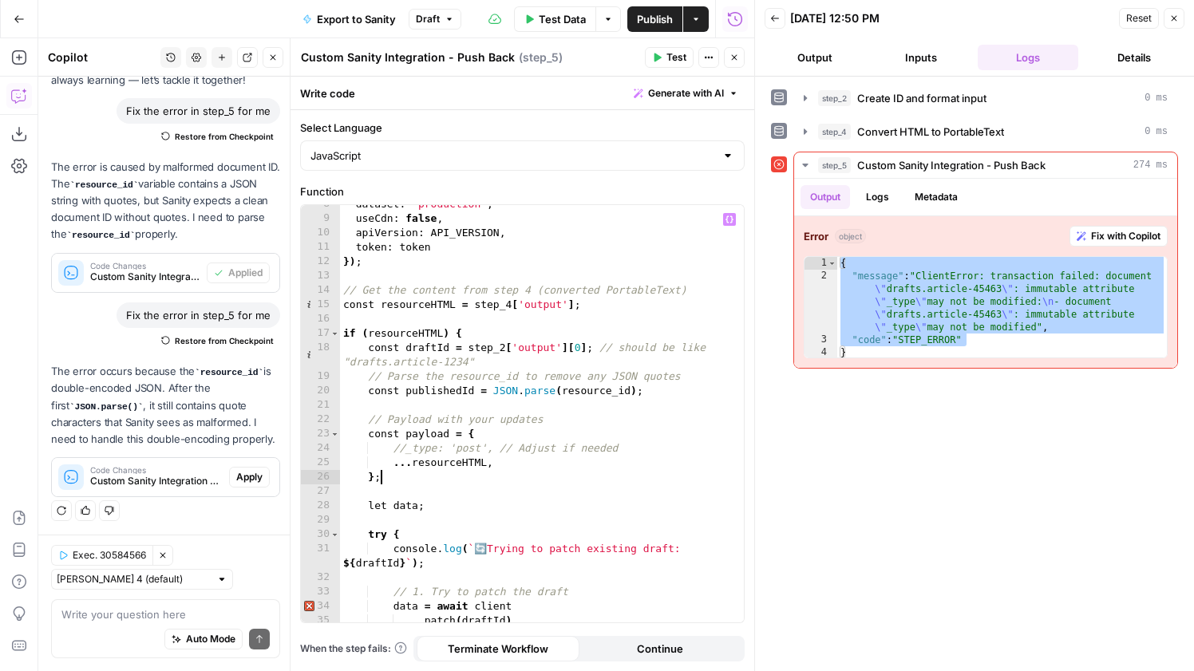
scroll to position [93, 0]
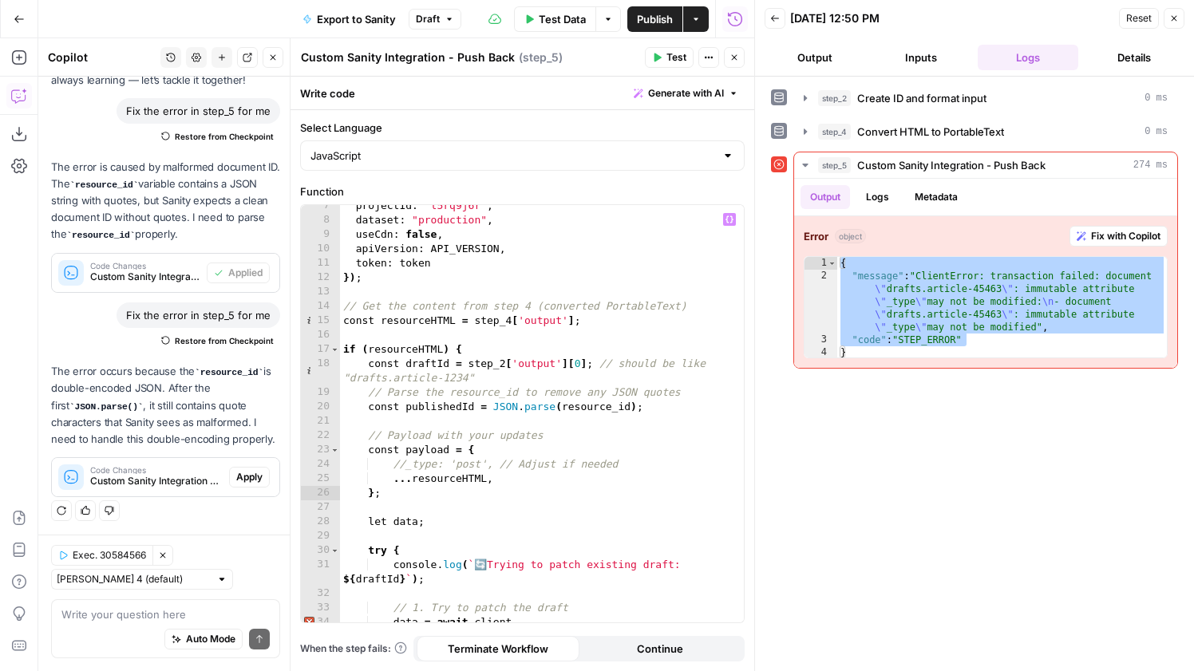
click at [662, 54] on button "Test" at bounding box center [669, 57] width 49 height 21
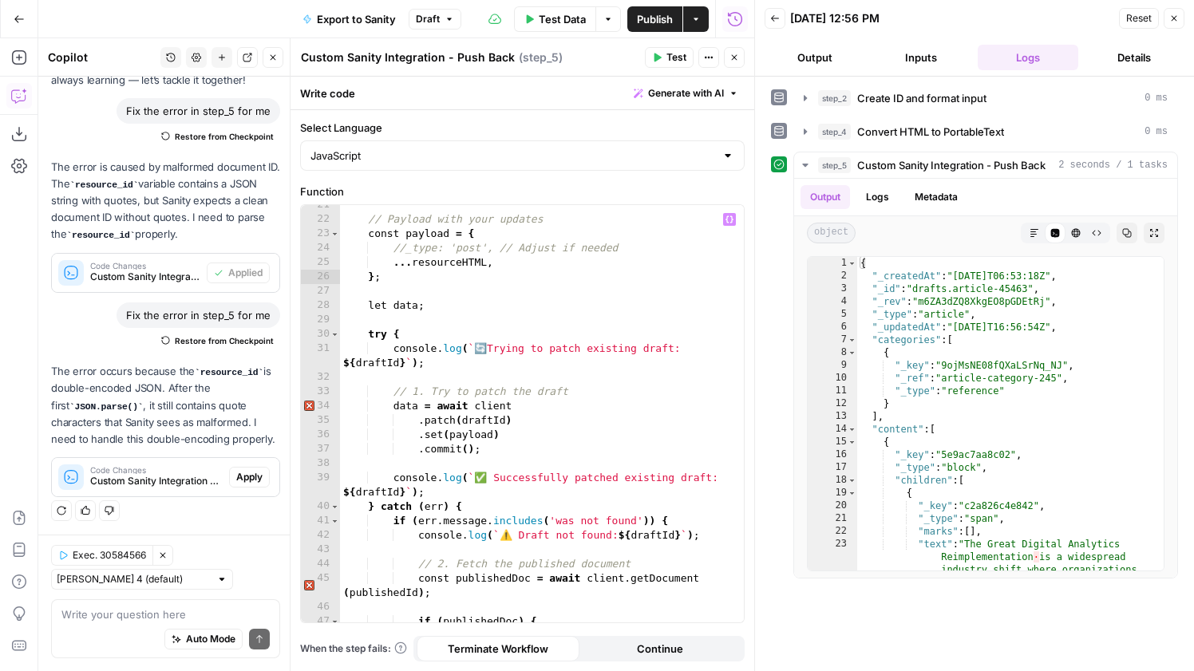
scroll to position [307, 0]
click at [877, 182] on div "Output Logs Metadata" at bounding box center [985, 197] width 383 height 37
click at [877, 192] on button "Logs" at bounding box center [877, 197] width 42 height 24
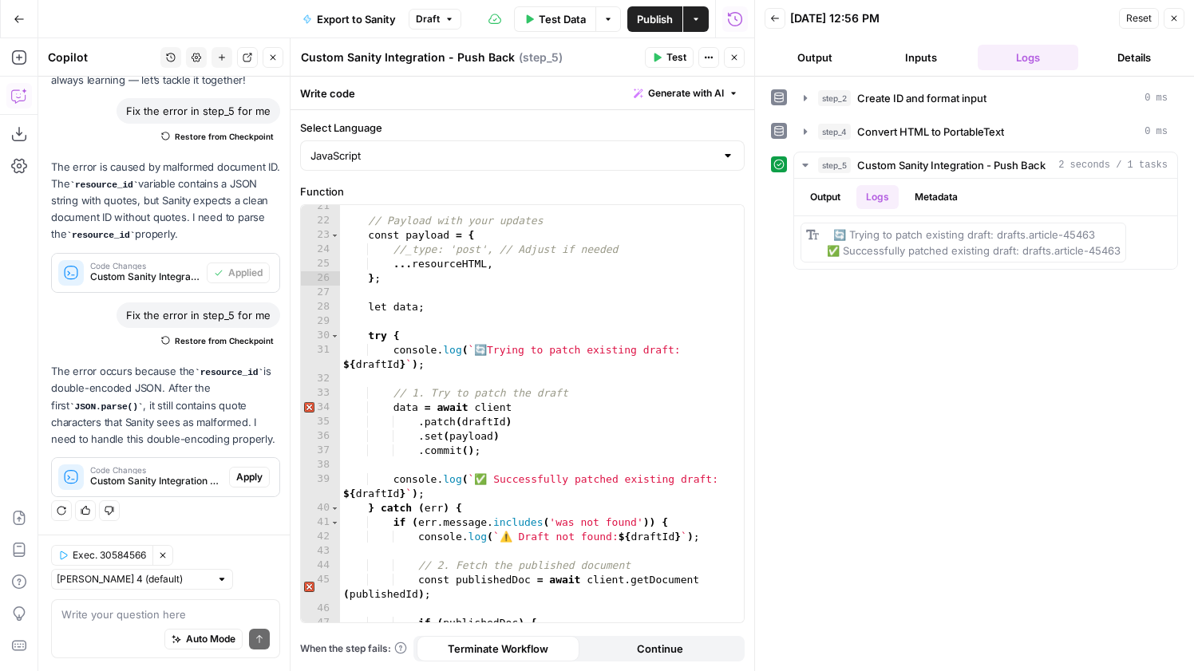
click at [653, 18] on span "Publish" at bounding box center [655, 19] width 36 height 16
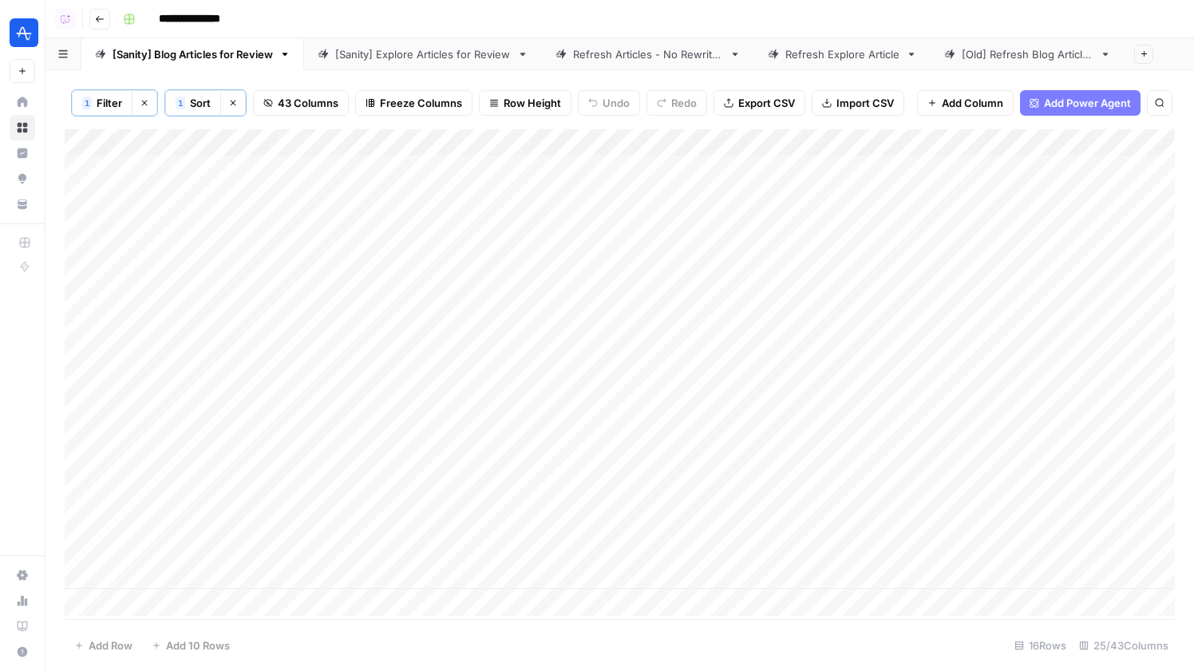
click at [388, 60] on div "[Sanity] Explore Articles for Review" at bounding box center [423, 54] width 176 height 16
click at [386, 147] on div "Add Column" at bounding box center [620, 374] width 1110 height 490
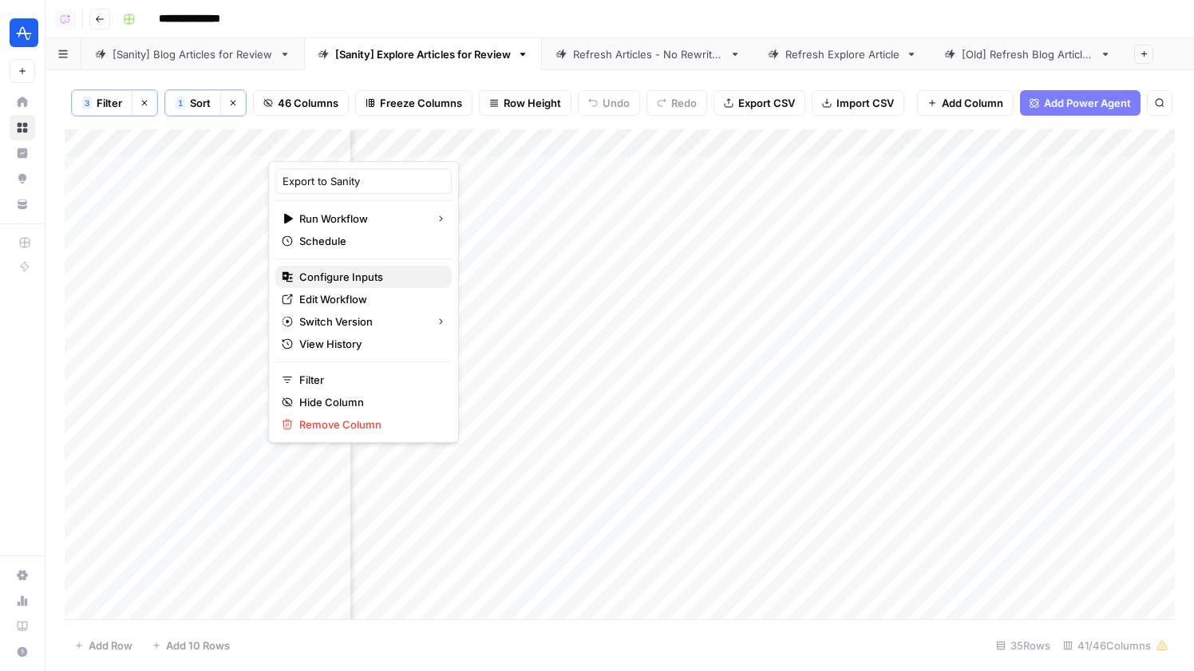
click at [336, 274] on span "Configure Inputs" at bounding box center [369, 277] width 140 height 16
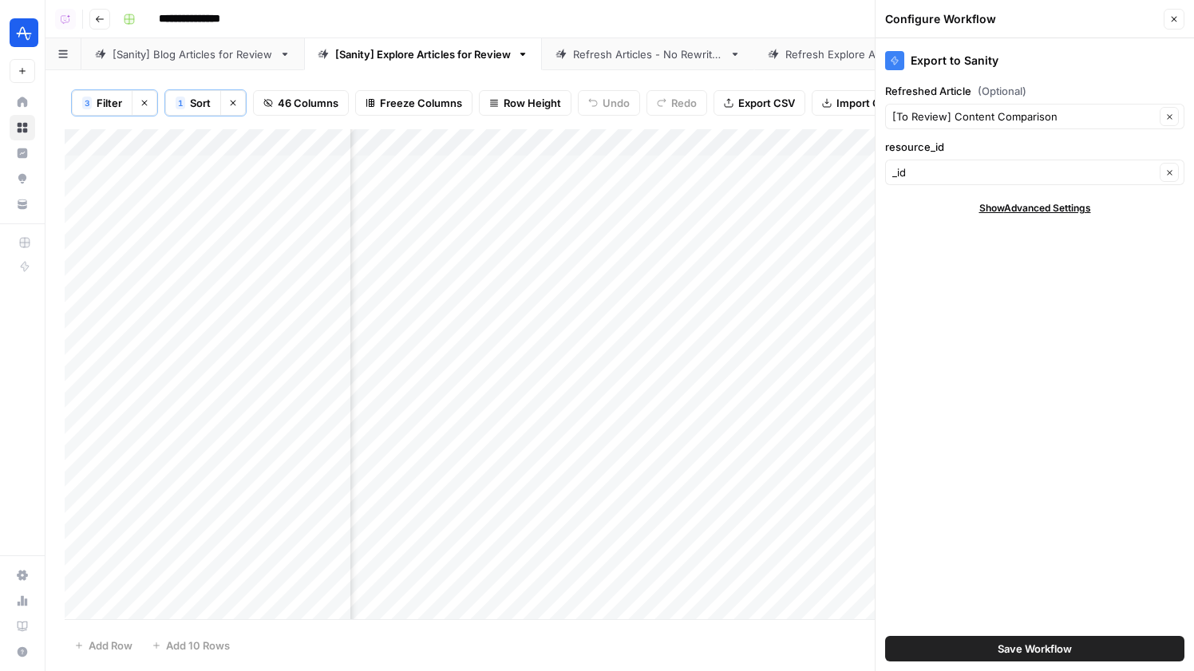
scroll to position [0, 0]
click at [1179, 16] on button "Close" at bounding box center [1174, 19] width 21 height 21
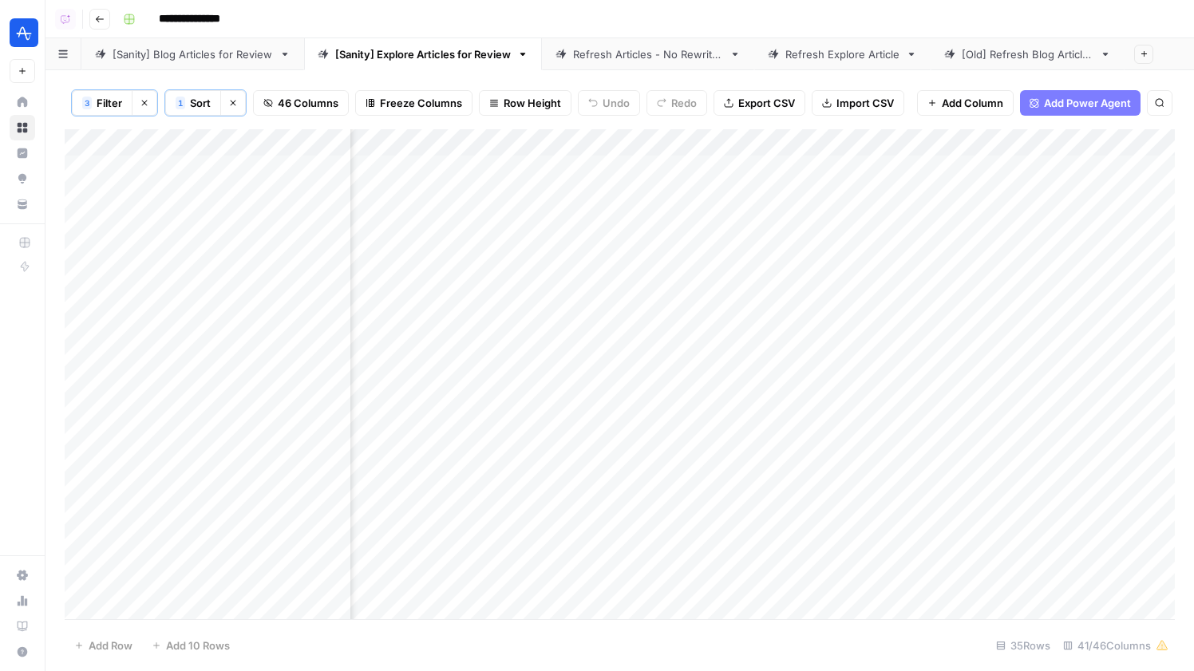
scroll to position [0, 3231]
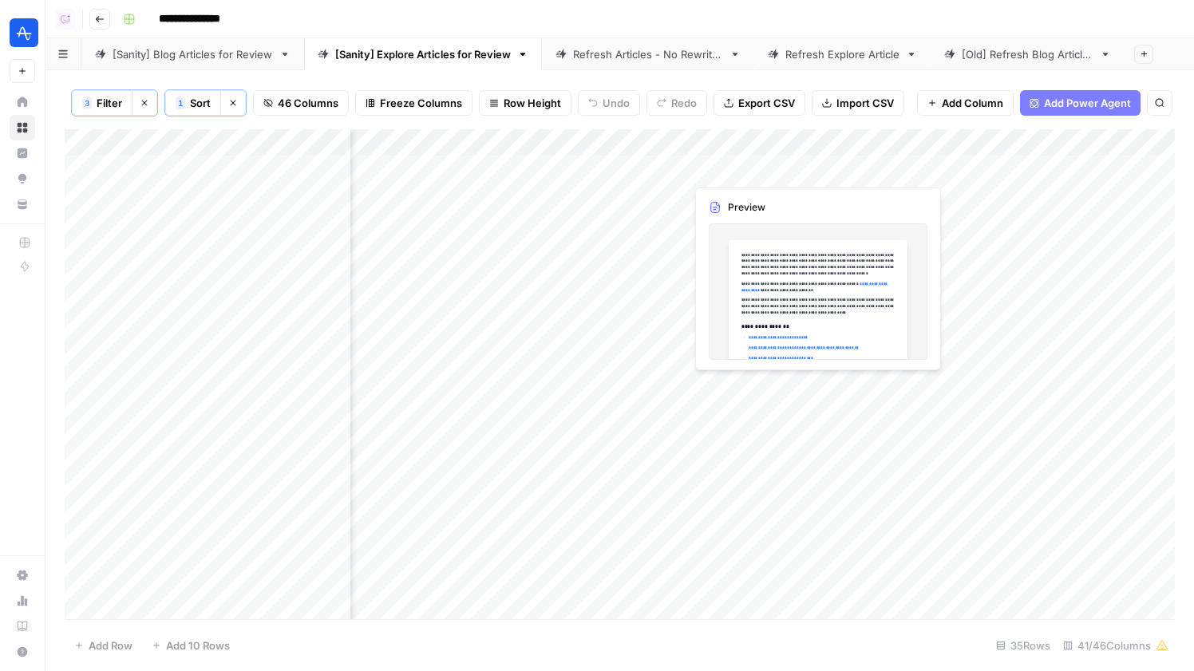
click at [722, 174] on div "Add Column" at bounding box center [620, 374] width 1110 height 490
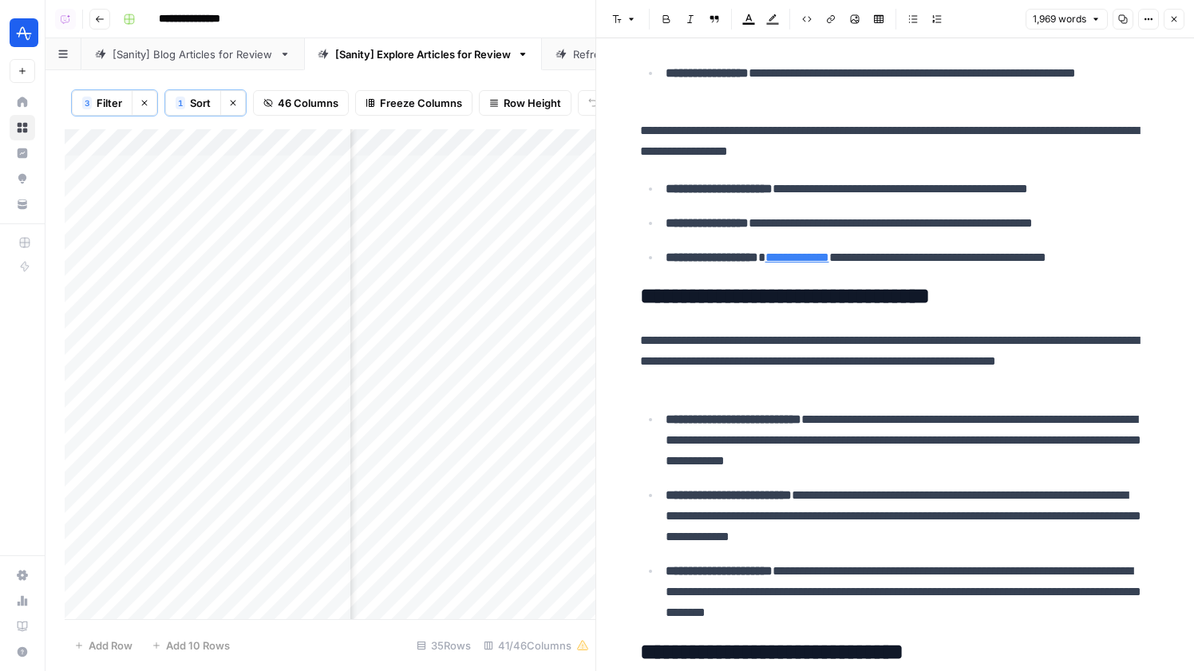
scroll to position [1635, 0]
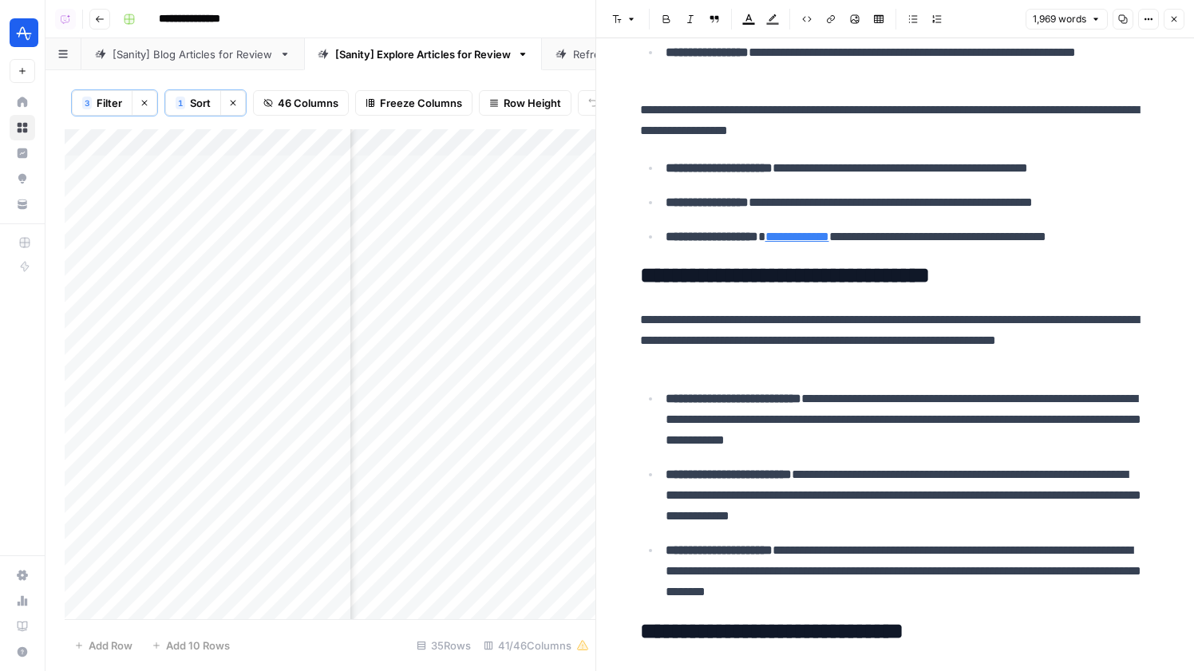
click at [1174, 26] on button "Close" at bounding box center [1174, 19] width 21 height 21
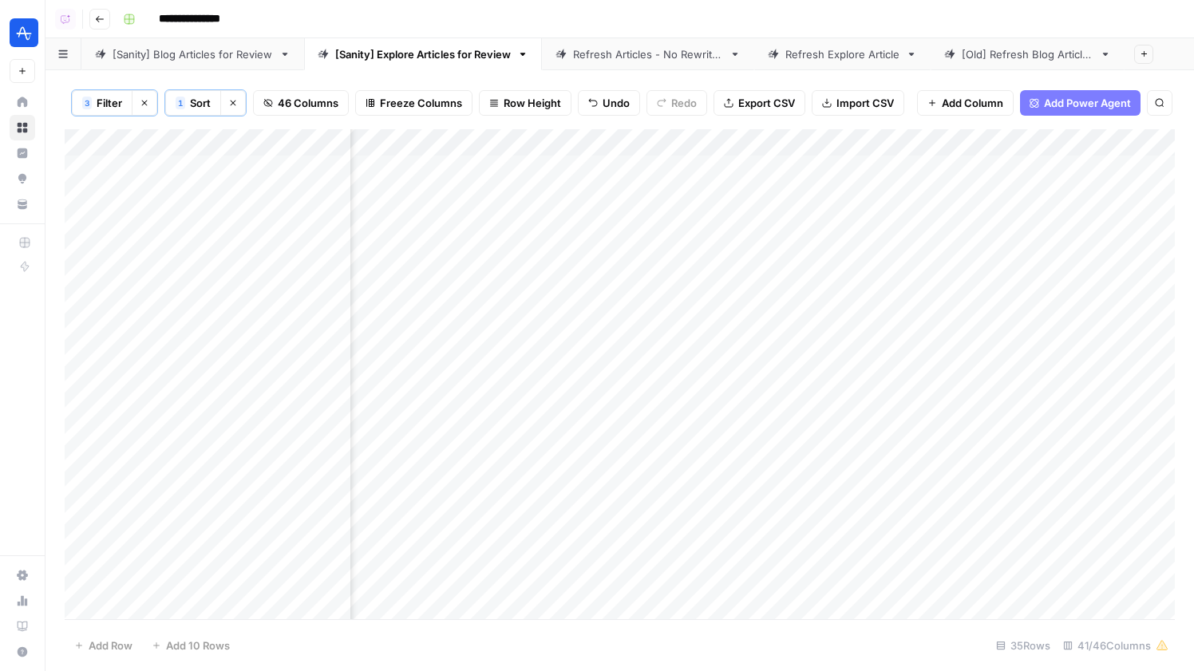
click at [814, 170] on div "Add Column" at bounding box center [620, 374] width 1110 height 490
click at [728, 152] on div "Add Column" at bounding box center [620, 374] width 1110 height 490
click at [769, 76] on div "Export all rows as a CSV file" at bounding box center [756, 68] width 126 height 15
click at [735, 170] on div "Add Column" at bounding box center [620, 374] width 1110 height 490
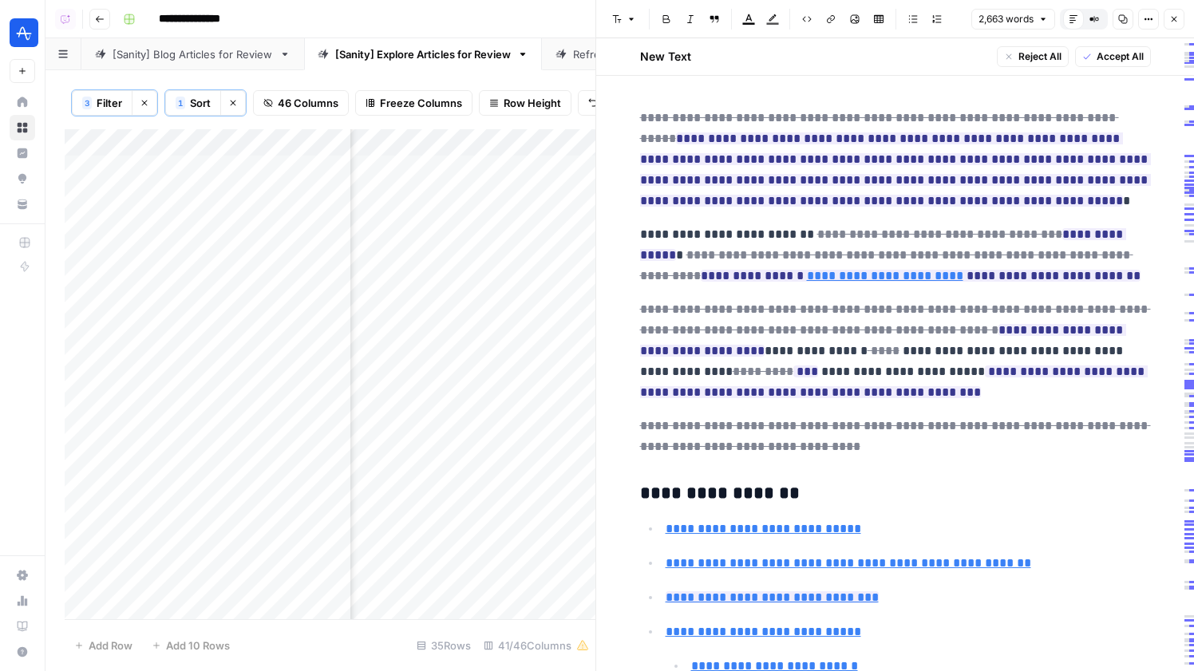
click at [1173, 21] on icon "button" at bounding box center [1174, 19] width 10 height 10
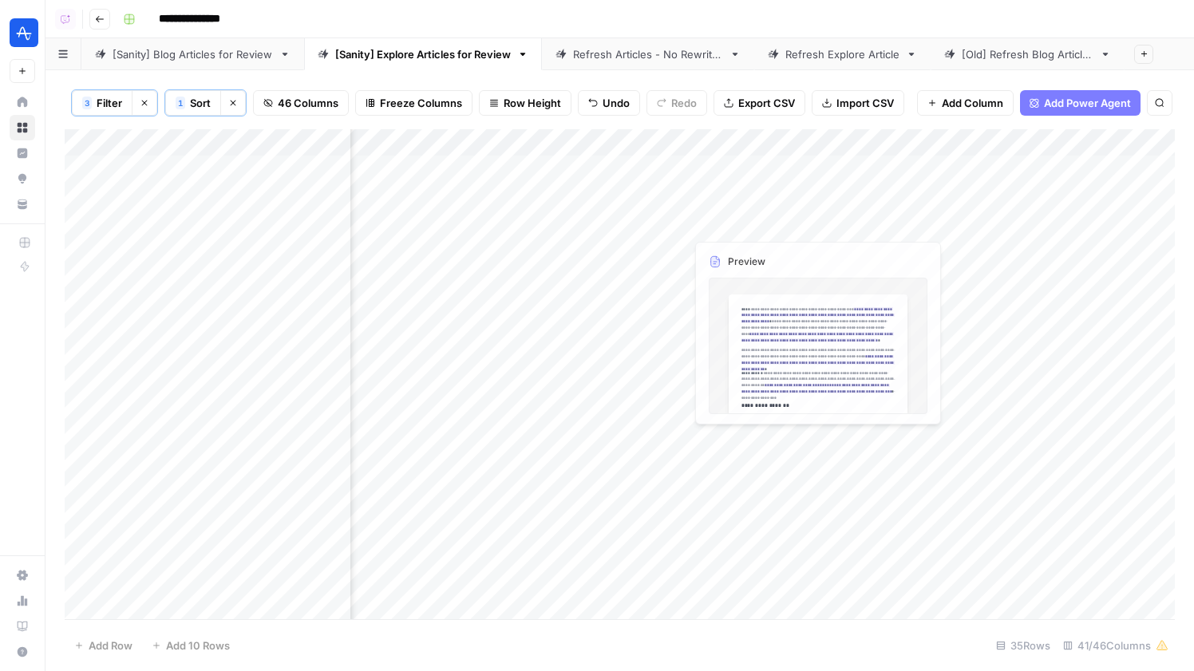
click at [716, 199] on div "Add Column" at bounding box center [620, 374] width 1110 height 490
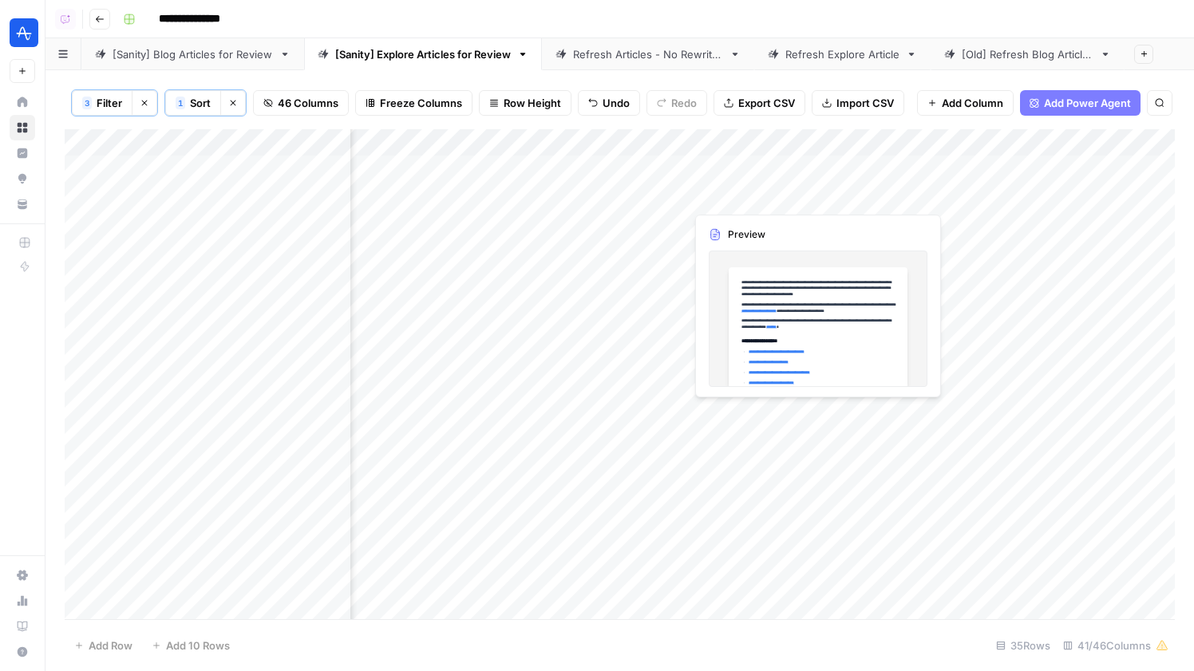
click at [716, 199] on div "Add Column" at bounding box center [620, 374] width 1110 height 490
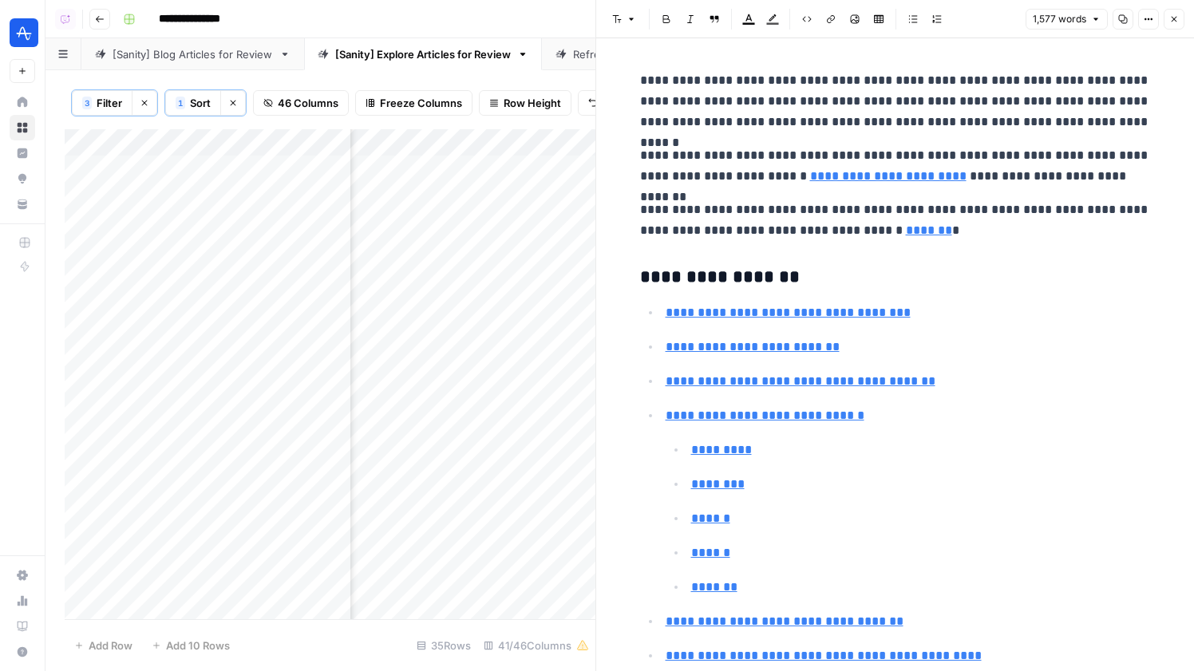
click at [1125, 22] on icon "button" at bounding box center [1123, 19] width 10 height 10
click at [1149, 24] on button "Options" at bounding box center [1148, 19] width 21 height 21
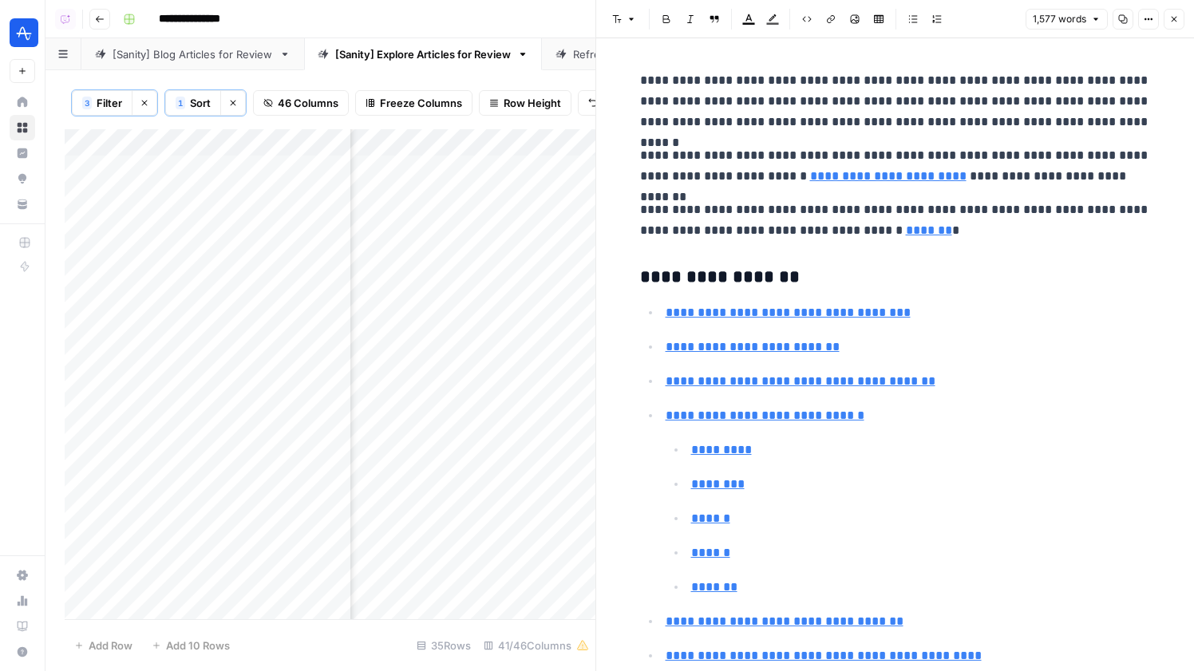
click at [1179, 26] on button "Close" at bounding box center [1174, 19] width 21 height 21
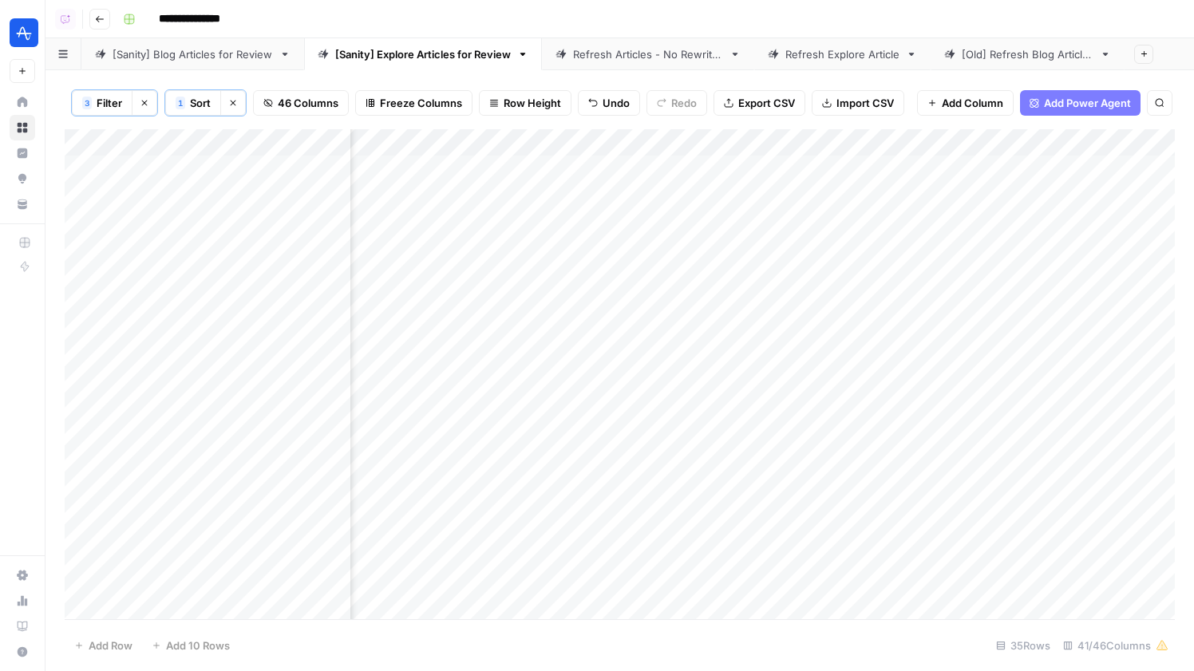
click at [817, 192] on div "Add Column" at bounding box center [620, 374] width 1110 height 490
click at [753, 196] on div "Add Column" at bounding box center [620, 374] width 1110 height 490
click at [753, 196] on div at bounding box center [758, 196] width 146 height 30
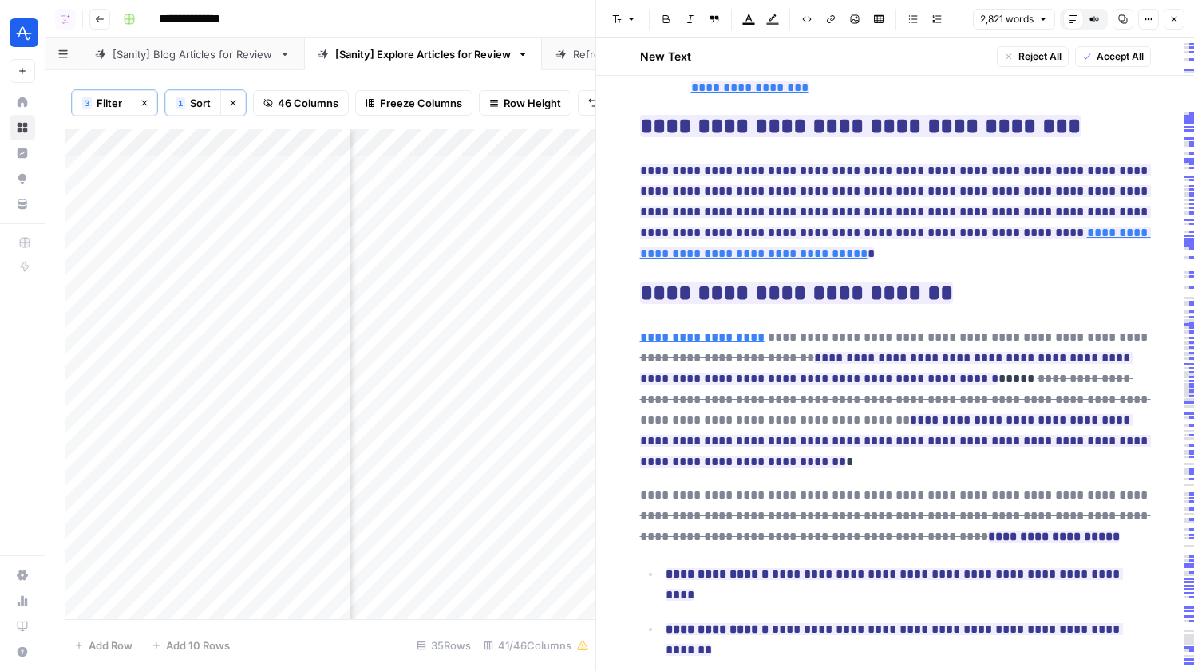
scroll to position [1176, 0]
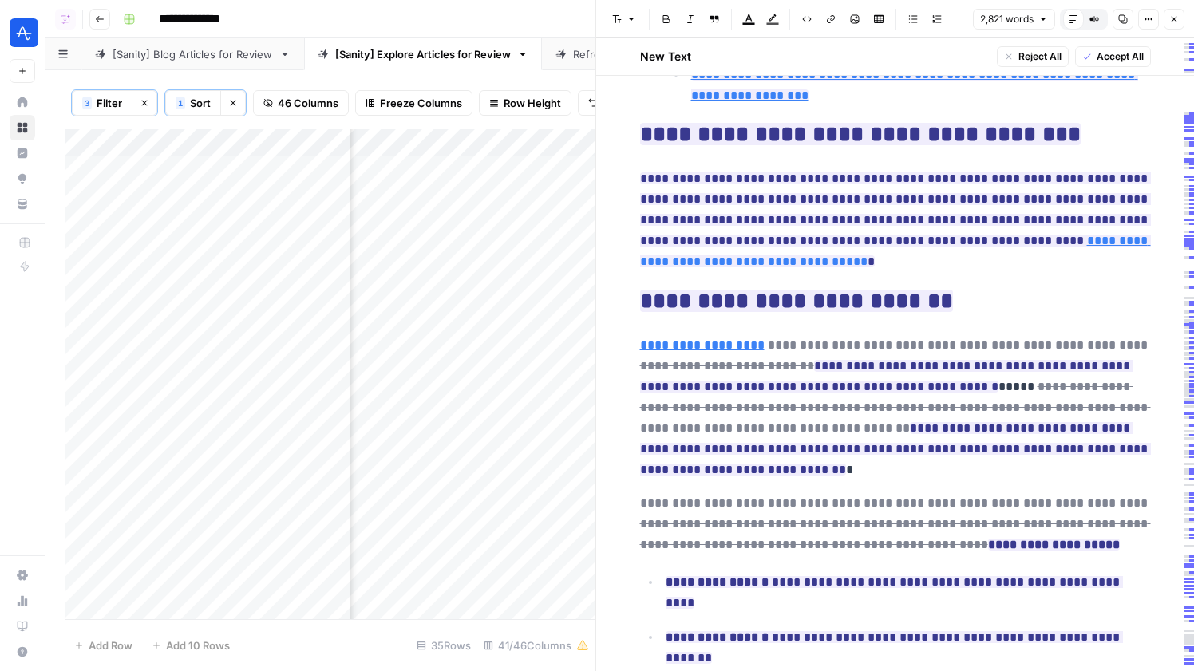
click at [1168, 16] on button "Close" at bounding box center [1174, 19] width 21 height 21
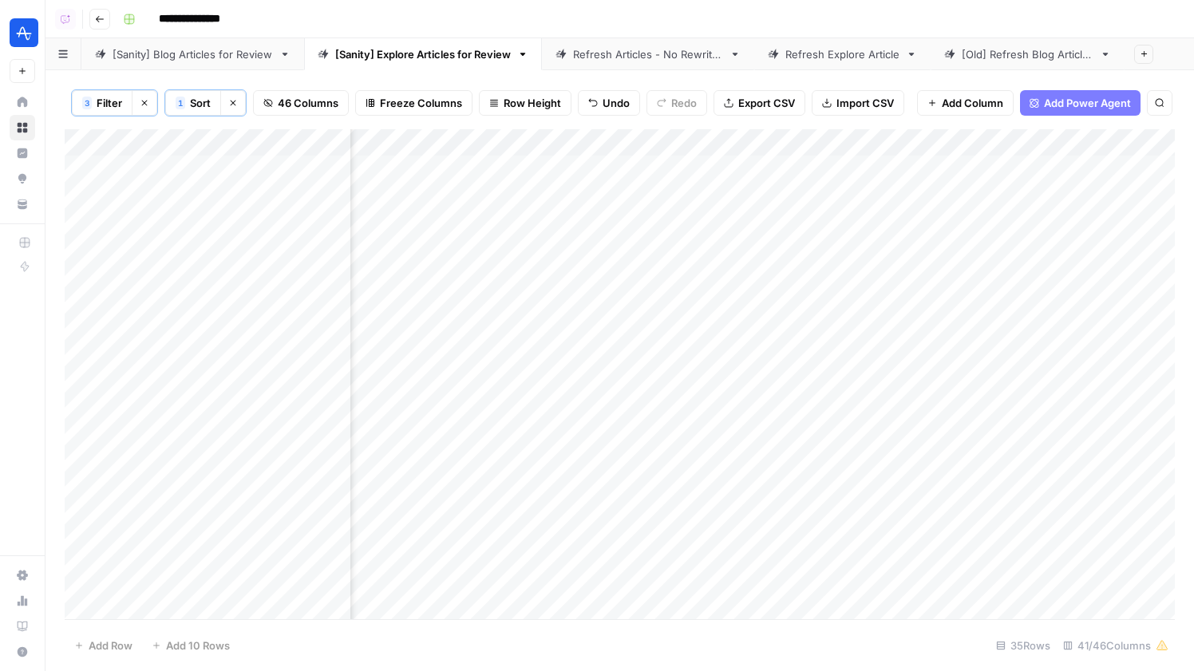
scroll to position [1, 5044]
click at [186, 56] on div "[Sanity] Blog Articles for Review" at bounding box center [193, 54] width 160 height 16
click at [425, 47] on div "[Sanity] Explore Articles for Review" at bounding box center [423, 54] width 176 height 16
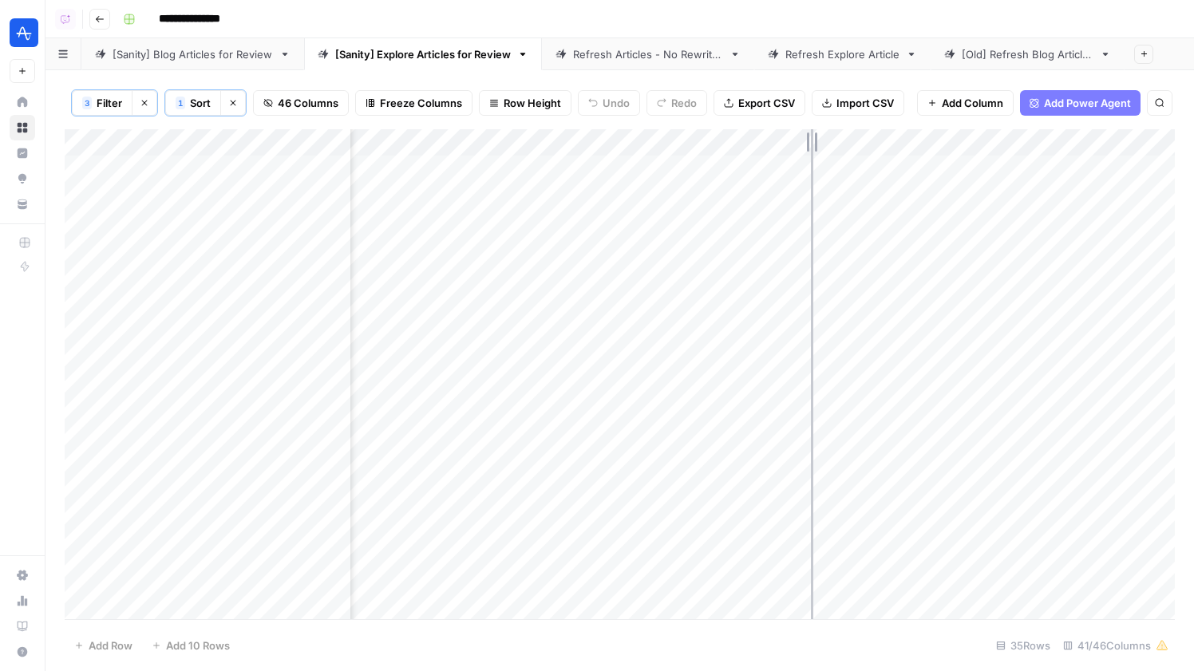
drag, startPoint x: 717, startPoint y: 139, endPoint x: 817, endPoint y: 158, distance: 102.4
click at [816, 158] on div "Add Column" at bounding box center [620, 374] width 1110 height 490
click at [567, 145] on div "Add Column" at bounding box center [620, 374] width 1110 height 490
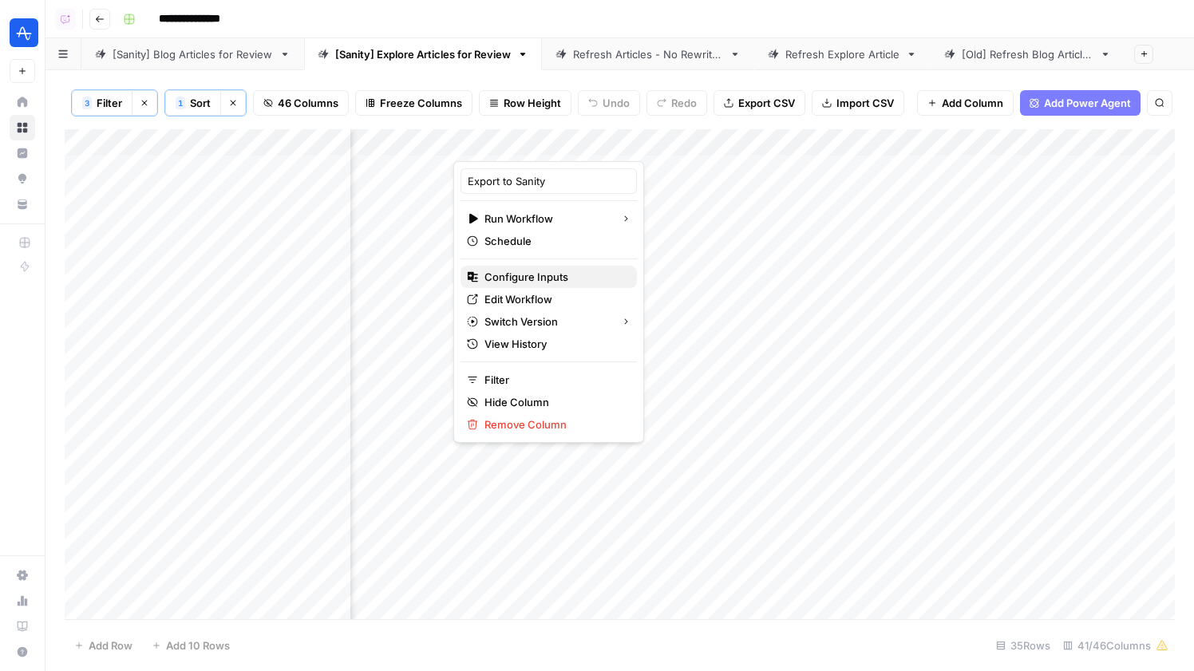
click at [544, 272] on span "Configure Inputs" at bounding box center [554, 277] width 140 height 16
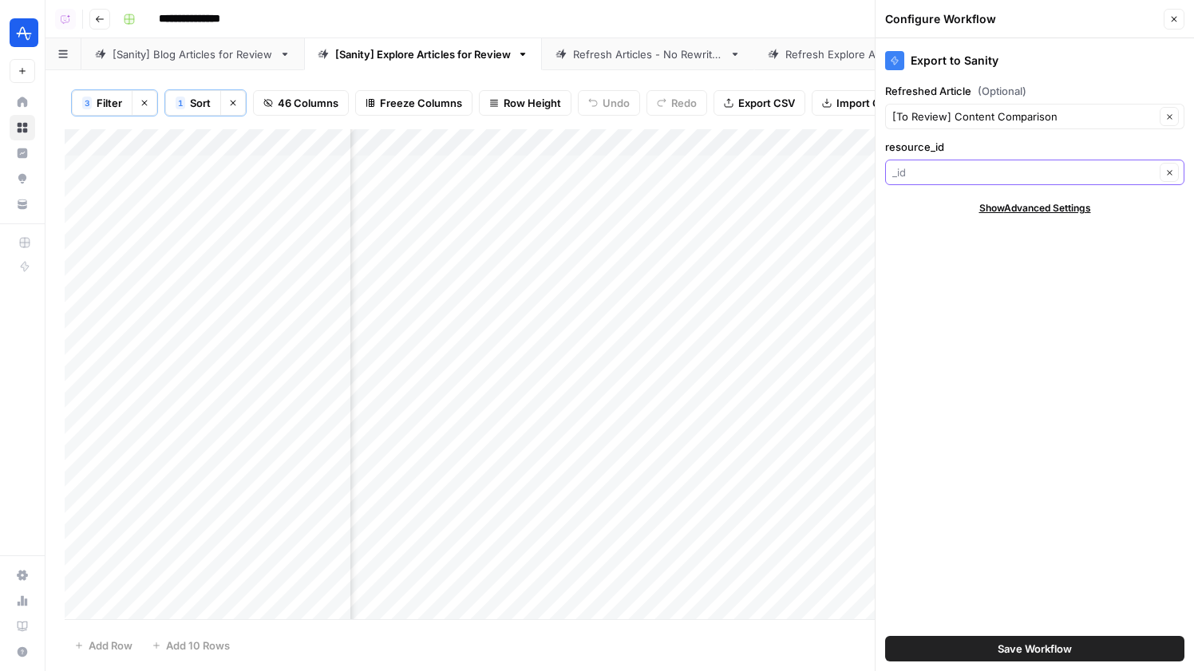
click at [945, 167] on input "resource_id" at bounding box center [1023, 172] width 263 height 16
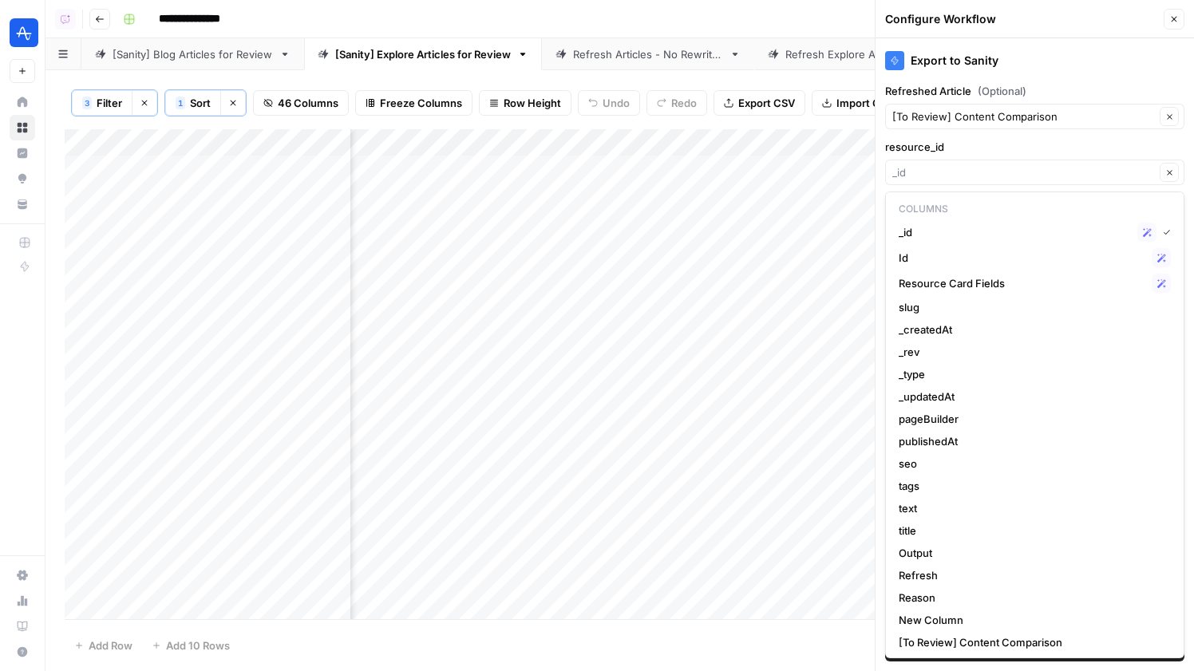
type input "_id"
click at [952, 147] on label "resource_id" at bounding box center [1034, 147] width 299 height 16
click at [952, 164] on input "_id" at bounding box center [1023, 172] width 263 height 16
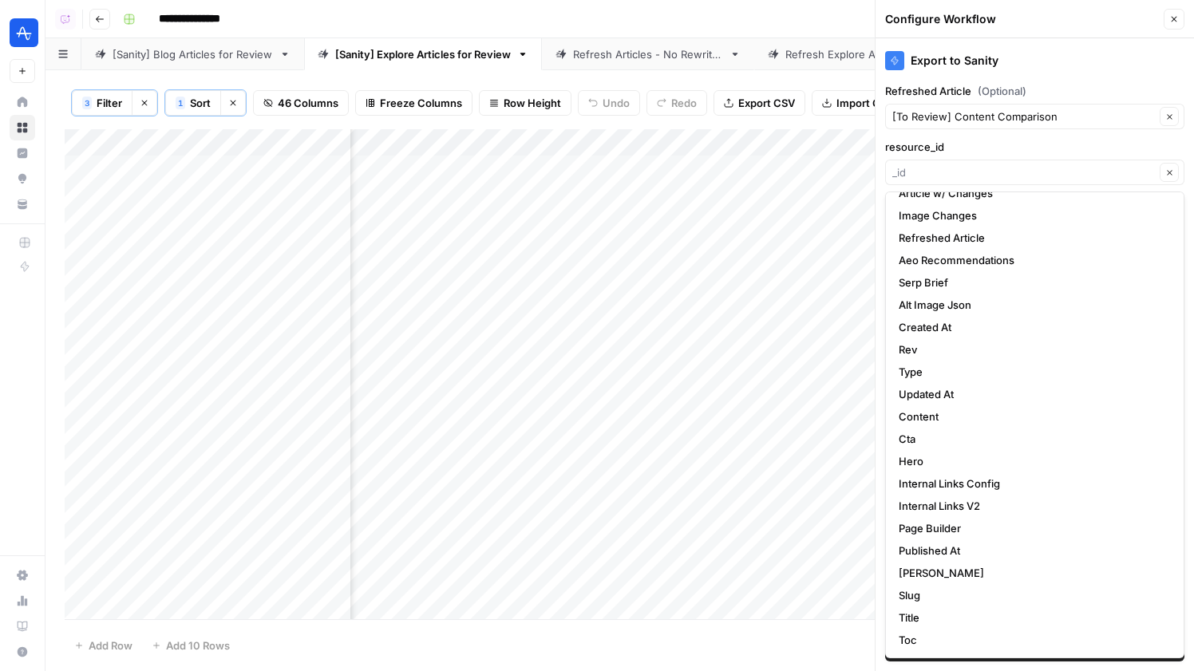
scroll to position [0, 0]
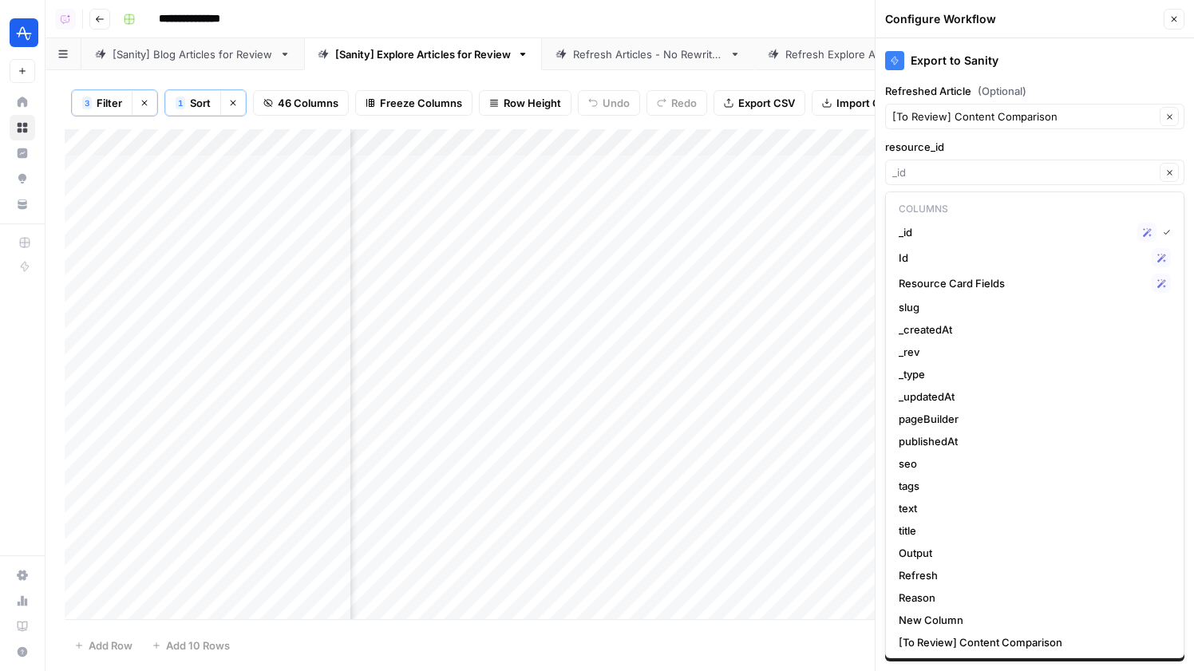
type input "_id"
click at [1166, 17] on button "Close" at bounding box center [1174, 19] width 21 height 21
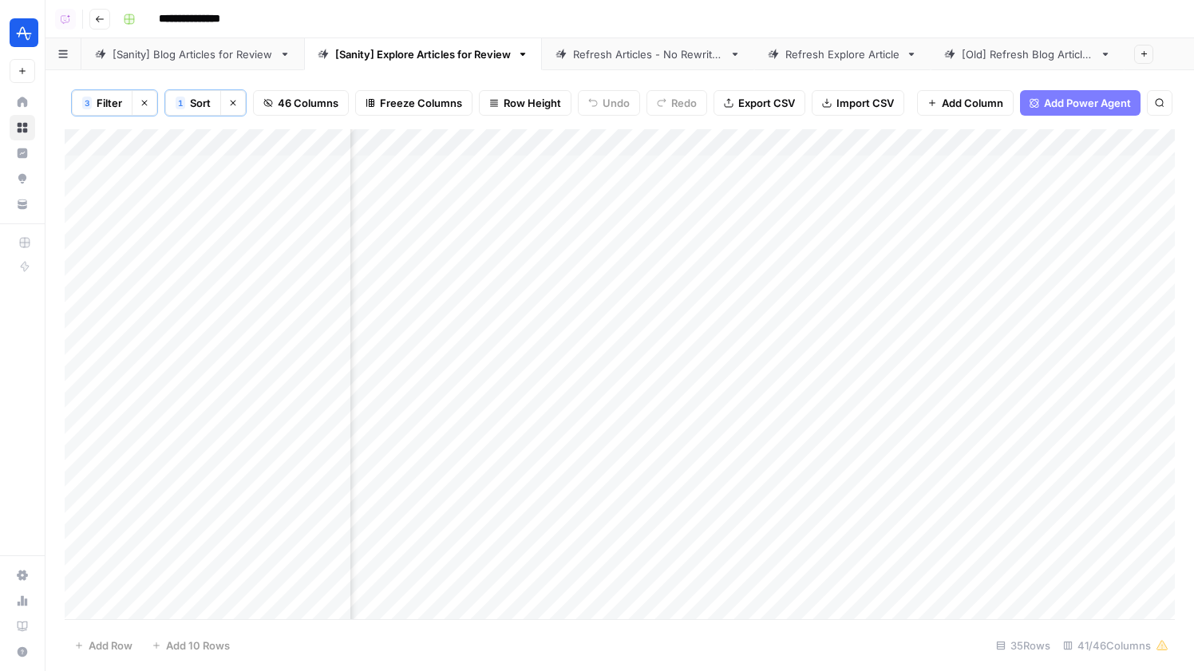
click at [202, 40] on link "[Sanity] Blog Articles for Review" at bounding box center [192, 54] width 223 height 32
